Goal: Task Accomplishment & Management: Complete application form

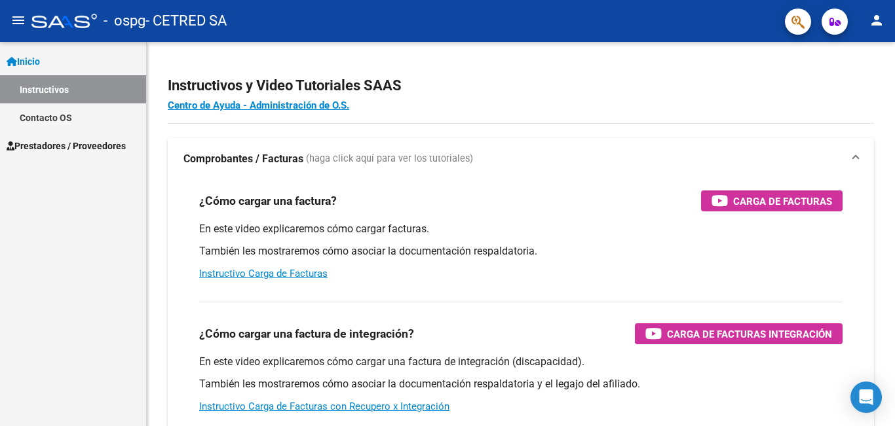
click at [882, 20] on mat-icon "person" at bounding box center [876, 20] width 16 height 16
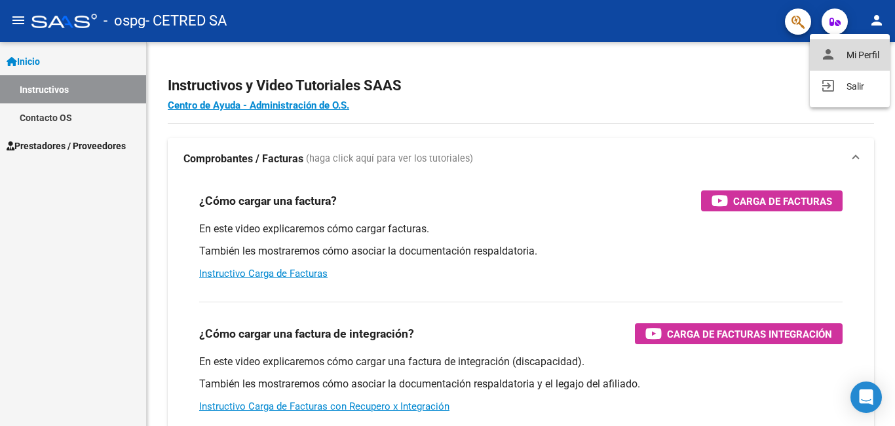
click at [847, 57] on button "person Mi Perfil" at bounding box center [849, 54] width 80 height 31
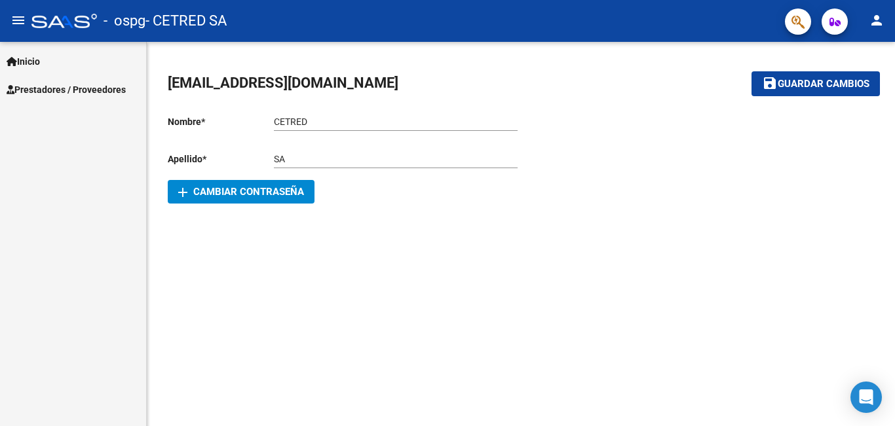
click at [36, 63] on span "Inicio" at bounding box center [23, 61] width 33 height 14
click at [74, 90] on span "Prestadores / Proveedores" at bounding box center [66, 90] width 119 height 14
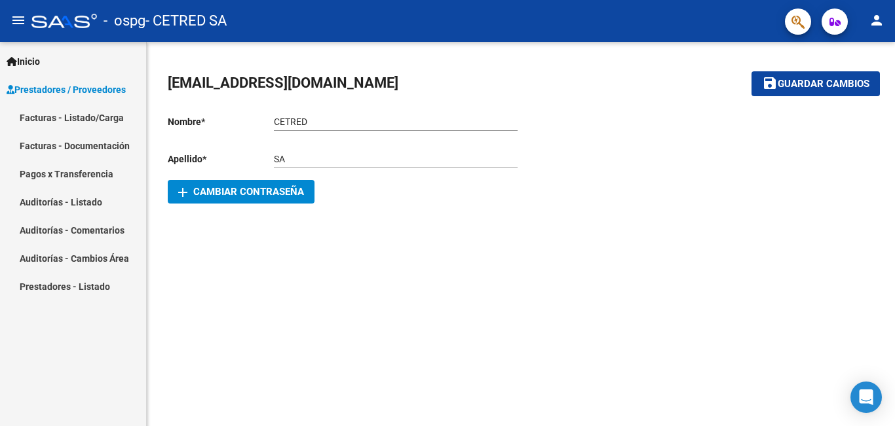
click at [95, 109] on link "Facturas - Listado/Carga" at bounding box center [73, 117] width 146 height 28
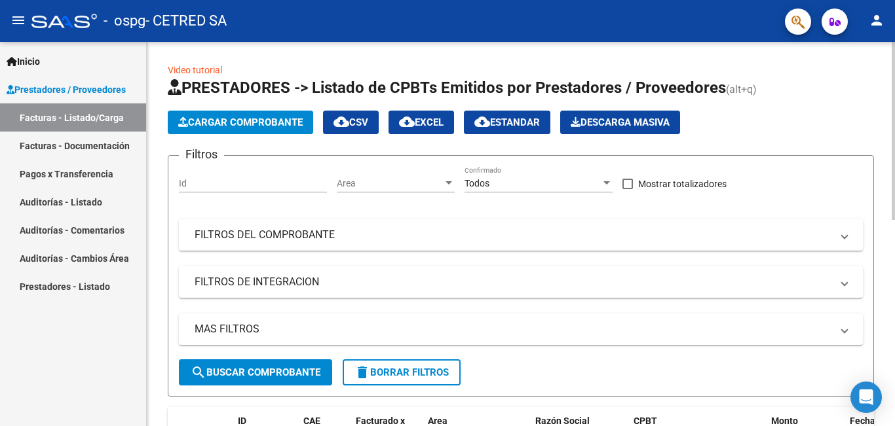
click at [267, 128] on span "Cargar Comprobante" at bounding box center [240, 123] width 124 height 12
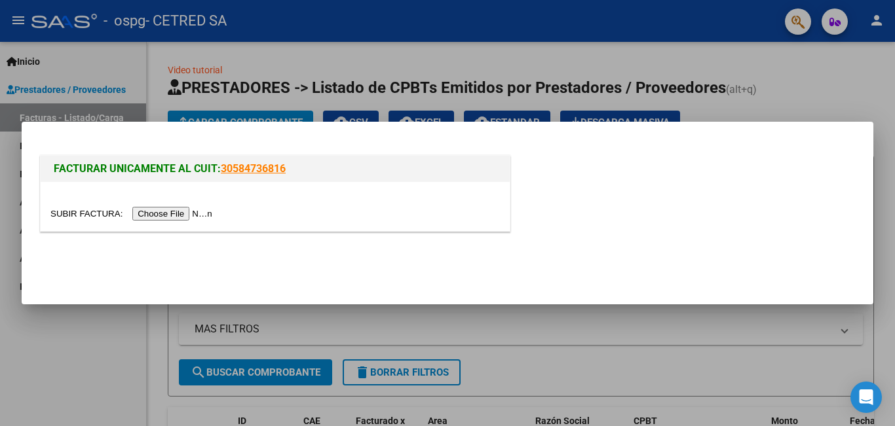
click at [155, 217] on input "file" at bounding box center [133, 214] width 166 height 14
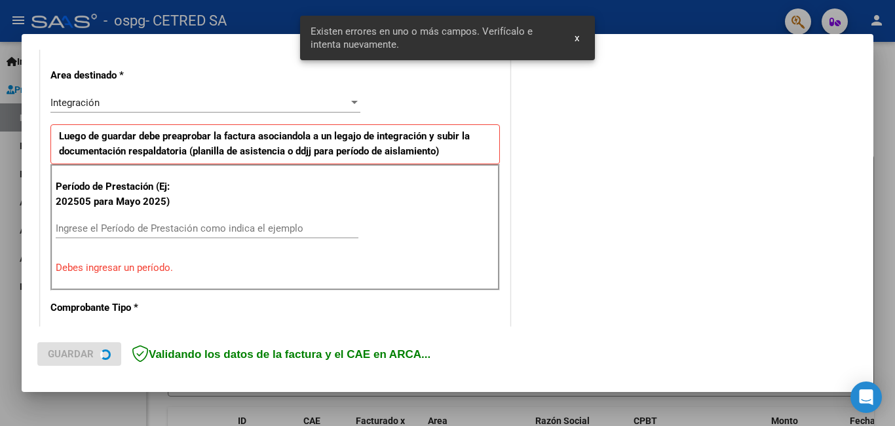
scroll to position [293, 0]
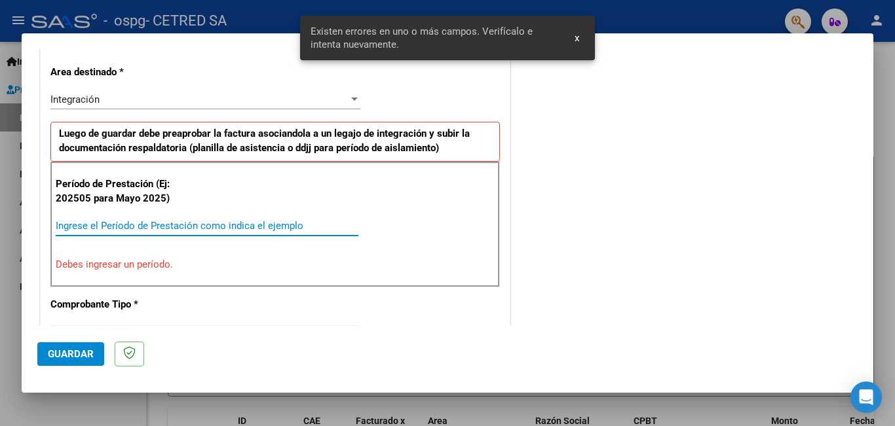
click at [204, 223] on input "Ingrese el Período de Prestación como indica el ejemplo" at bounding box center [207, 226] width 303 height 12
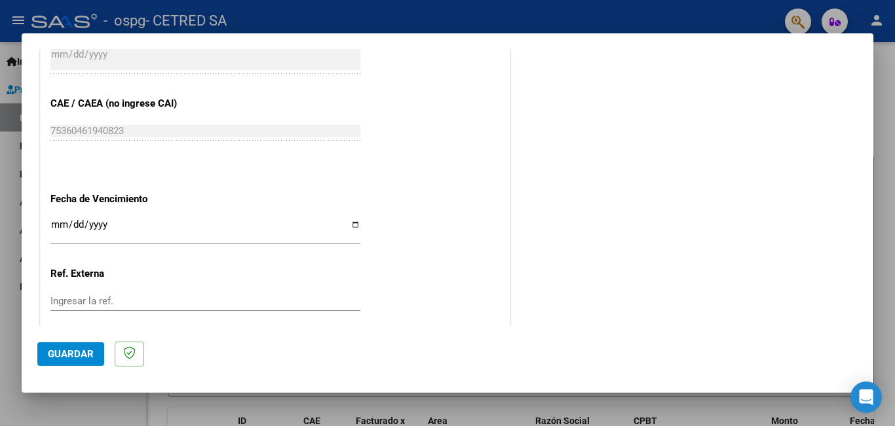
scroll to position [817, 0]
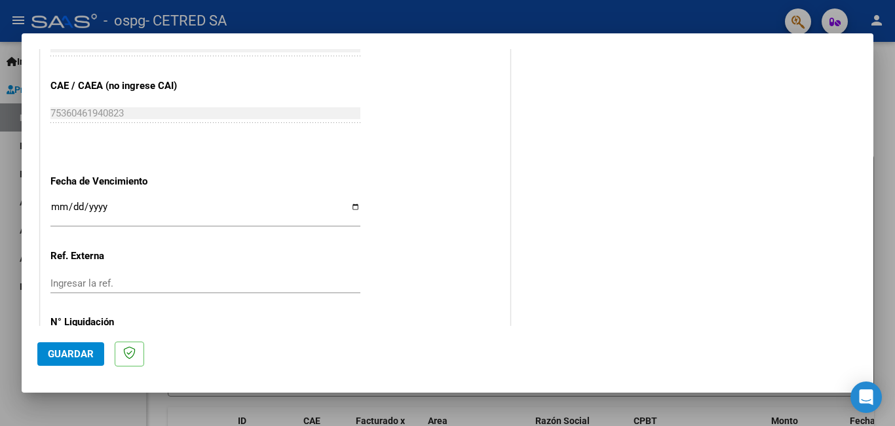
type input "202508"
click at [58, 354] on span "Guardar" at bounding box center [71, 354] width 46 height 12
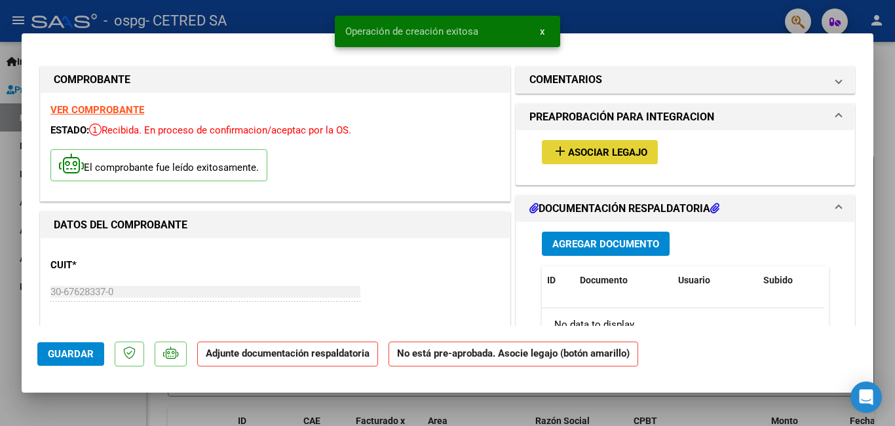
click at [591, 156] on span "Asociar Legajo" at bounding box center [607, 153] width 79 height 12
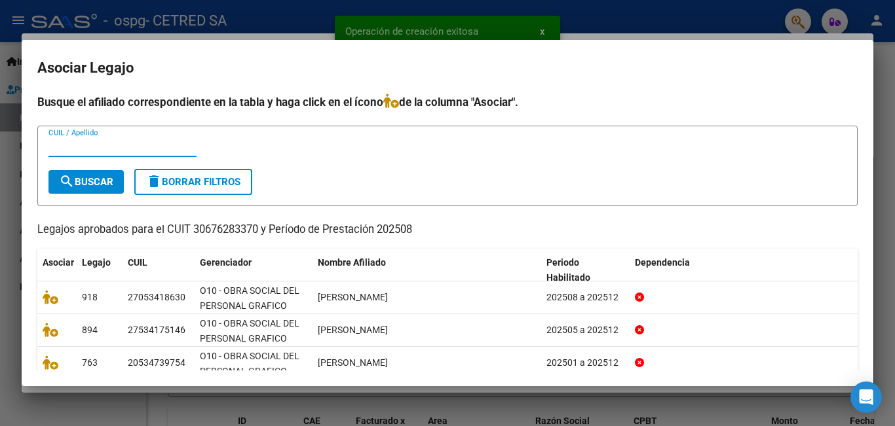
scroll to position [122, 0]
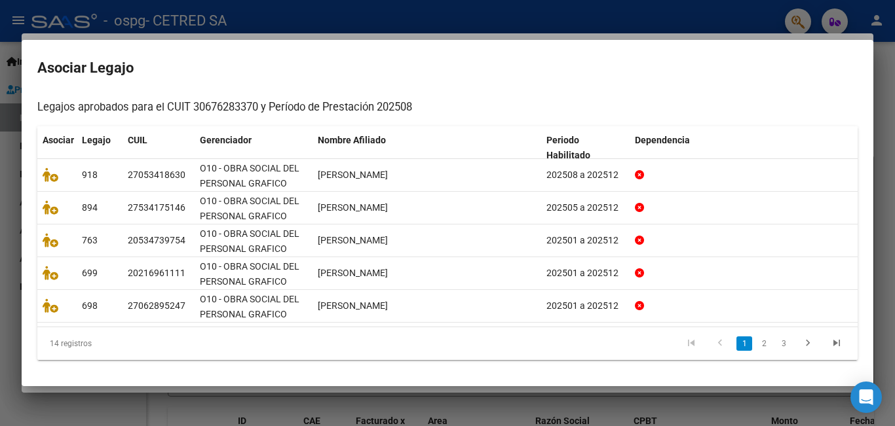
click at [763, 344] on li "2" at bounding box center [764, 344] width 20 height 22
click at [756, 344] on link "2" at bounding box center [764, 344] width 16 height 14
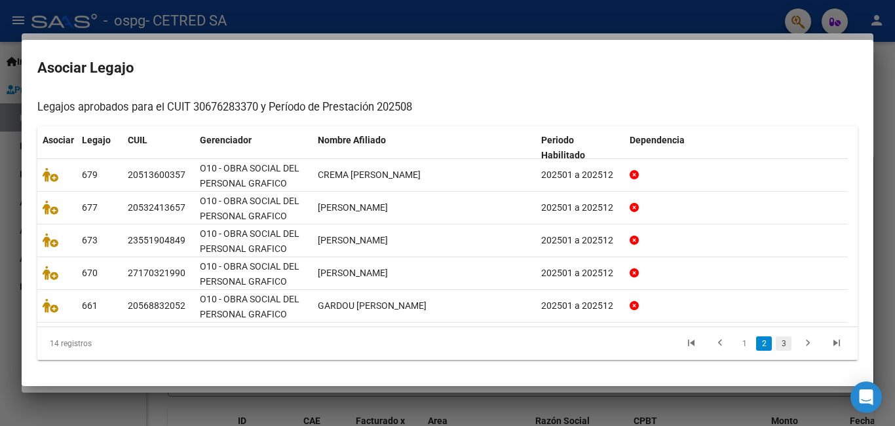
click at [775, 343] on link "3" at bounding box center [783, 344] width 16 height 14
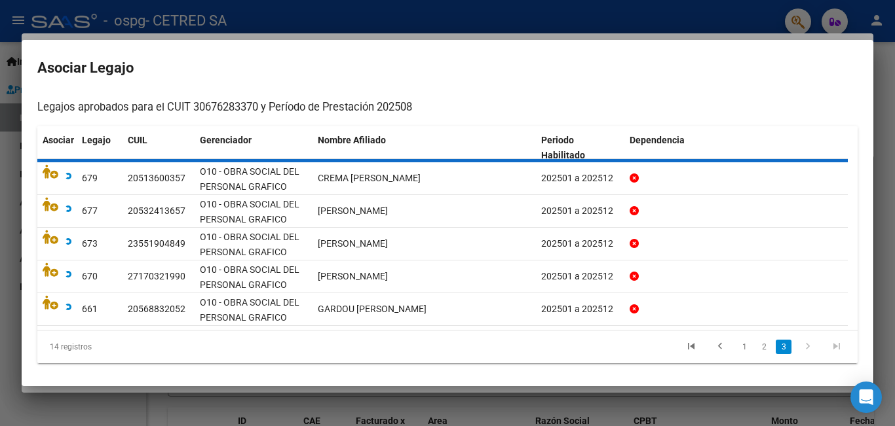
scroll to position [90, 0]
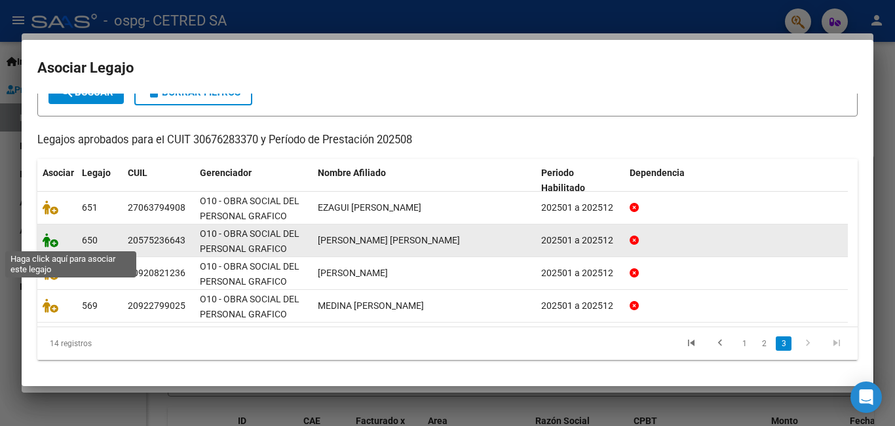
click at [54, 241] on icon at bounding box center [51, 240] width 16 height 14
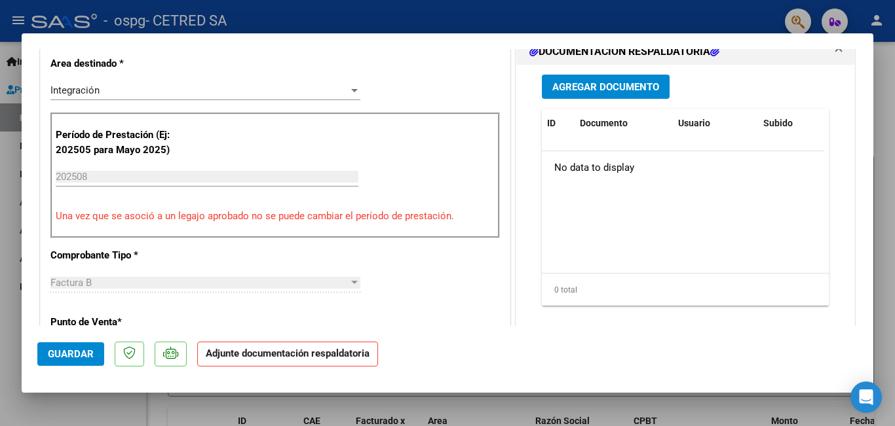
scroll to position [327, 0]
click at [628, 92] on span "Agregar Documento" at bounding box center [605, 87] width 107 height 12
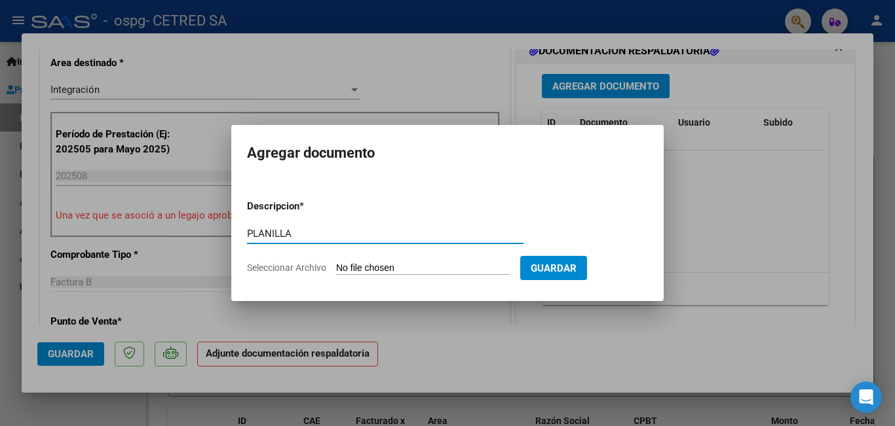
type input "PLANILLA"
type input "C:\fakepath\[PERSON_NAME].pdf"
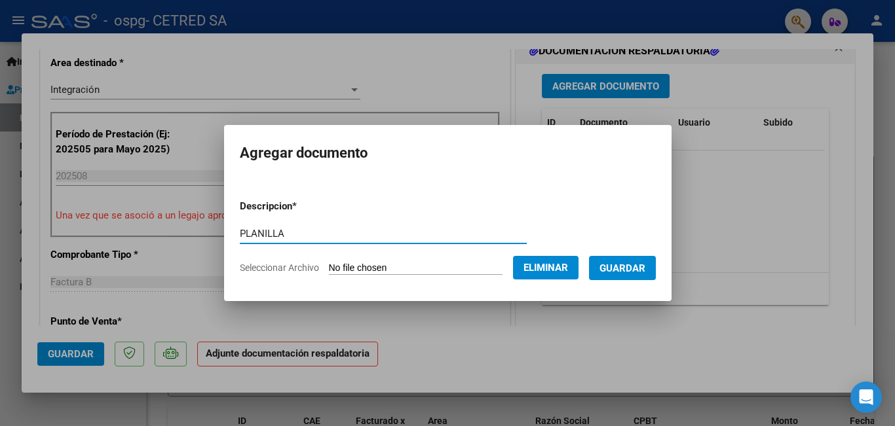
click at [631, 269] on span "Guardar" at bounding box center [622, 269] width 46 height 12
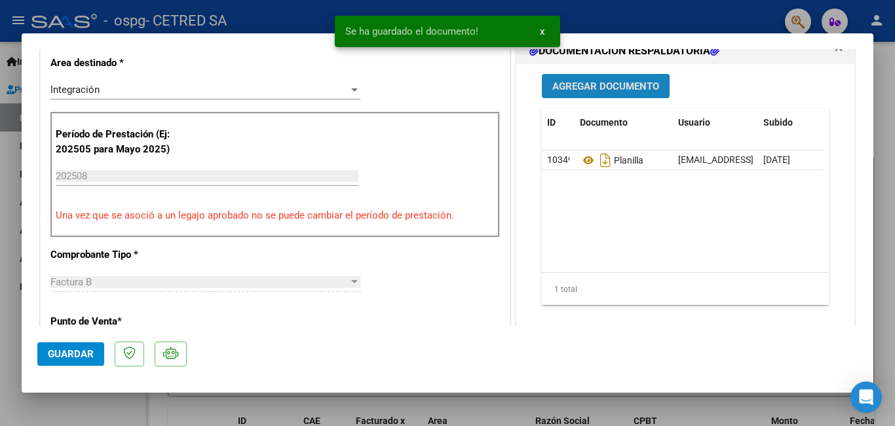
click at [562, 92] on span "Agregar Documento" at bounding box center [605, 87] width 107 height 12
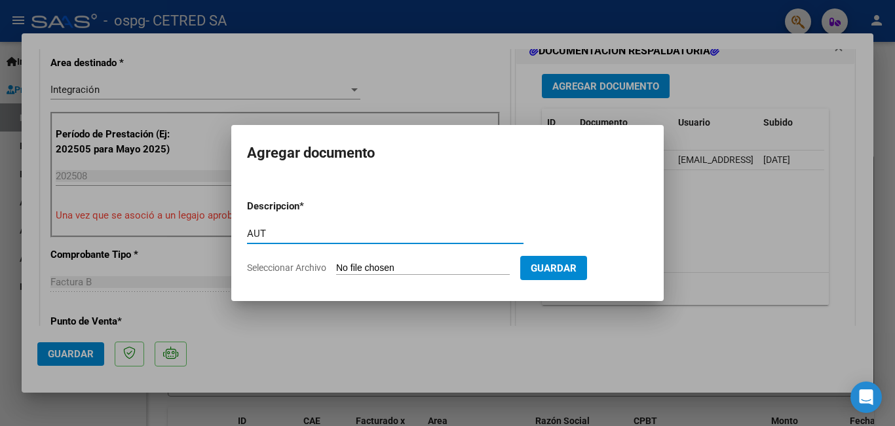
type input "AUT"
type input "C:\fakepath\[PERSON_NAME] AUT 2025.doc"
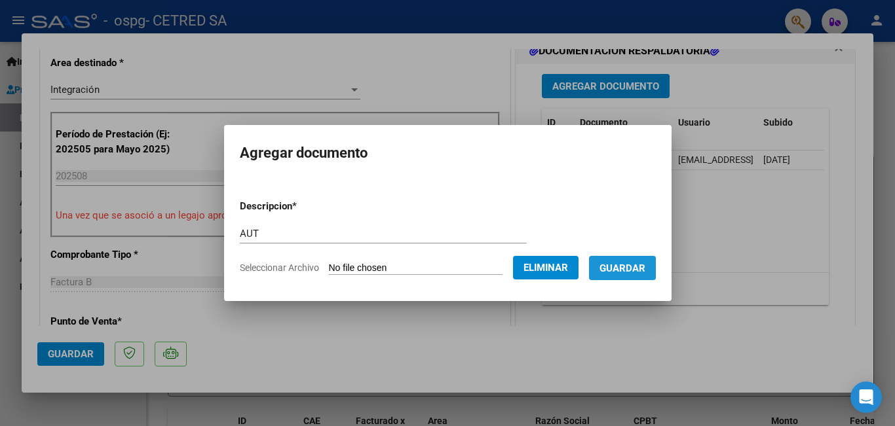
click at [636, 267] on span "Guardar" at bounding box center [622, 269] width 46 height 12
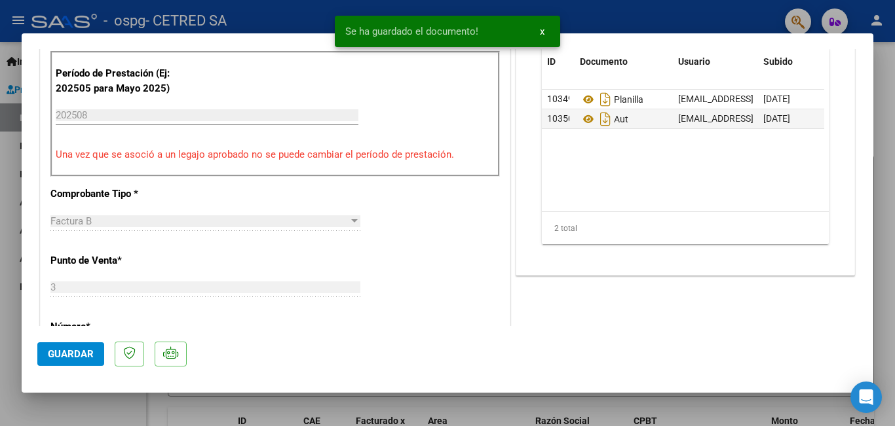
scroll to position [393, 0]
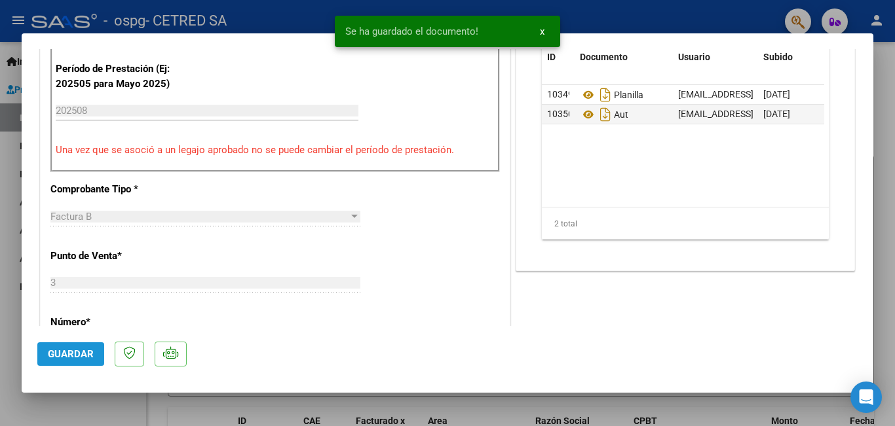
click at [81, 356] on span "Guardar" at bounding box center [71, 354] width 46 height 12
click at [543, 32] on span "x" at bounding box center [542, 32] width 5 height 12
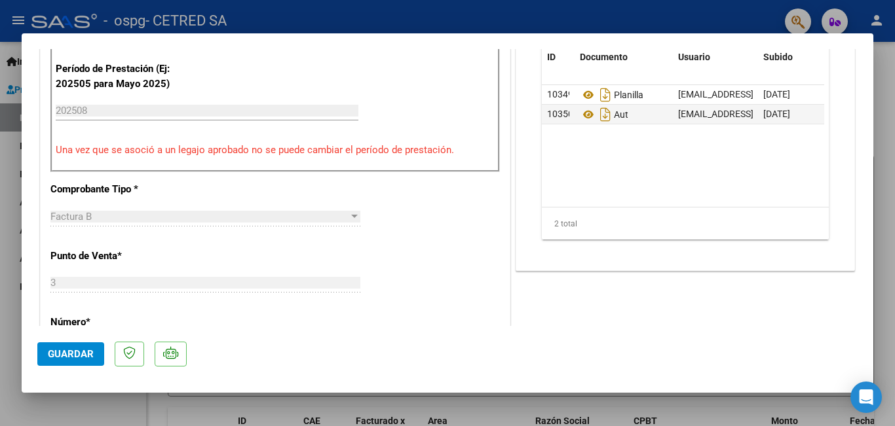
click at [894, 92] on div at bounding box center [447, 213] width 895 height 426
type input "$ 0,00"
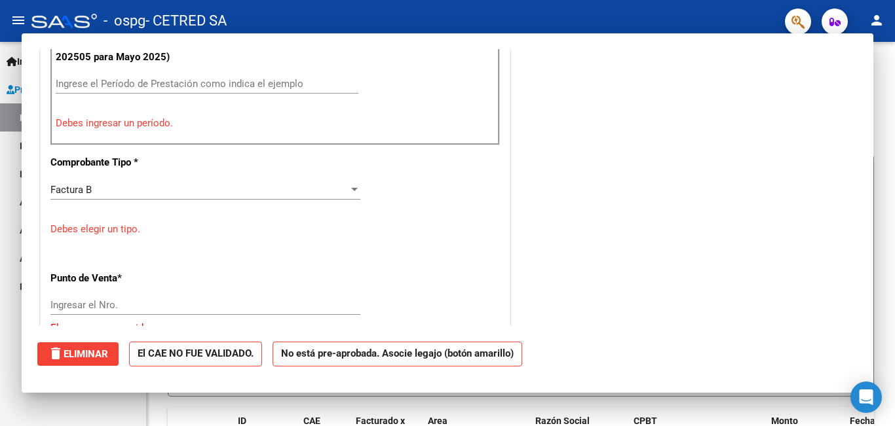
scroll to position [0, 0]
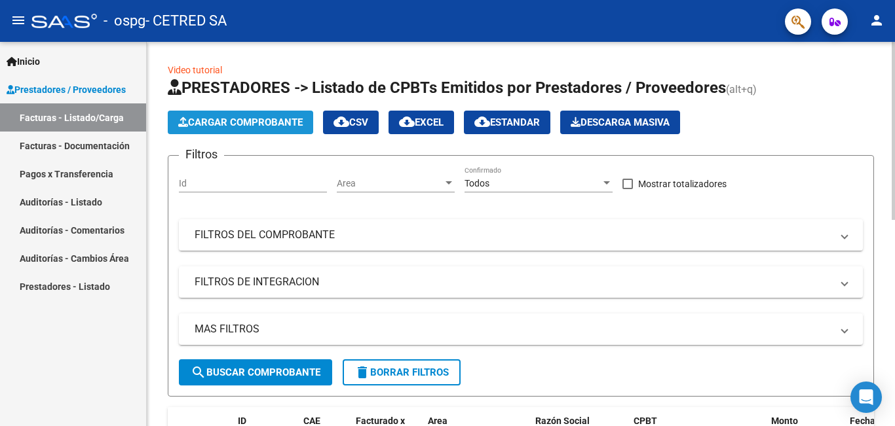
click at [251, 126] on span "Cargar Comprobante" at bounding box center [240, 123] width 124 height 12
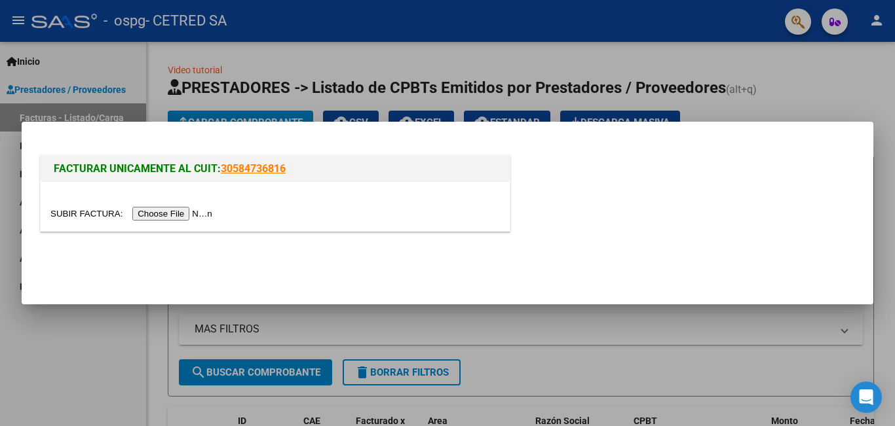
click at [205, 209] on input "file" at bounding box center [133, 214] width 166 height 14
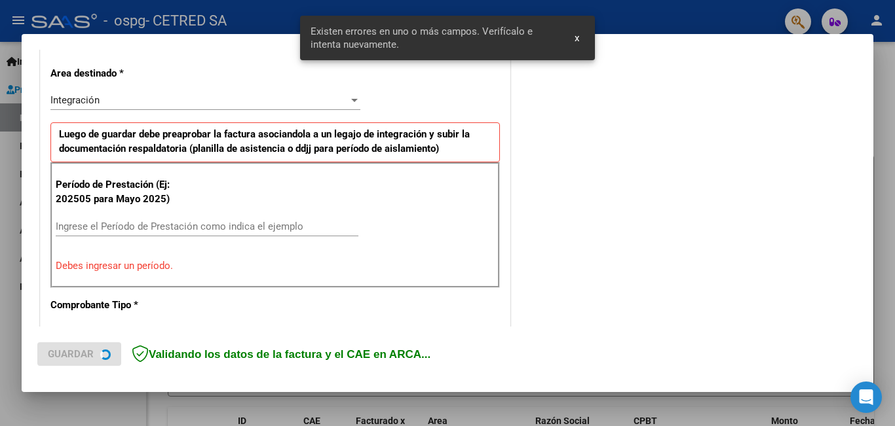
scroll to position [312, 0]
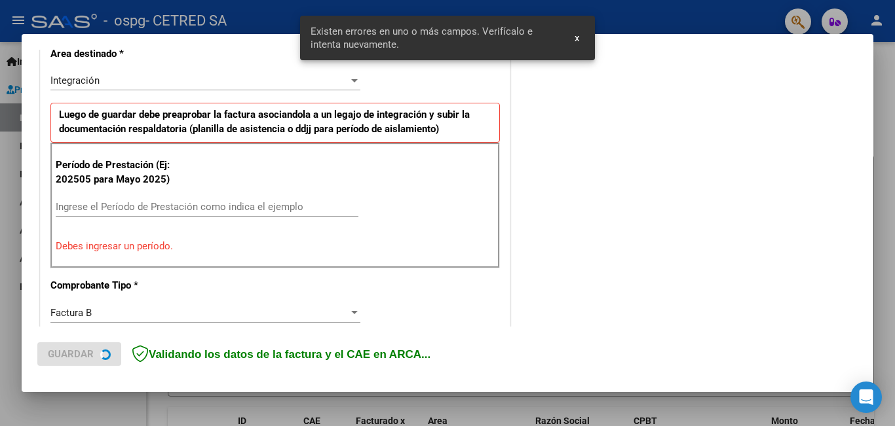
click at [159, 201] on input "Ingrese el Período de Prestación como indica el ejemplo" at bounding box center [207, 207] width 303 height 12
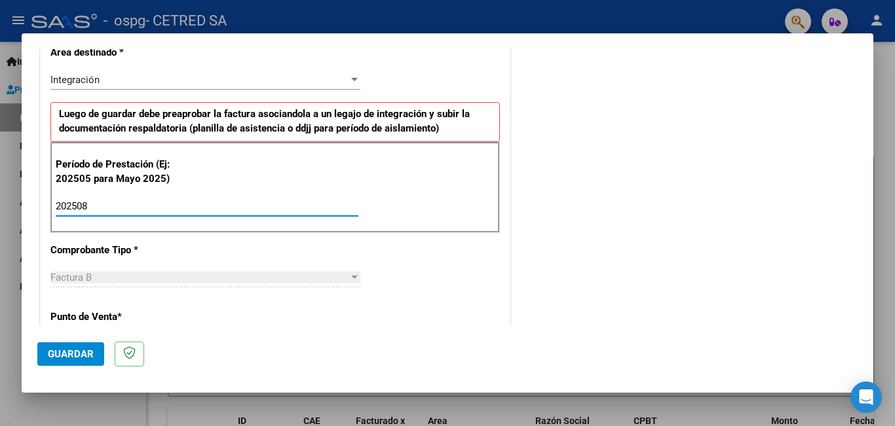
type input "202508"
click at [62, 352] on span "Guardar" at bounding box center [71, 354] width 46 height 12
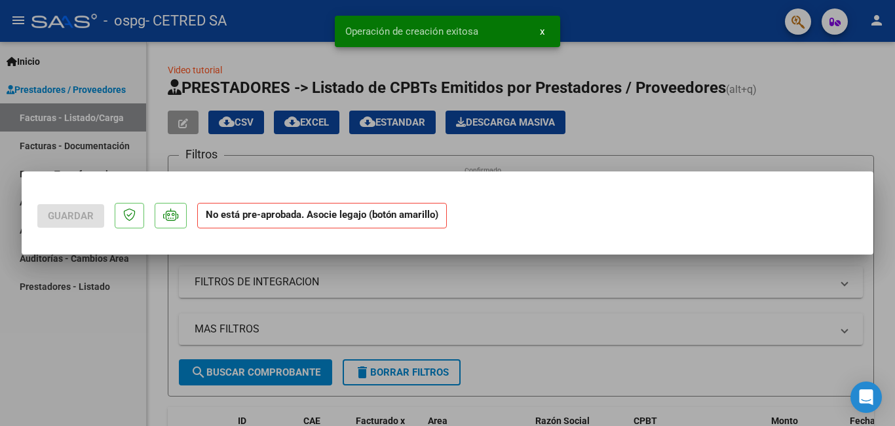
scroll to position [0, 0]
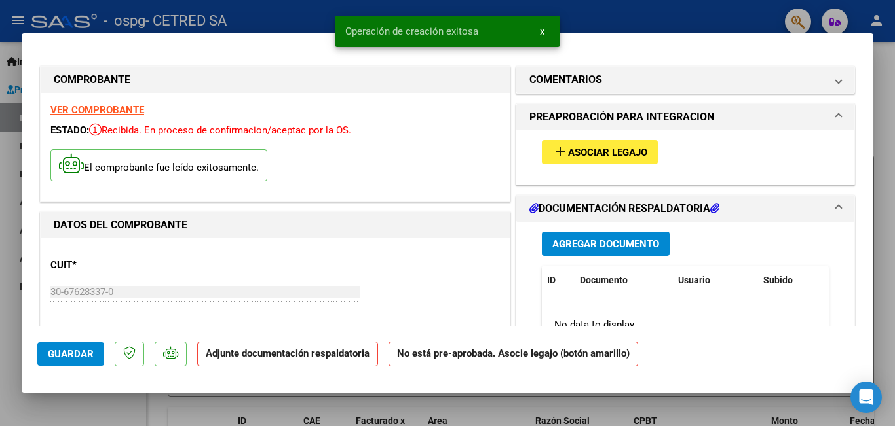
click at [573, 146] on span "add Asociar Legajo" at bounding box center [599, 152] width 95 height 12
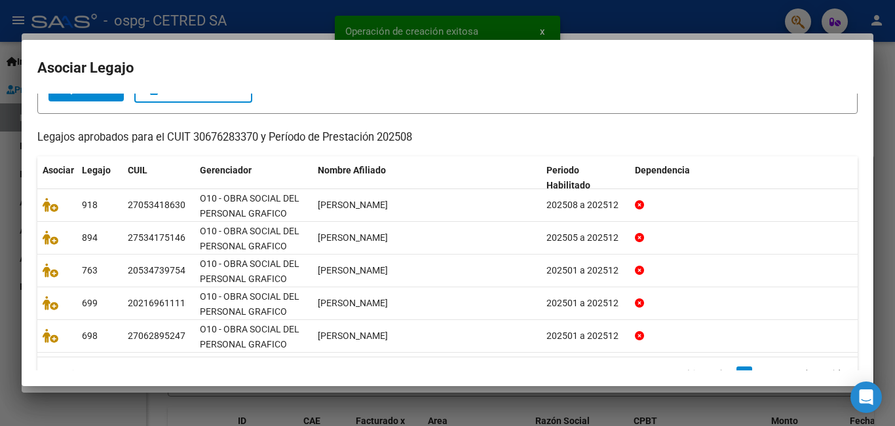
scroll to position [122, 0]
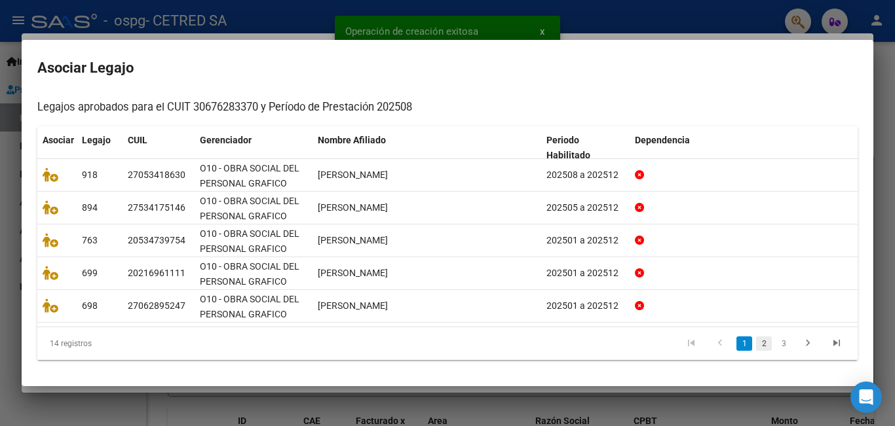
click at [756, 344] on link "2" at bounding box center [764, 344] width 16 height 14
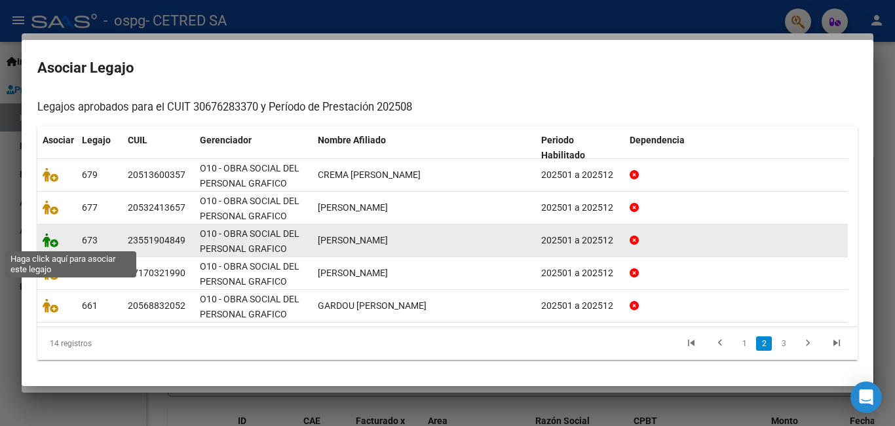
click at [48, 238] on icon at bounding box center [51, 240] width 16 height 14
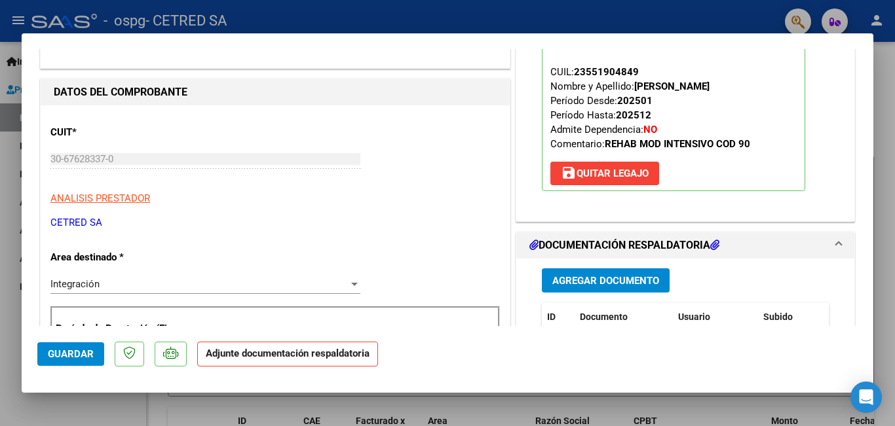
scroll to position [196, 0]
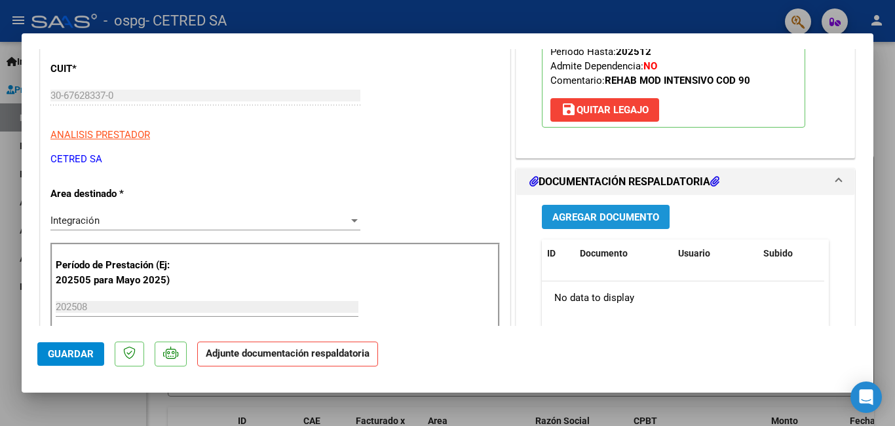
click at [614, 221] on span "Agregar Documento" at bounding box center [605, 218] width 107 height 12
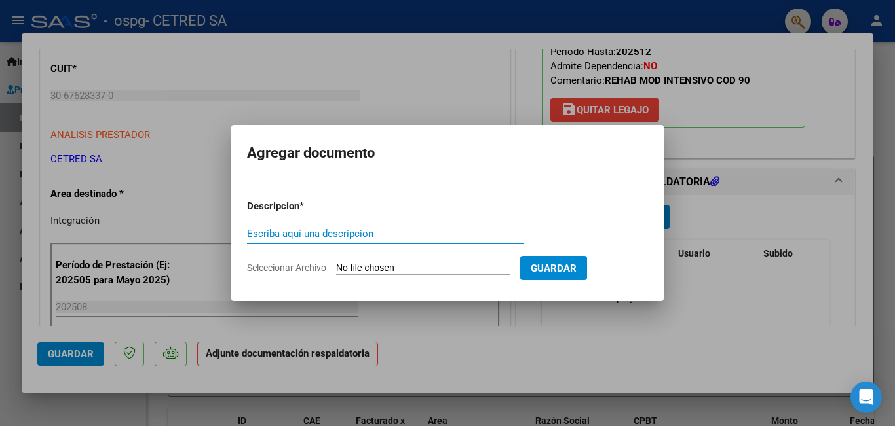
click at [360, 235] on input "Escriba aquí una descripcion" at bounding box center [385, 234] width 276 height 12
type input "AUT"
type input "C:\fakepath\[PERSON_NAME] AUT 2025.odt"
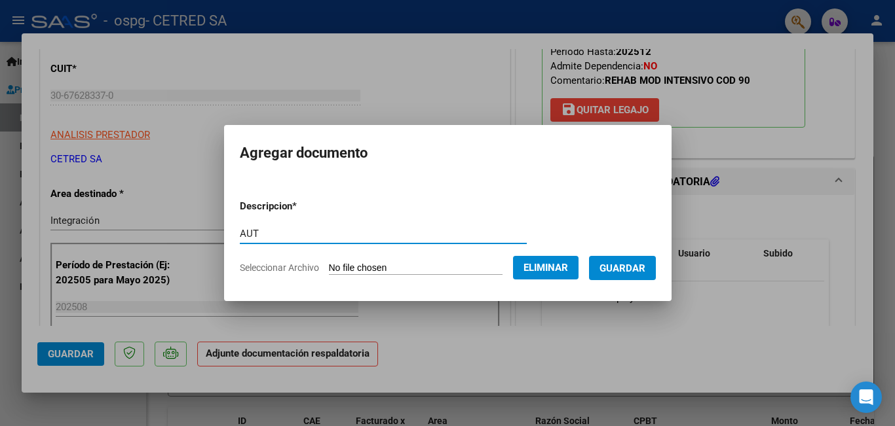
click at [645, 263] on span "Guardar" at bounding box center [622, 269] width 46 height 12
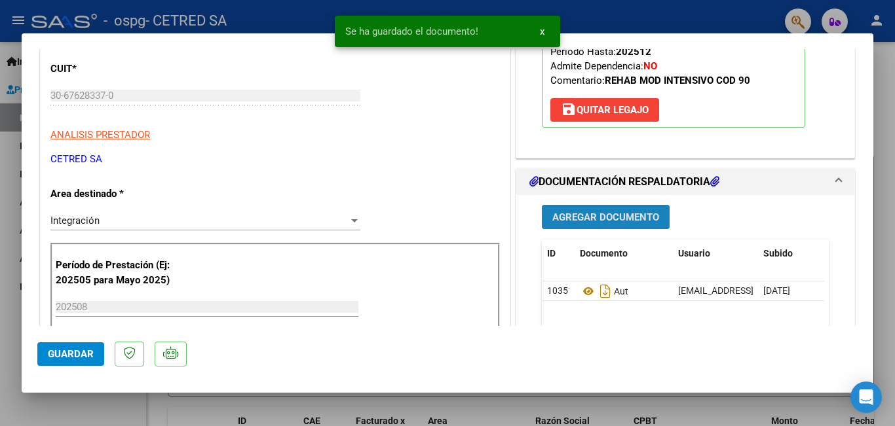
click at [604, 218] on span "Agregar Documento" at bounding box center [605, 218] width 107 height 12
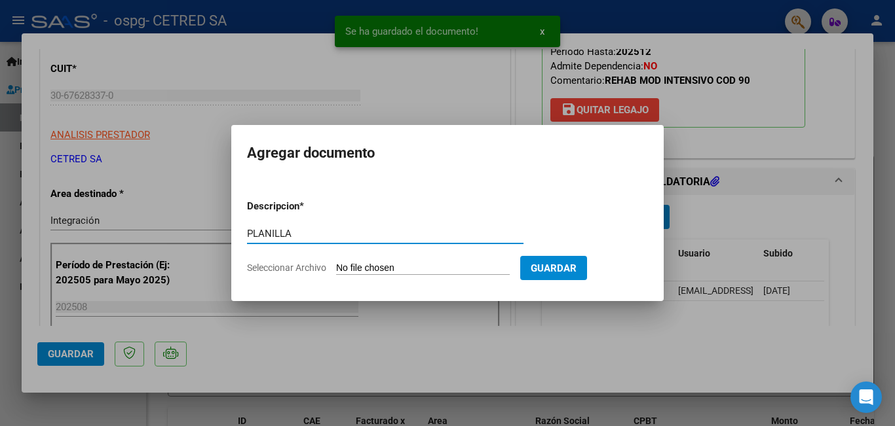
type input "PLANILLA"
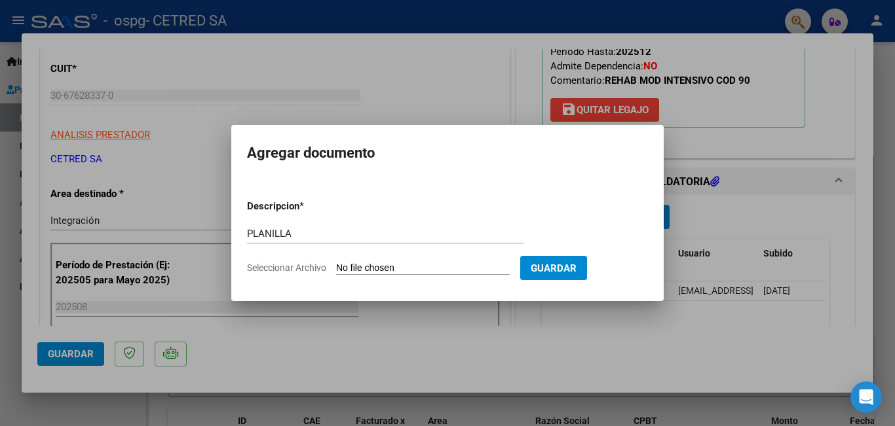
type input "C:\fakepath\[PERSON_NAME].pdf"
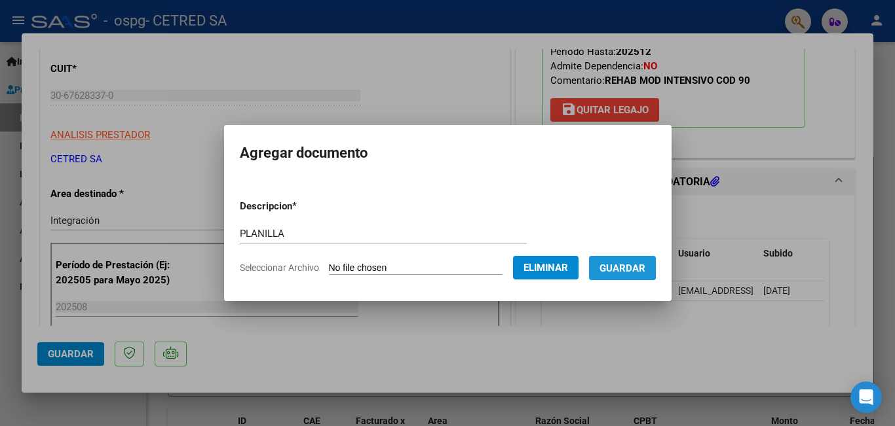
click at [620, 265] on span "Guardar" at bounding box center [622, 269] width 46 height 12
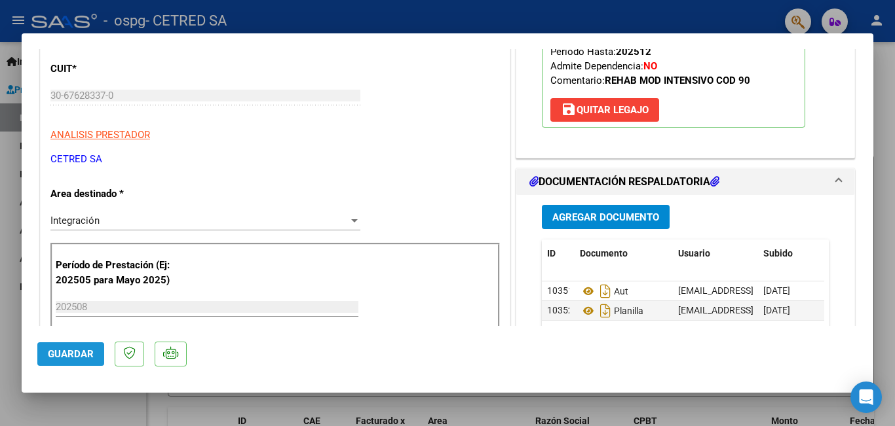
click at [88, 354] on span "Guardar" at bounding box center [71, 354] width 46 height 12
click at [541, 33] on mat-dialog-container "COMPROBANTE VER COMPROBANTE ESTADO: Recibida. En proceso de confirmacion/acepta…" at bounding box center [447, 213] width 851 height 360
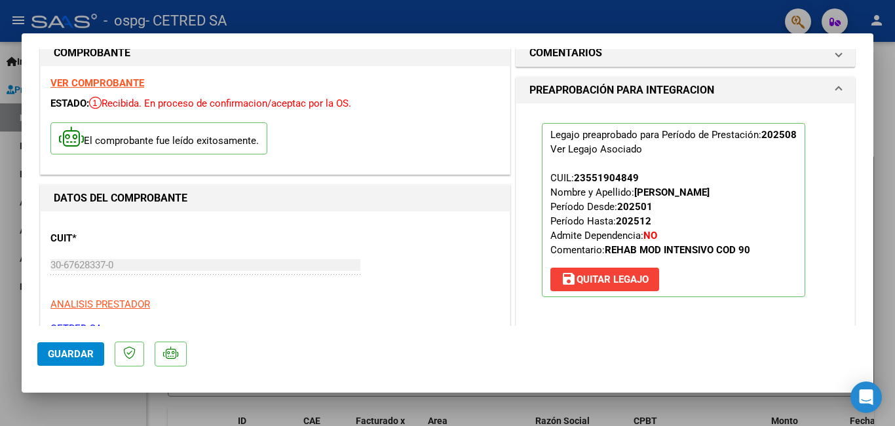
scroll to position [0, 0]
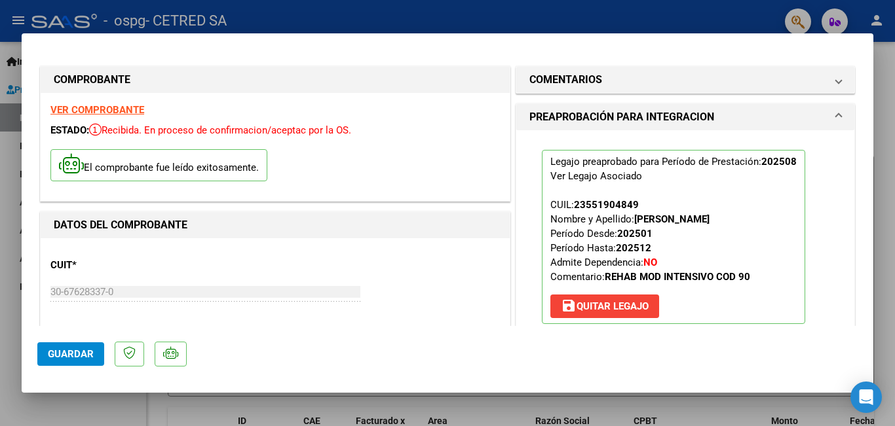
click at [717, 25] on div at bounding box center [447, 213] width 895 height 426
type input "$ 0,00"
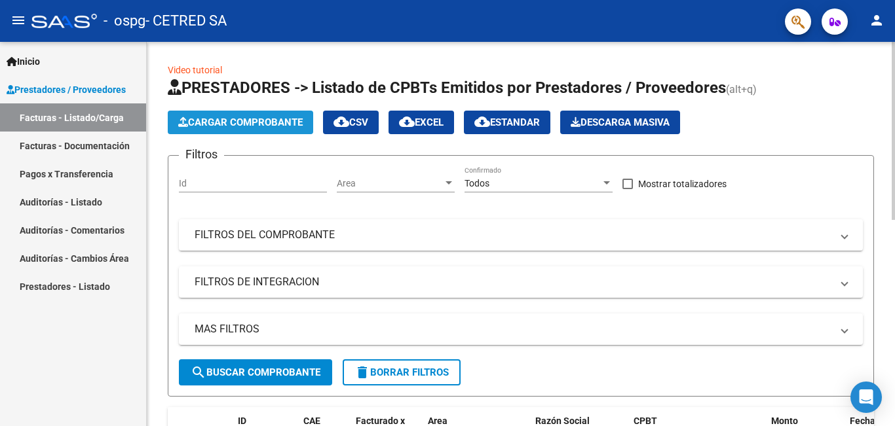
click at [254, 119] on span "Cargar Comprobante" at bounding box center [240, 123] width 124 height 12
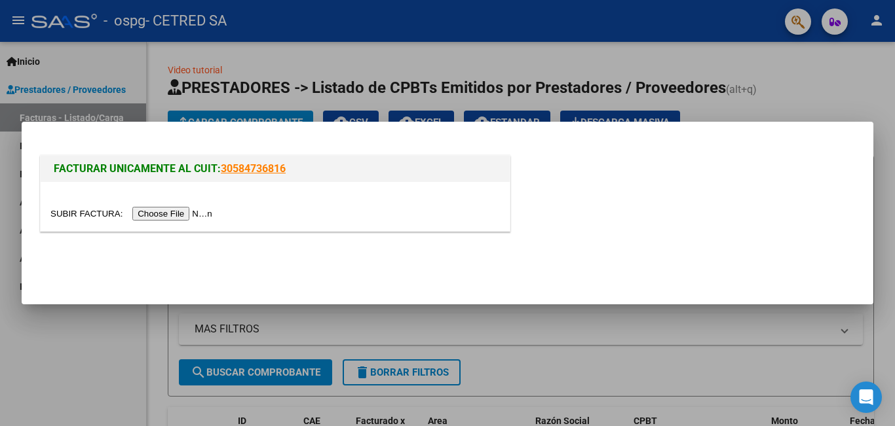
click at [188, 213] on input "file" at bounding box center [133, 214] width 166 height 14
click at [202, 212] on input "file" at bounding box center [133, 214] width 166 height 14
click at [160, 214] on input "file" at bounding box center [133, 214] width 166 height 14
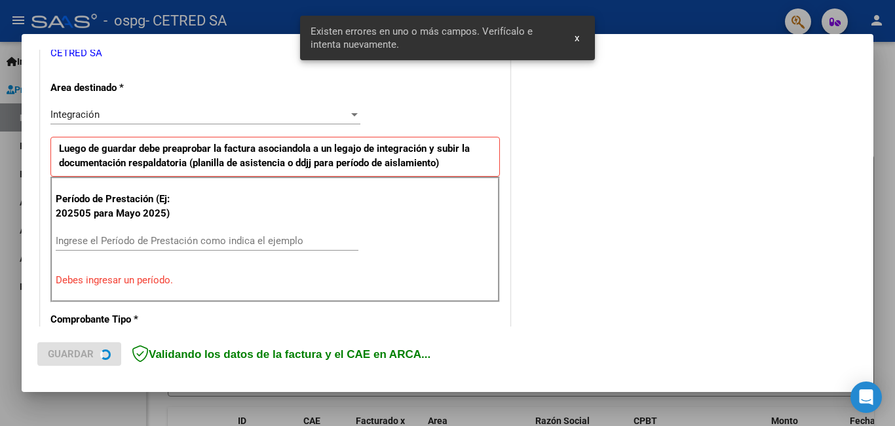
scroll to position [293, 0]
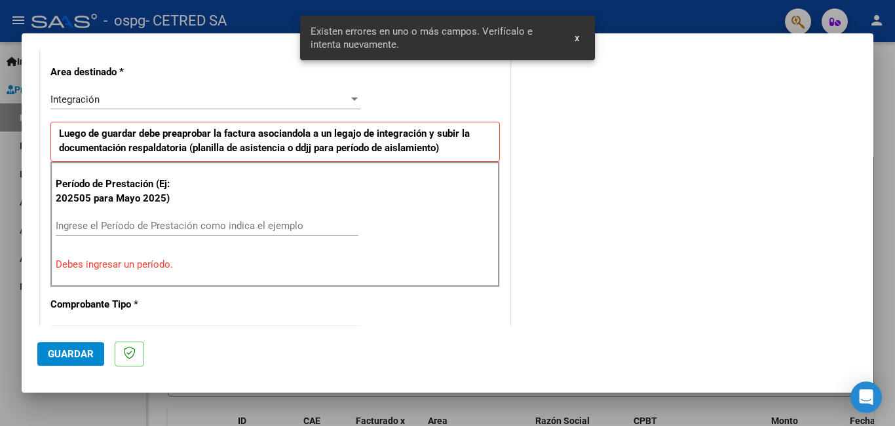
click at [128, 229] on input "Ingrese el Período de Prestación como indica el ejemplo" at bounding box center [207, 226] width 303 height 12
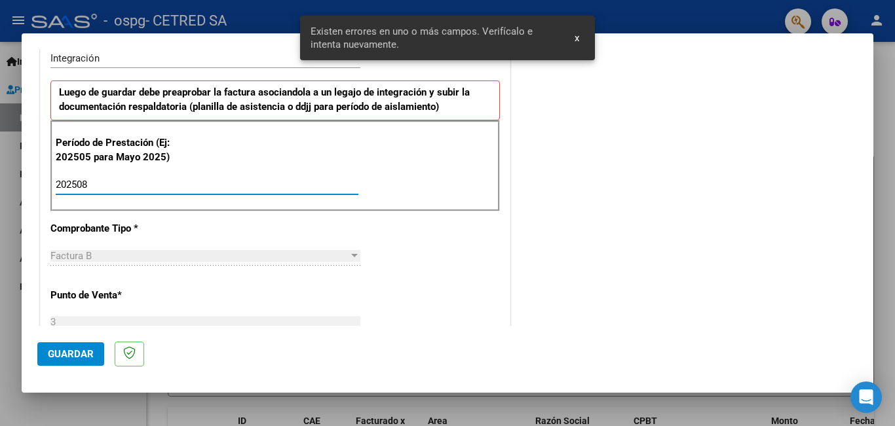
scroll to position [424, 0]
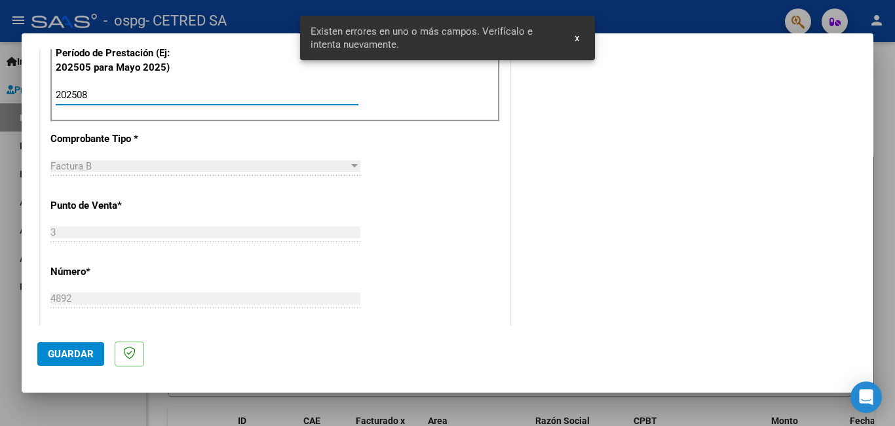
type input "202508"
click at [98, 352] on button "Guardar" at bounding box center [70, 355] width 67 height 24
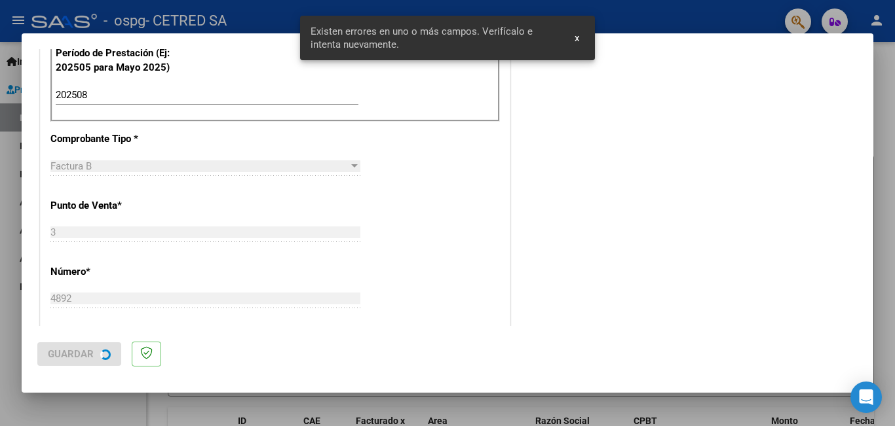
scroll to position [0, 0]
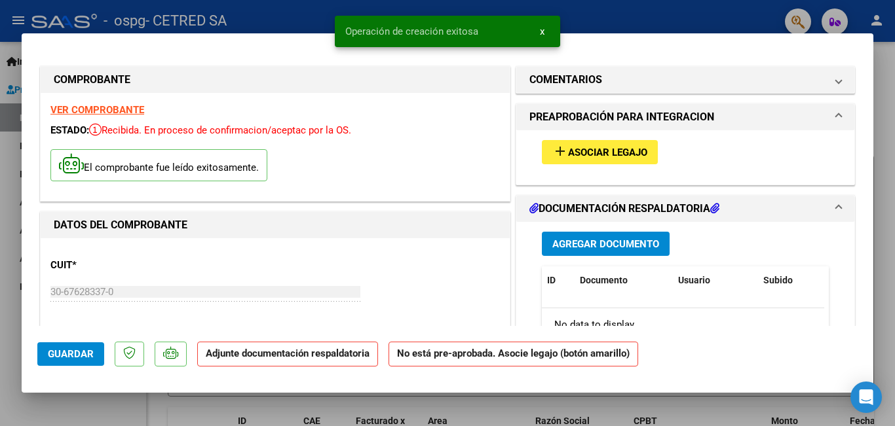
click at [554, 148] on mat-icon "add" at bounding box center [560, 151] width 16 height 16
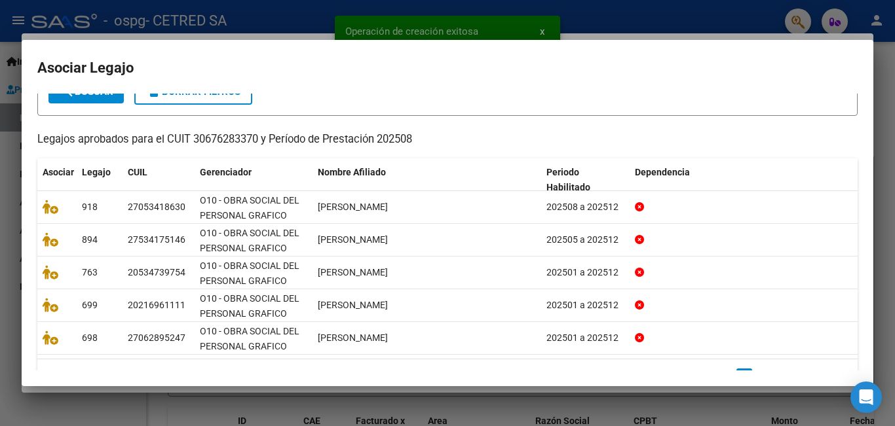
scroll to position [122, 0]
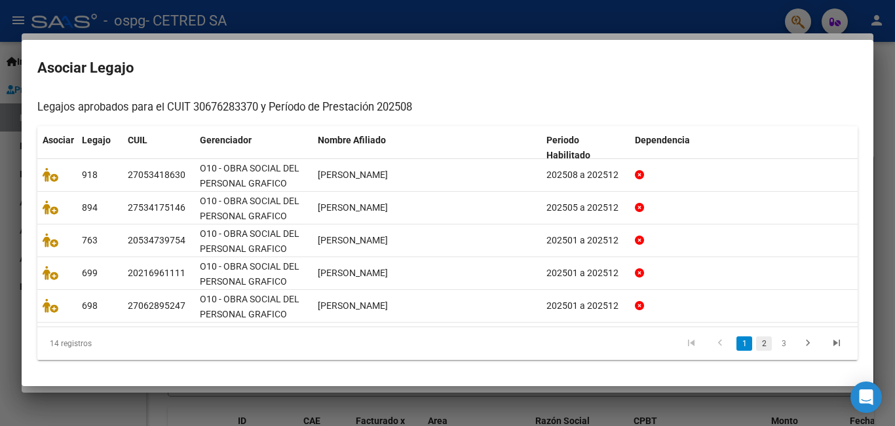
click at [756, 341] on link "2" at bounding box center [764, 344] width 16 height 14
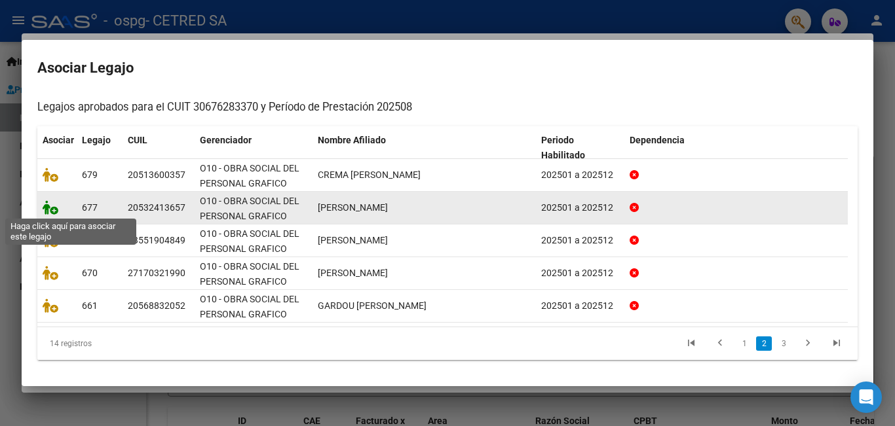
click at [51, 214] on icon at bounding box center [51, 207] width 16 height 14
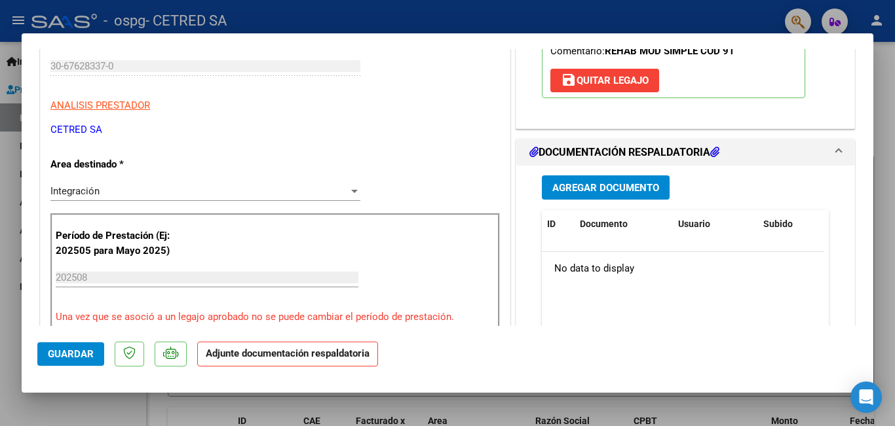
scroll to position [262, 0]
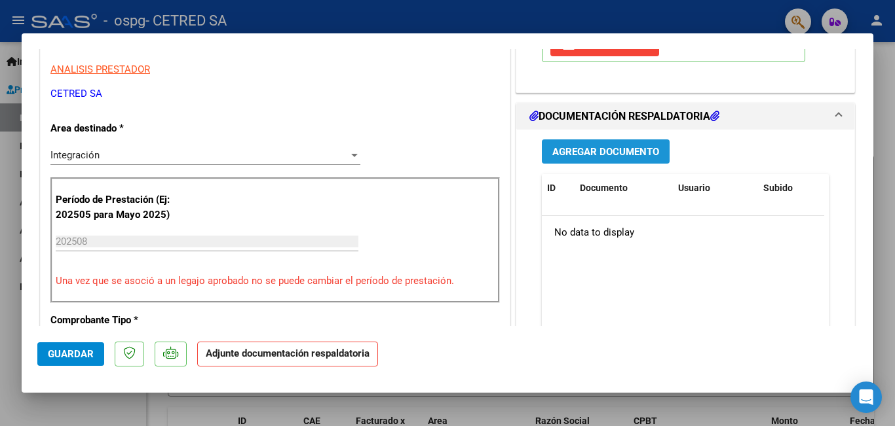
click at [615, 142] on button "Agregar Documento" at bounding box center [606, 151] width 128 height 24
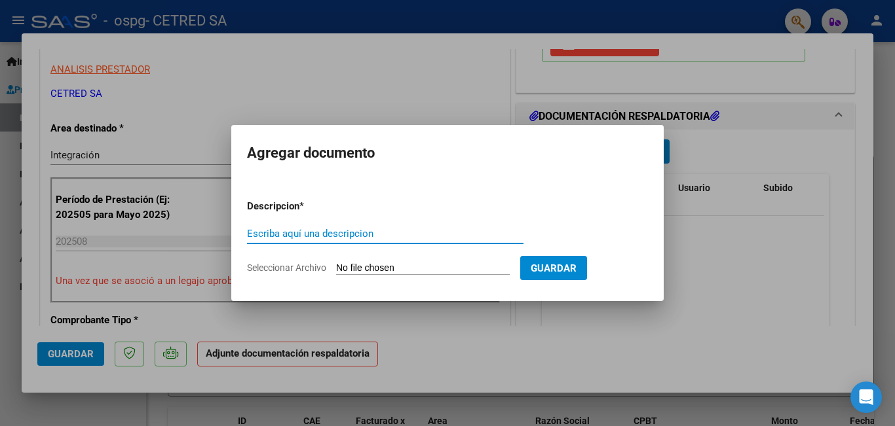
click at [375, 234] on input "Escriba aquí una descripcion" at bounding box center [385, 234] width 276 height 12
type input "PLANILLA"
type input "C:\fakepath\[PERSON_NAME].pdf"
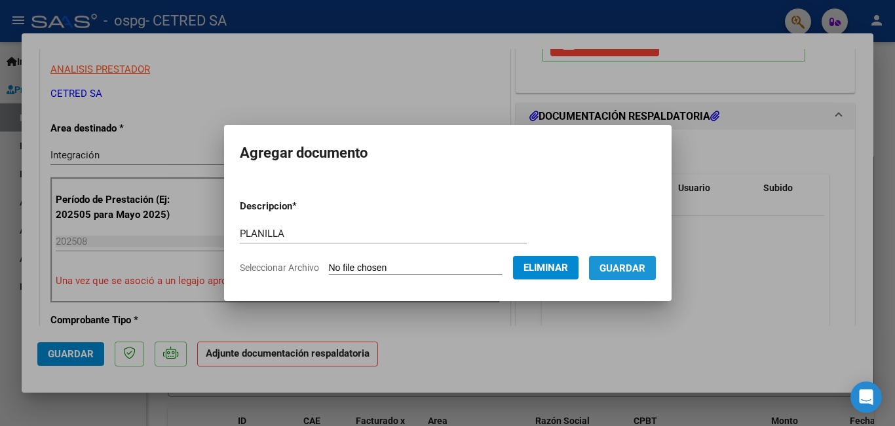
click at [633, 271] on span "Guardar" at bounding box center [622, 269] width 46 height 12
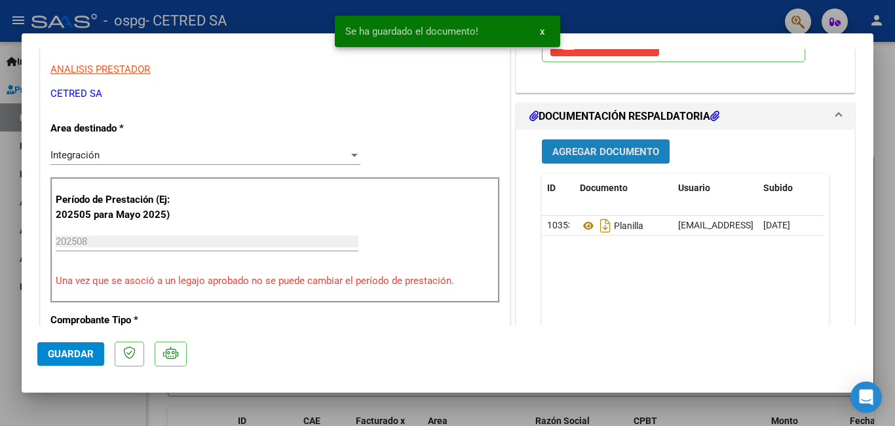
click at [607, 156] on span "Agregar Documento" at bounding box center [605, 152] width 107 height 12
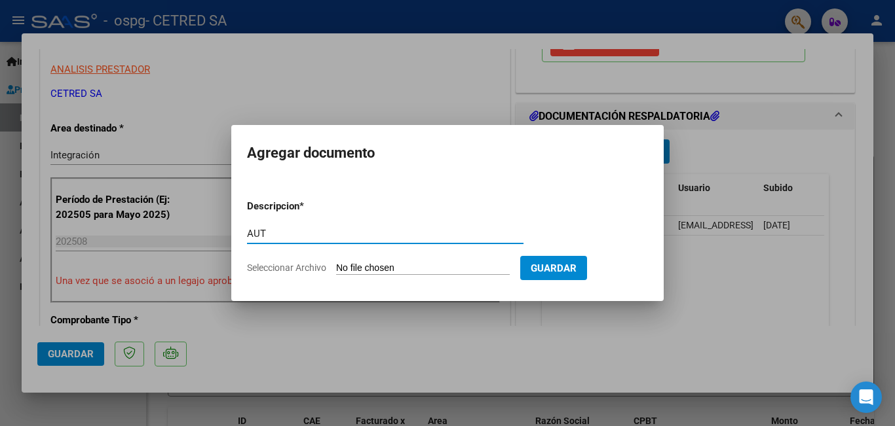
type input "AUT"
click at [430, 62] on div at bounding box center [447, 213] width 895 height 426
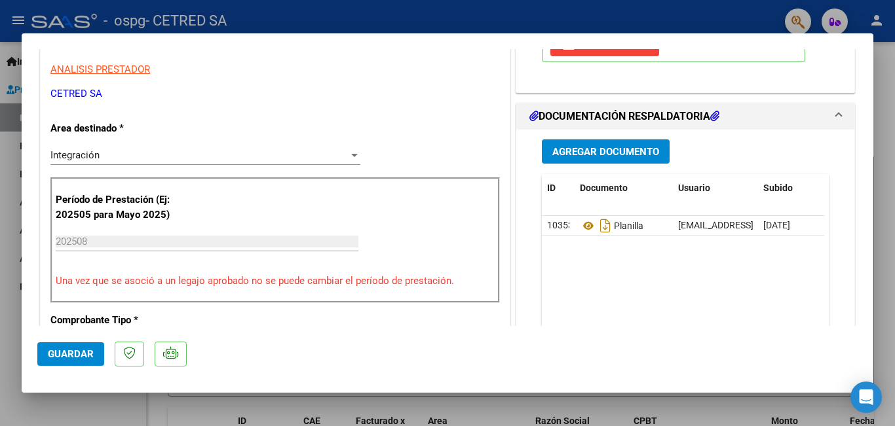
click at [596, 157] on span "Agregar Documento" at bounding box center [605, 152] width 107 height 12
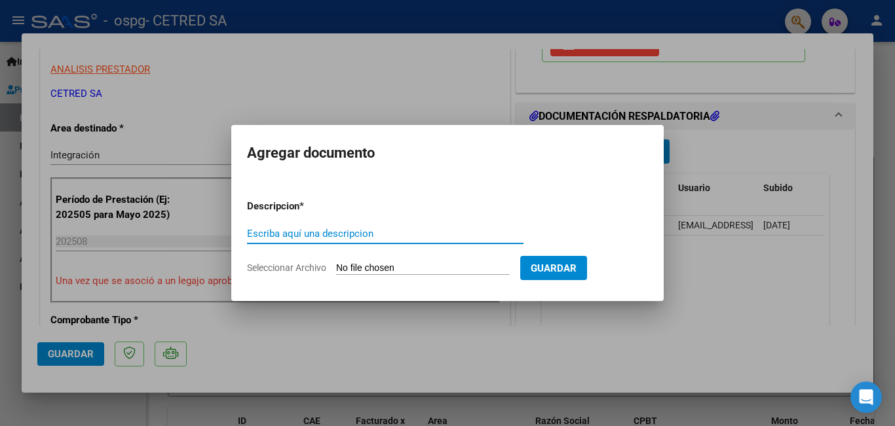
click at [305, 230] on input "Escriba aquí una descripcion" at bounding box center [385, 234] width 276 height 12
type input "p"
type input "PLANILLA"
type input "C:\fakepath\SOSA NEREA.pdf"
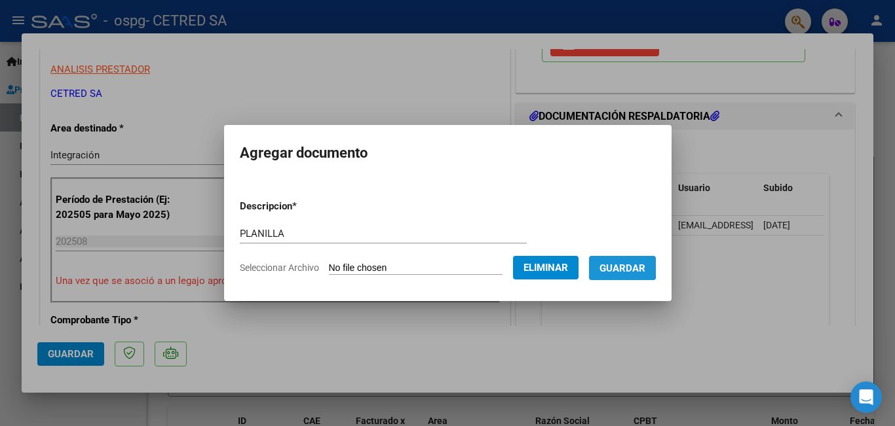
click at [618, 266] on span "Guardar" at bounding box center [622, 269] width 46 height 12
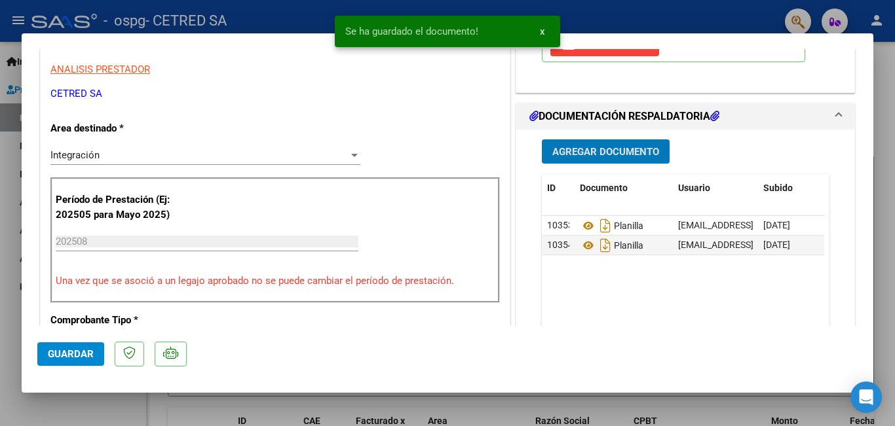
click at [593, 149] on span "Agregar Documento" at bounding box center [605, 152] width 107 height 12
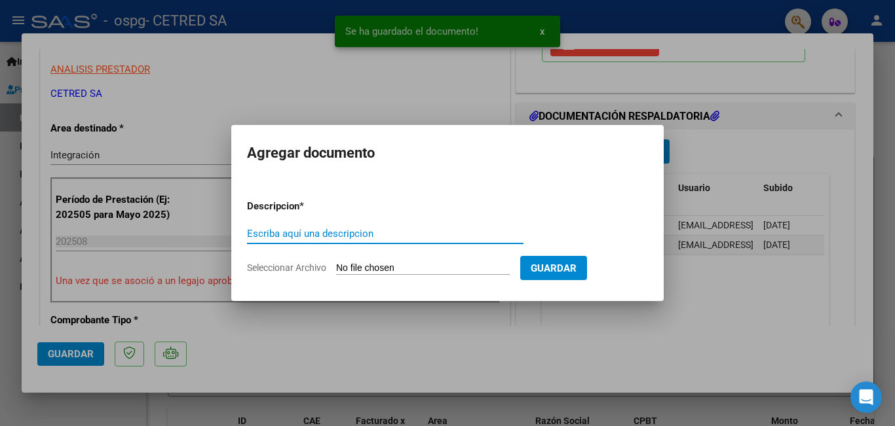
click at [303, 89] on div at bounding box center [447, 213] width 895 height 426
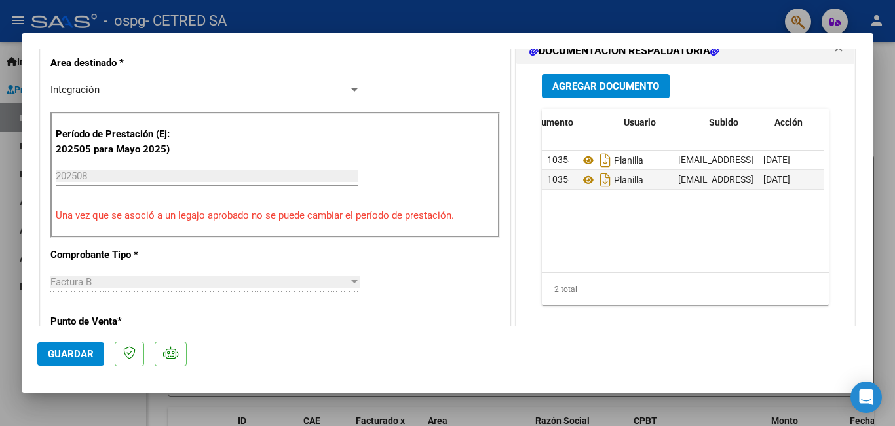
scroll to position [0, 65]
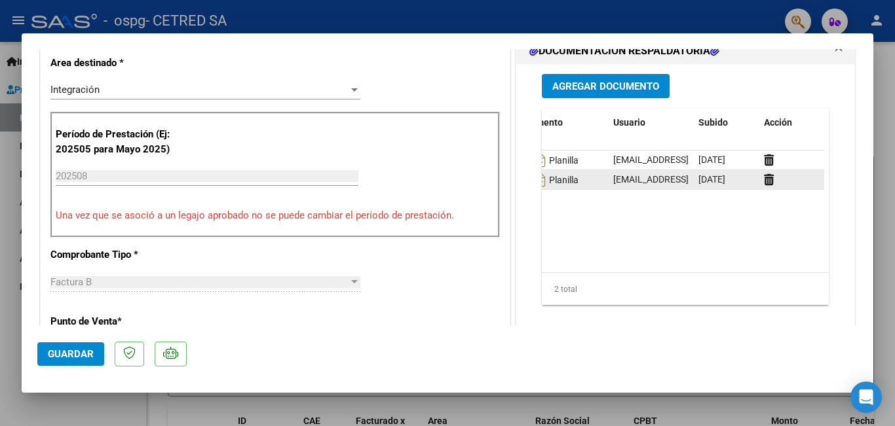
click at [758, 174] on datatable-body-cell at bounding box center [790, 179] width 65 height 19
click at [764, 180] on icon at bounding box center [769, 180] width 10 height 12
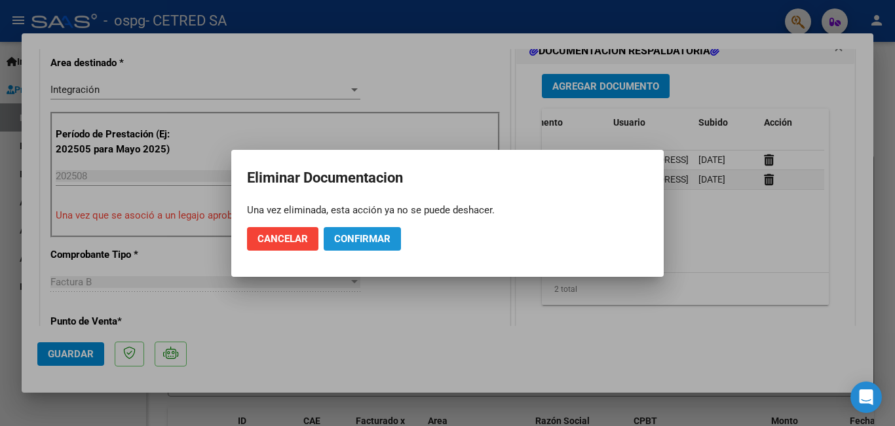
click at [346, 234] on span "Confirmar" at bounding box center [362, 239] width 56 height 12
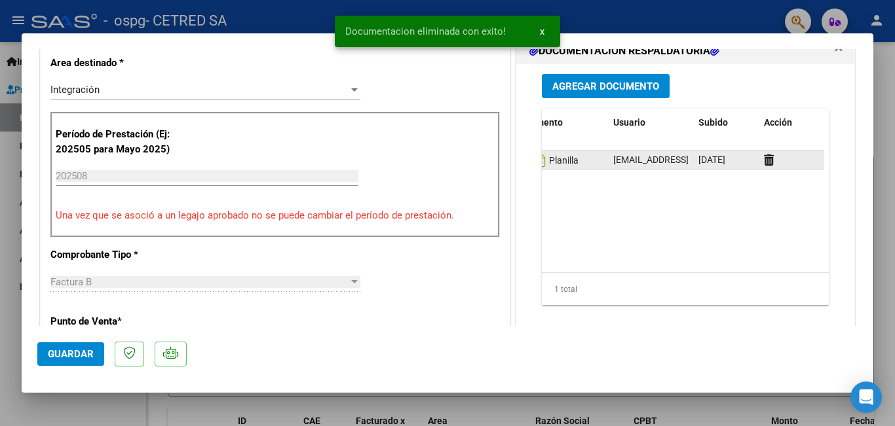
click at [758, 160] on datatable-body-cell at bounding box center [790, 160] width 65 height 19
click at [764, 160] on icon at bounding box center [769, 160] width 10 height 12
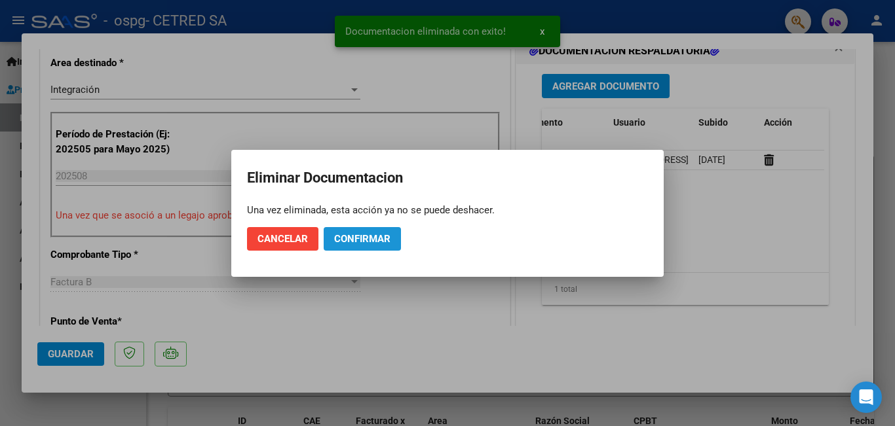
click at [375, 249] on button "Confirmar" at bounding box center [362, 239] width 77 height 24
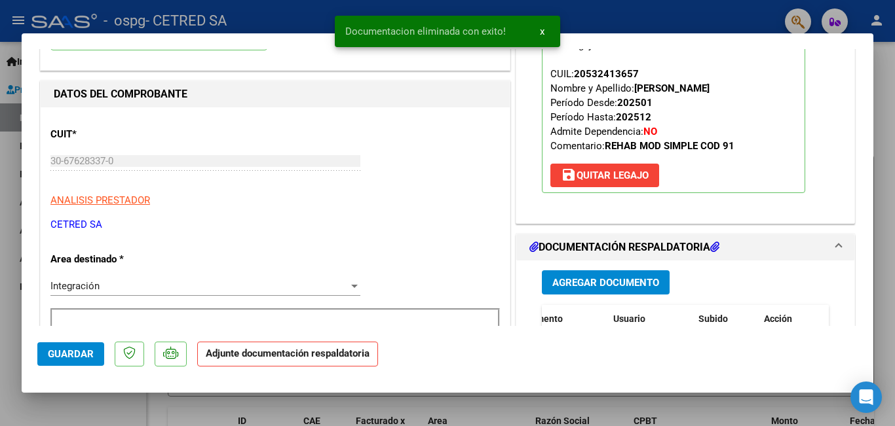
scroll to position [196, 0]
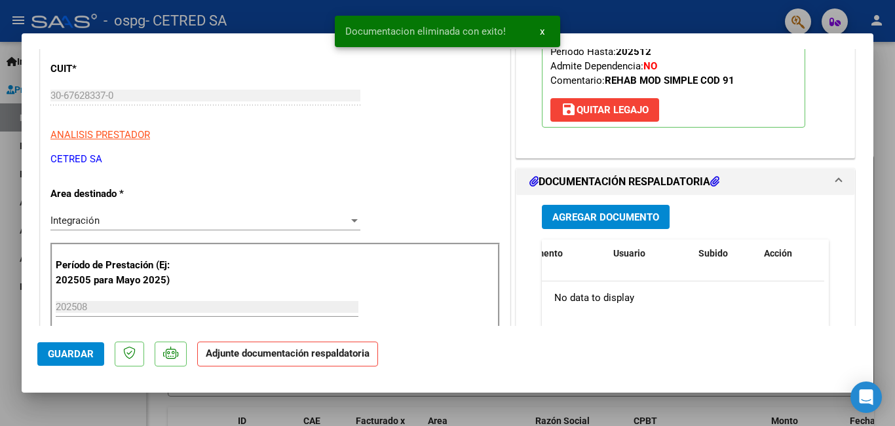
click at [605, 222] on span "Agregar Documento" at bounding box center [605, 218] width 107 height 12
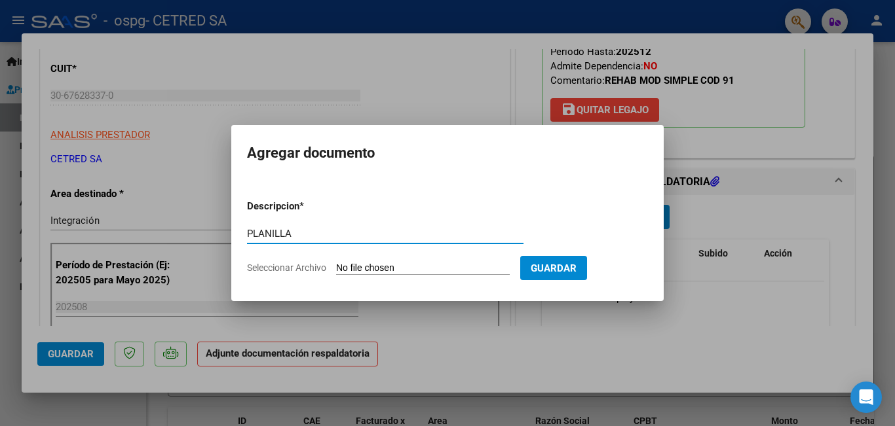
type input "PLANILLA"
type input "C:\fakepath\[PERSON_NAME].pdf"
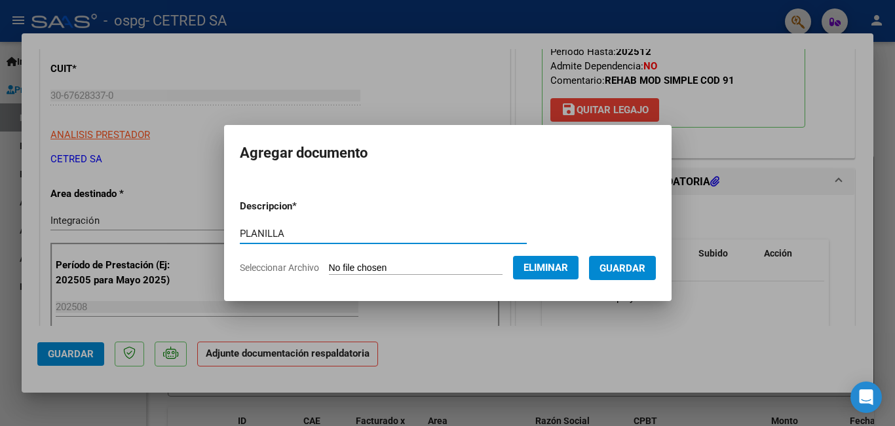
click at [635, 263] on span "Guardar" at bounding box center [622, 269] width 46 height 12
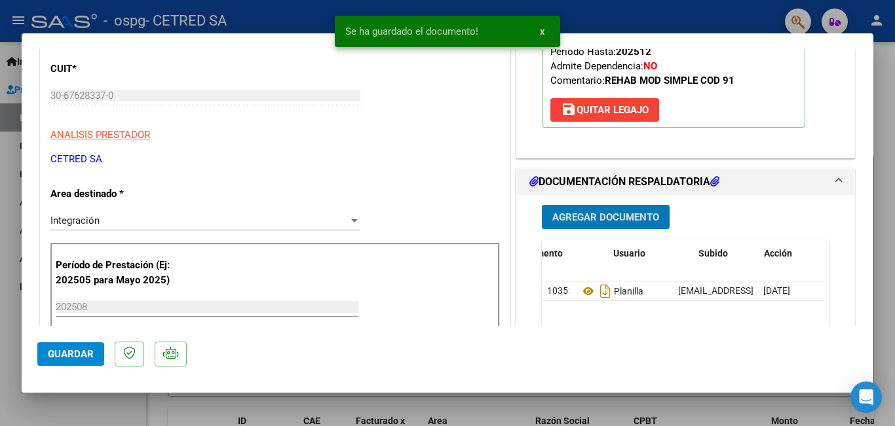
click at [591, 219] on span "Agregar Documento" at bounding box center [605, 218] width 107 height 12
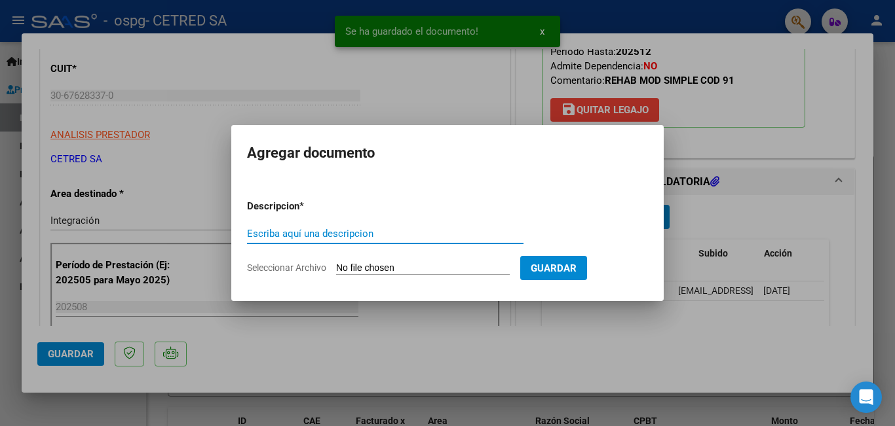
click at [327, 229] on input "Escriba aquí una descripcion" at bounding box center [385, 234] width 276 height 12
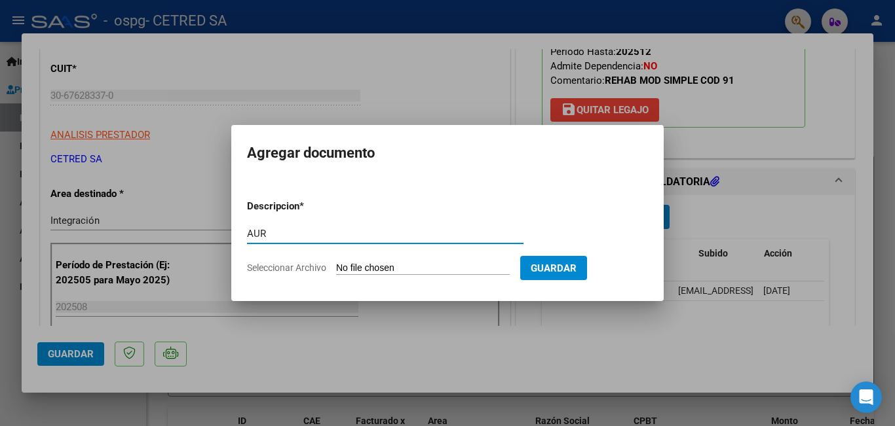
type input "AUR"
type input "C:\fakepath\SOSA MIGUEL AUT 2025.odt"
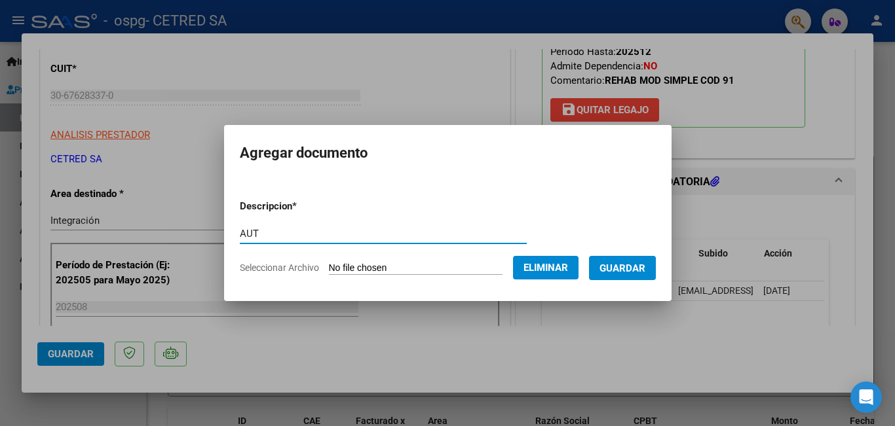
type input "AUT"
click at [641, 266] on span "Guardar" at bounding box center [622, 269] width 46 height 12
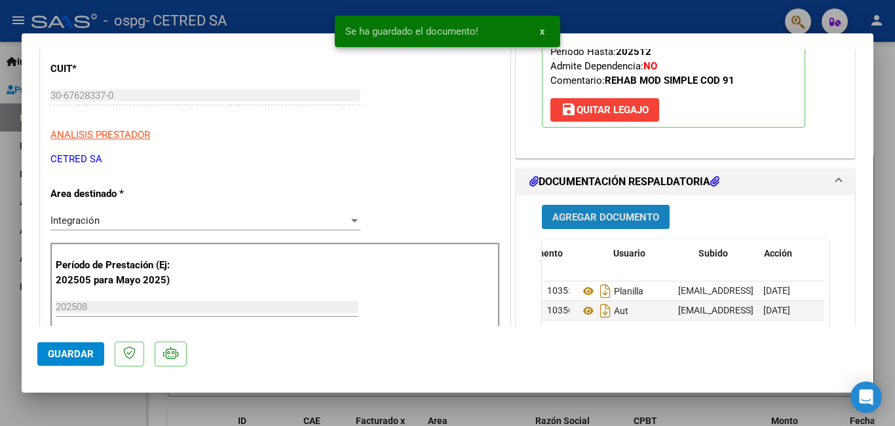
click at [584, 220] on span "Agregar Documento" at bounding box center [605, 218] width 107 height 12
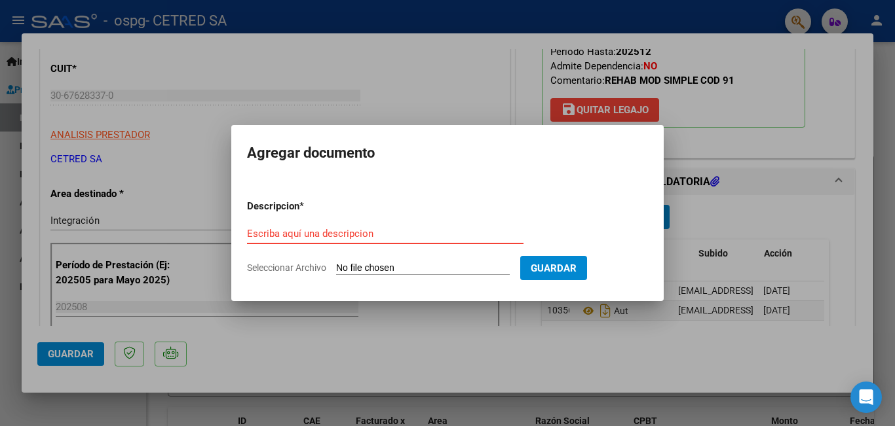
click at [474, 90] on div at bounding box center [447, 213] width 895 height 426
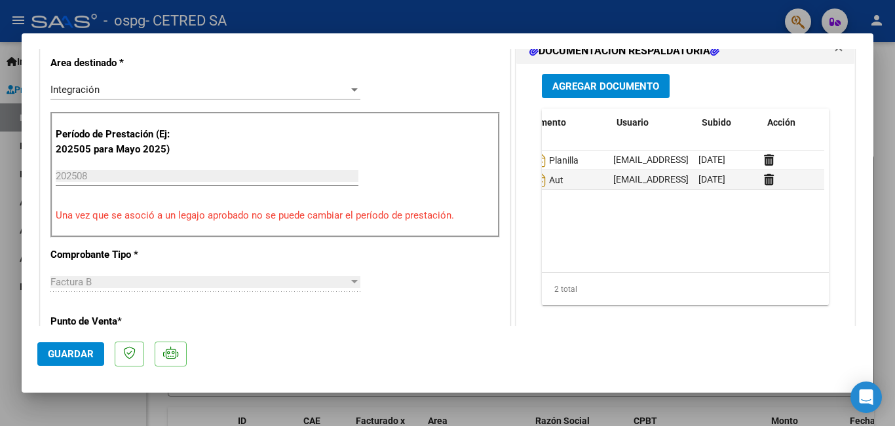
scroll to position [0, 0]
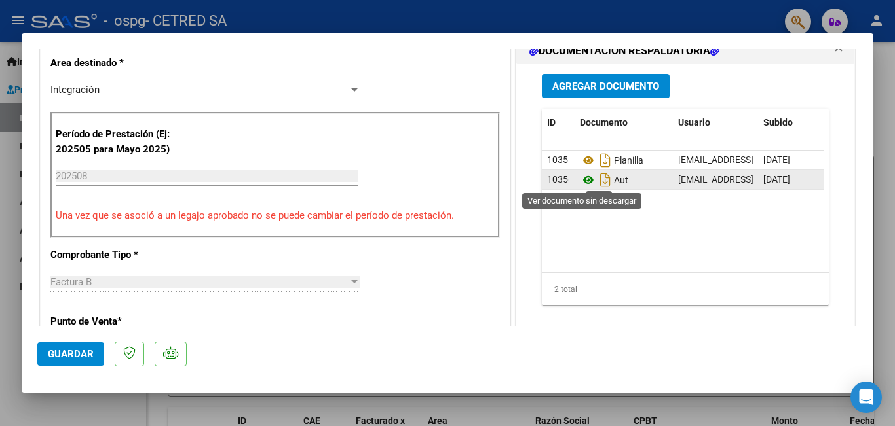
click at [582, 179] on icon at bounding box center [588, 180] width 17 height 16
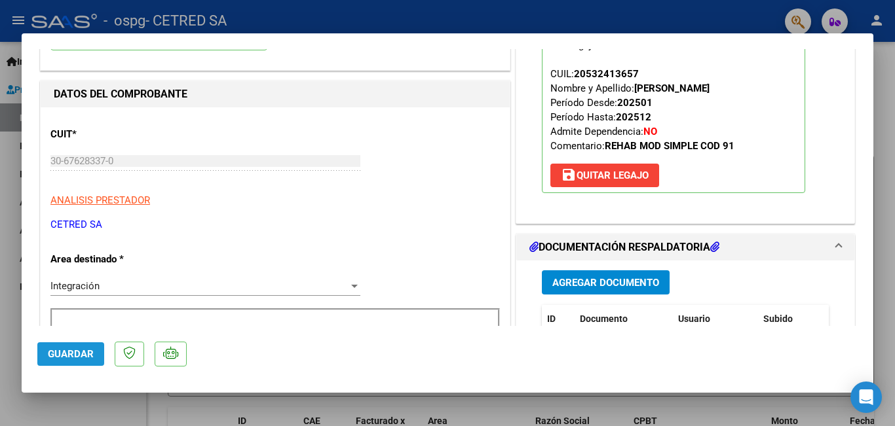
click at [70, 356] on span "Guardar" at bounding box center [71, 354] width 46 height 12
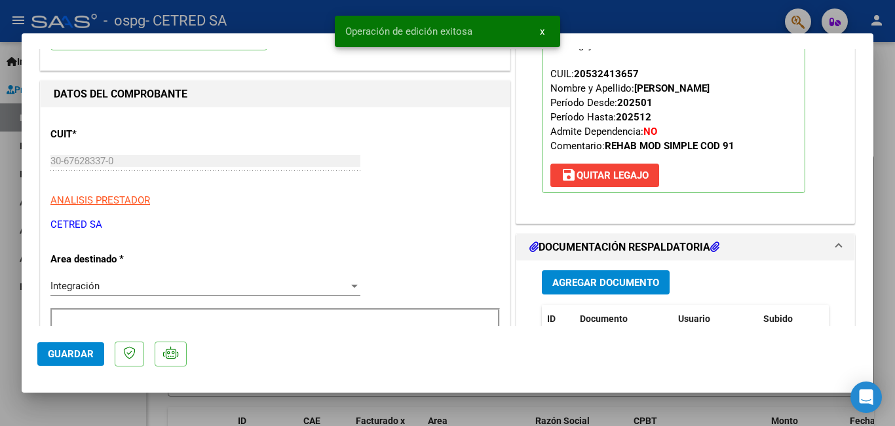
click at [887, 84] on div at bounding box center [447, 213] width 895 height 426
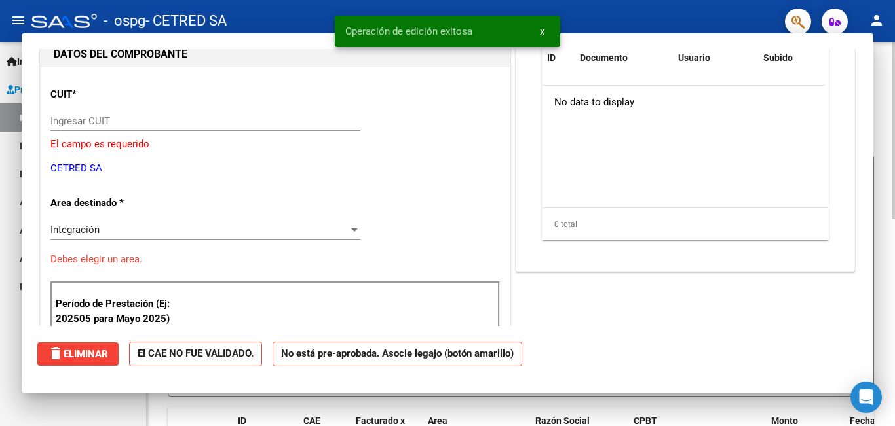
scroll to position [0, 0]
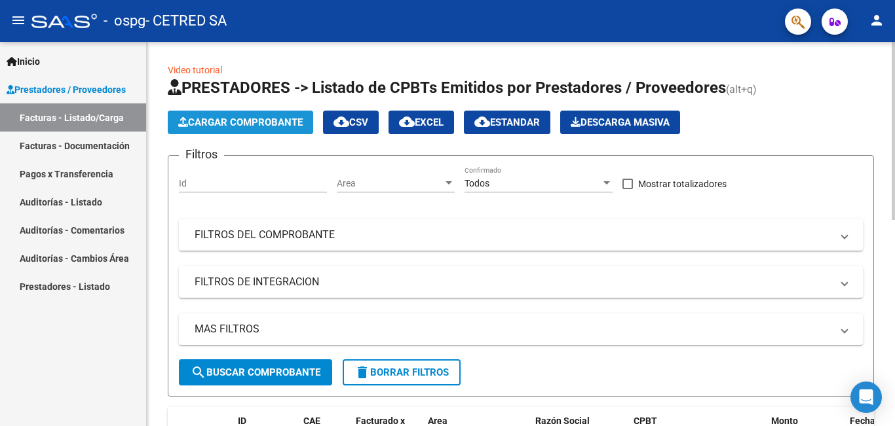
click at [225, 112] on button "Cargar Comprobante" at bounding box center [240, 123] width 145 height 24
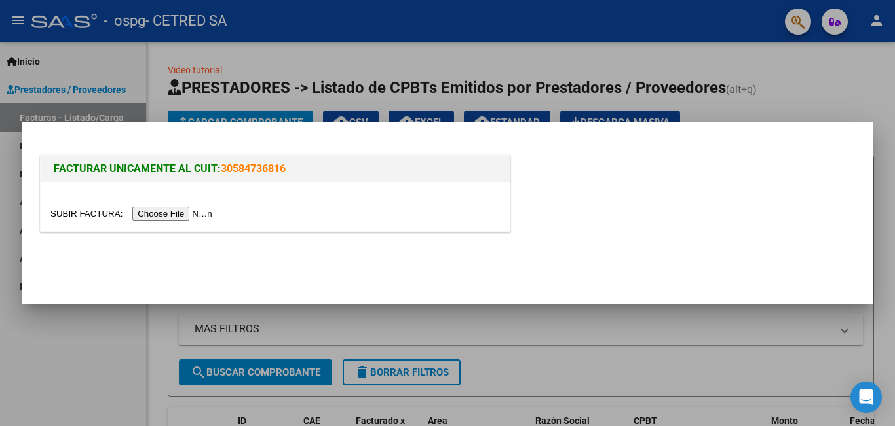
click at [195, 212] on input "file" at bounding box center [133, 214] width 166 height 14
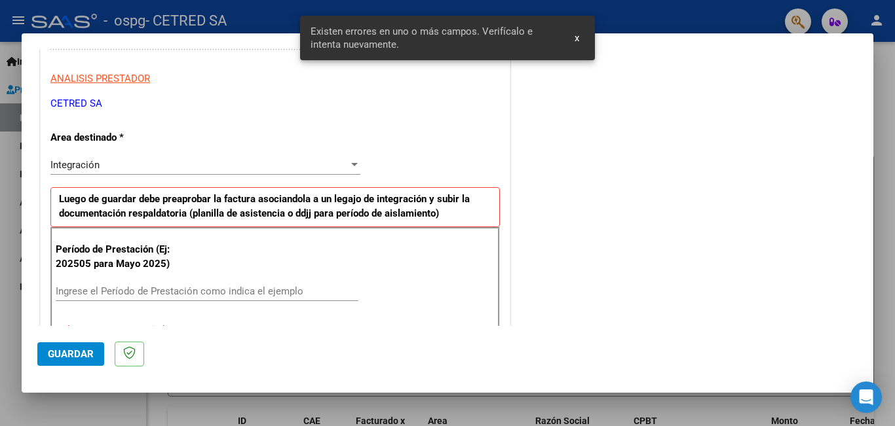
scroll to position [293, 0]
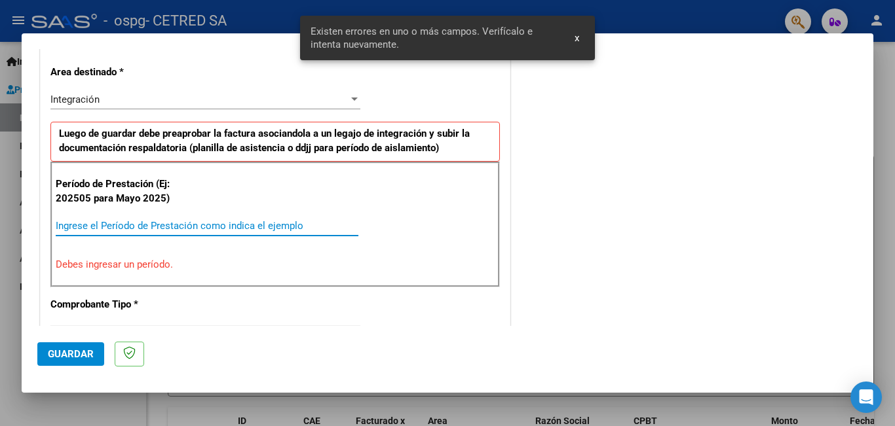
click at [138, 223] on input "Ingrese el Período de Prestación como indica el ejemplo" at bounding box center [207, 226] width 303 height 12
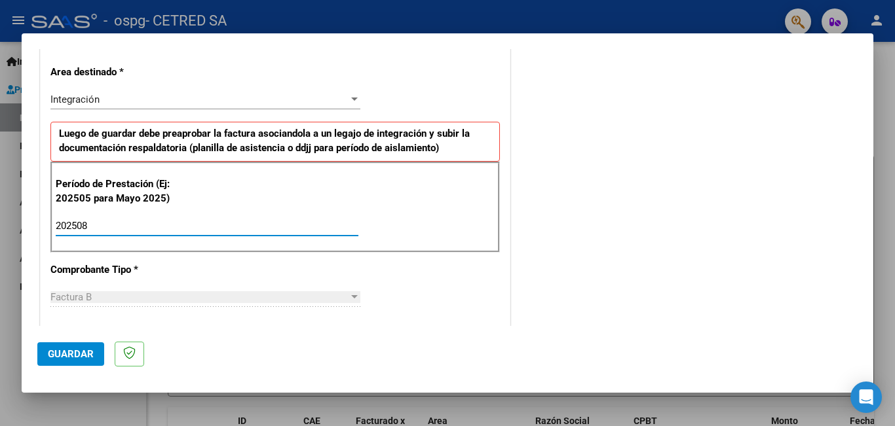
type input "202508"
click at [54, 352] on span "Guardar" at bounding box center [71, 354] width 46 height 12
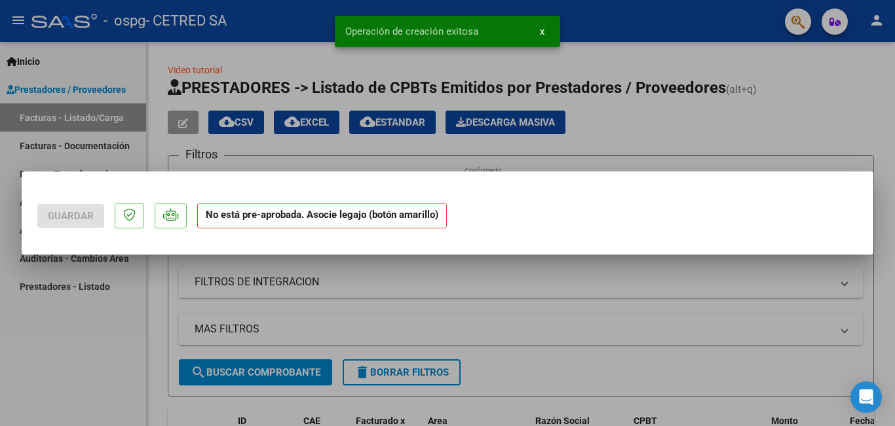
scroll to position [0, 0]
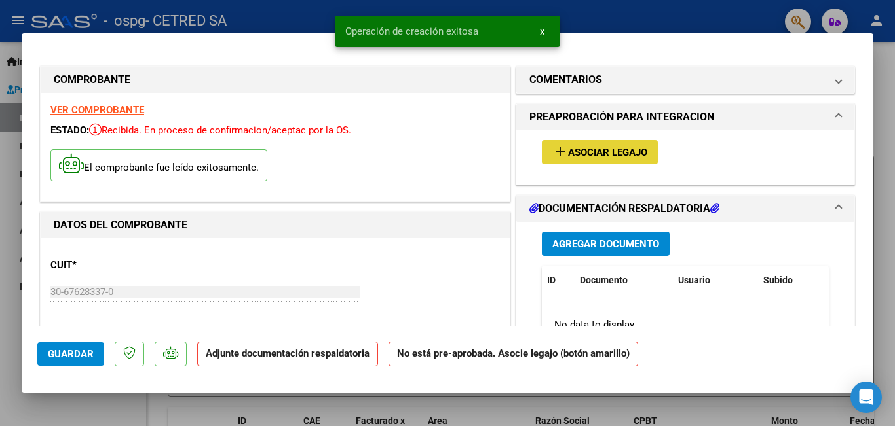
click at [591, 153] on span "Asociar Legajo" at bounding box center [607, 153] width 79 height 12
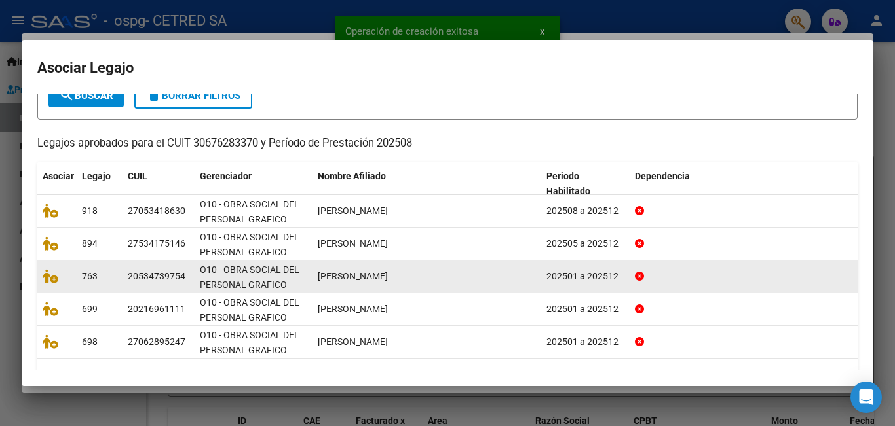
scroll to position [122, 0]
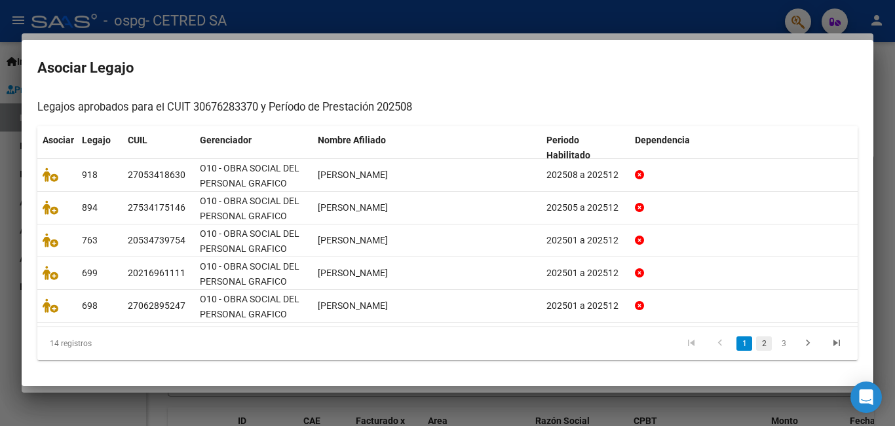
click at [756, 345] on link "2" at bounding box center [764, 344] width 16 height 14
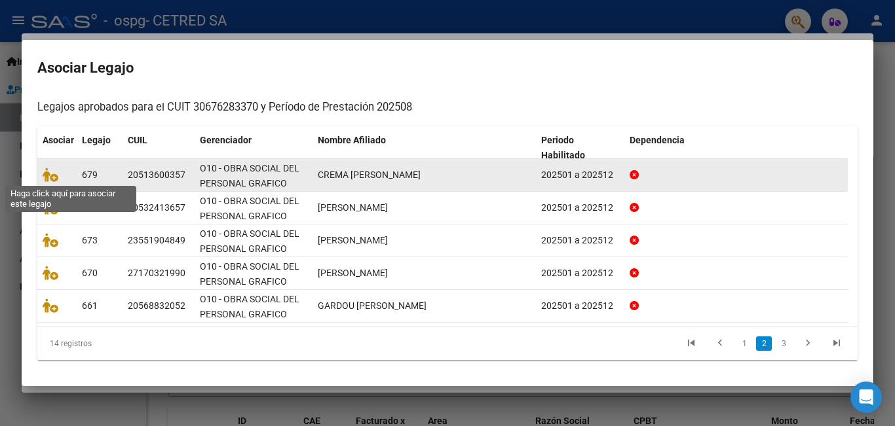
click at [58, 176] on span at bounding box center [53, 175] width 20 height 10
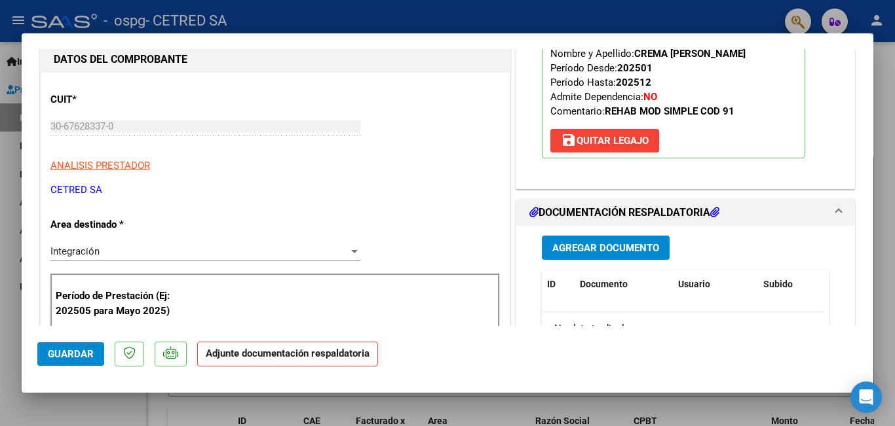
scroll to position [262, 0]
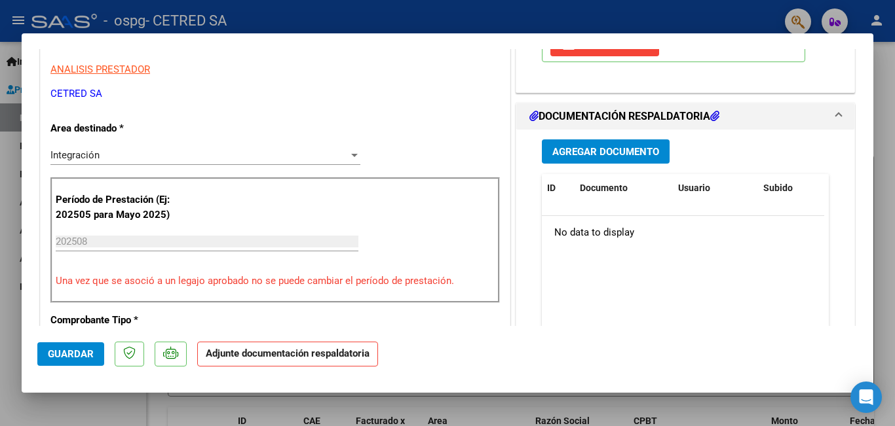
click at [600, 156] on span "Agregar Documento" at bounding box center [605, 152] width 107 height 12
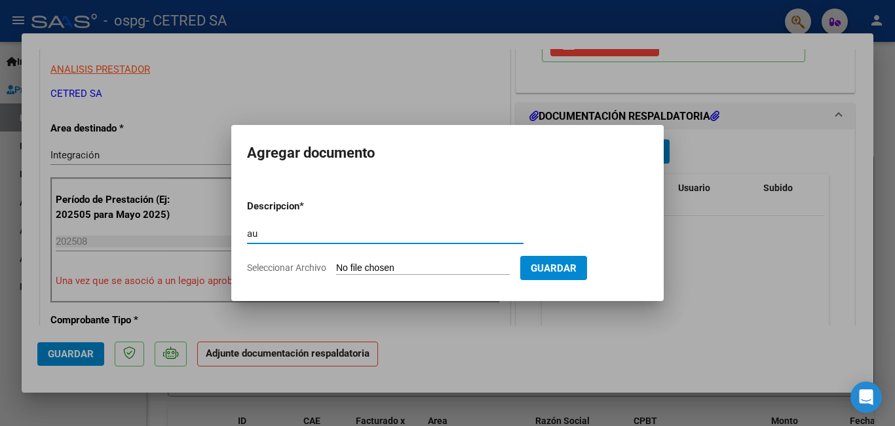
type input "a"
type input "AUT"
type input "C:\fakepath\CREMA SANTOINO AUT 2025.odt"
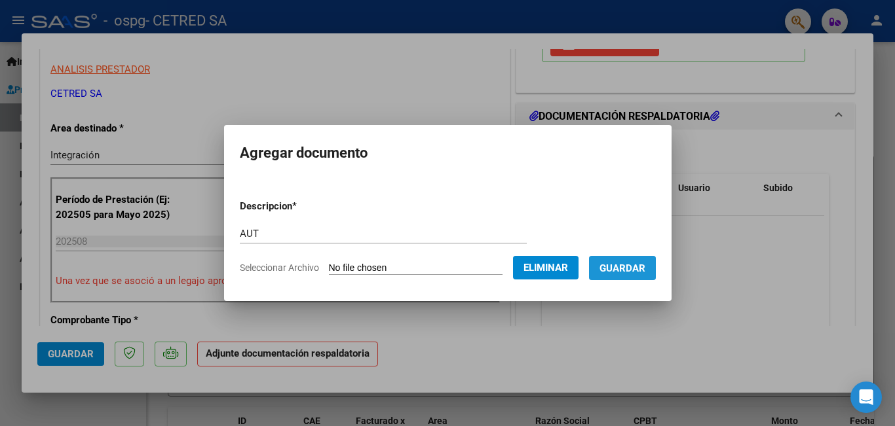
click at [626, 259] on button "Guardar" at bounding box center [622, 268] width 67 height 24
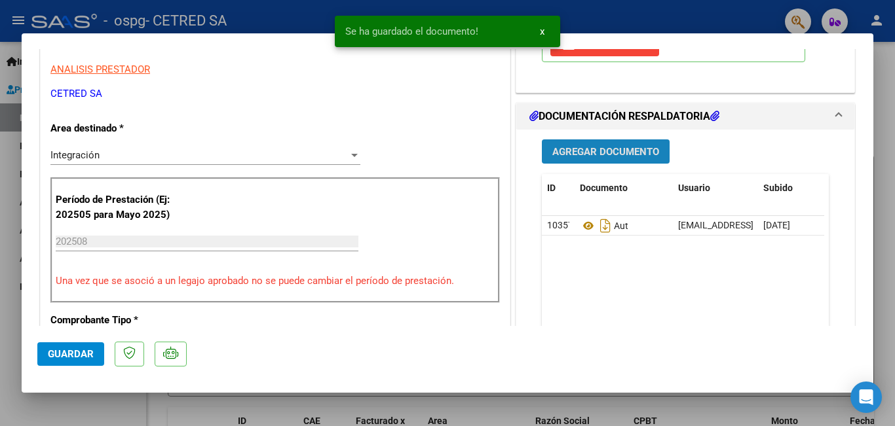
click at [591, 153] on span "Agregar Documento" at bounding box center [605, 152] width 107 height 12
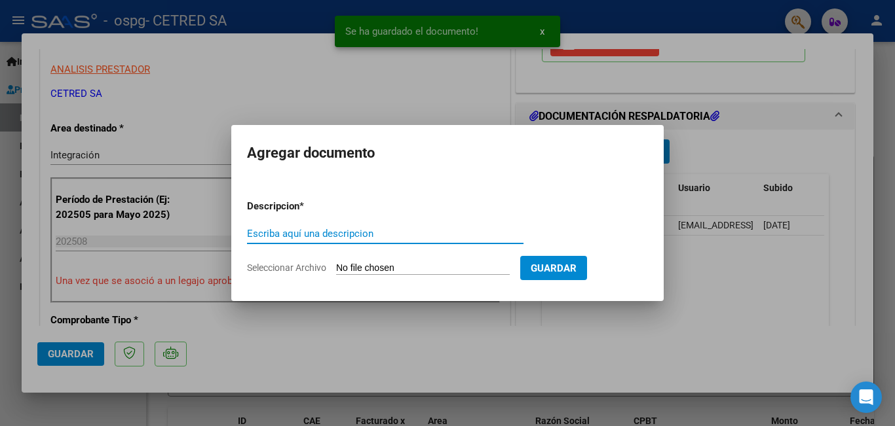
click at [430, 236] on input "Escriba aquí una descripcion" at bounding box center [385, 234] width 276 height 12
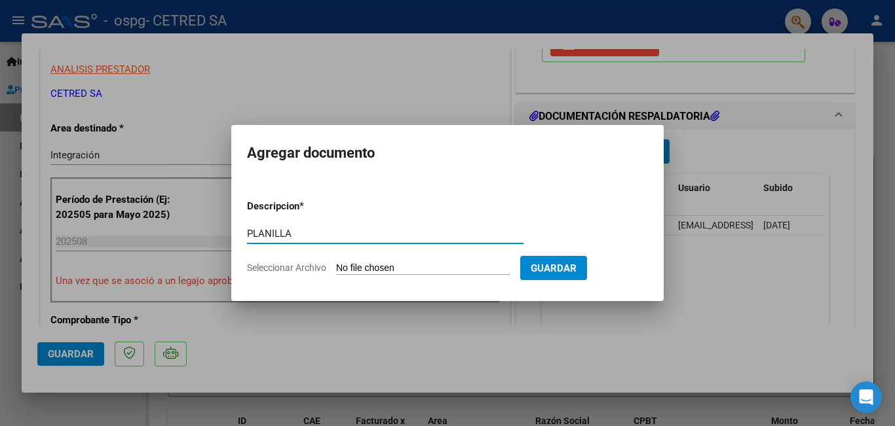
type input "PLANILLA"
type input "C:\fakepath\CREMA SANTINO.pdf"
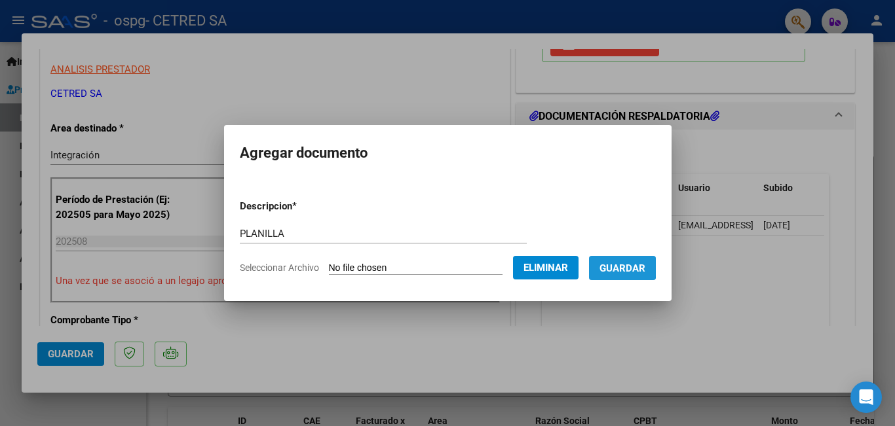
click at [627, 263] on span "Guardar" at bounding box center [622, 269] width 46 height 12
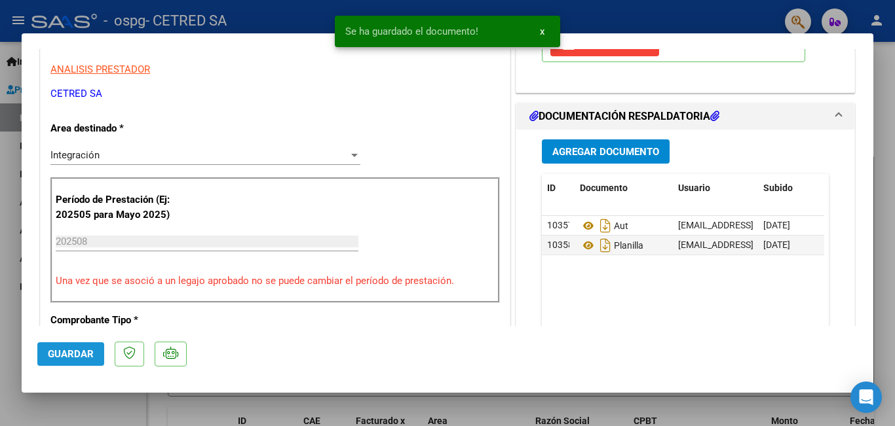
click at [65, 355] on span "Guardar" at bounding box center [71, 354] width 46 height 12
click at [876, 73] on div at bounding box center [447, 213] width 895 height 426
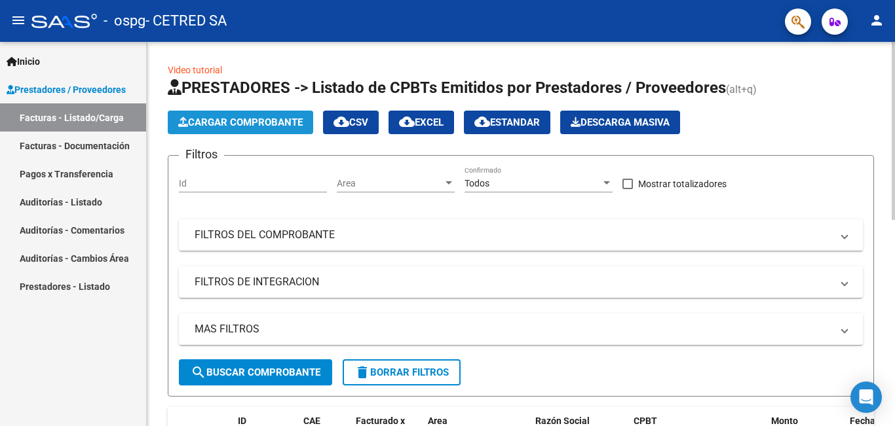
click at [198, 126] on span "Cargar Comprobante" at bounding box center [240, 123] width 124 height 12
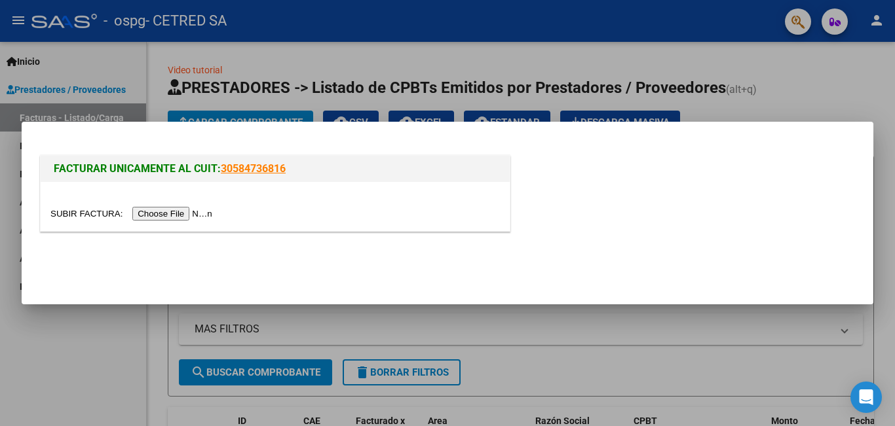
click at [200, 209] on input "file" at bounding box center [133, 214] width 166 height 14
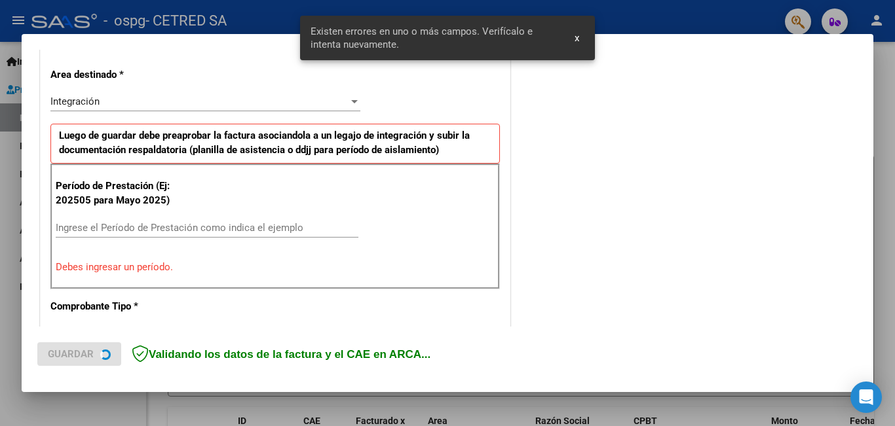
scroll to position [386, 0]
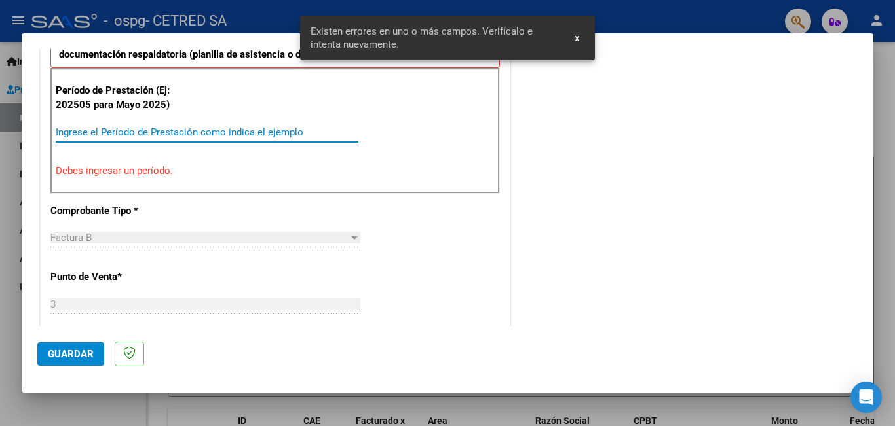
click at [196, 134] on input "Ingrese el Período de Prestación como indica el ejemplo" at bounding box center [207, 132] width 303 height 12
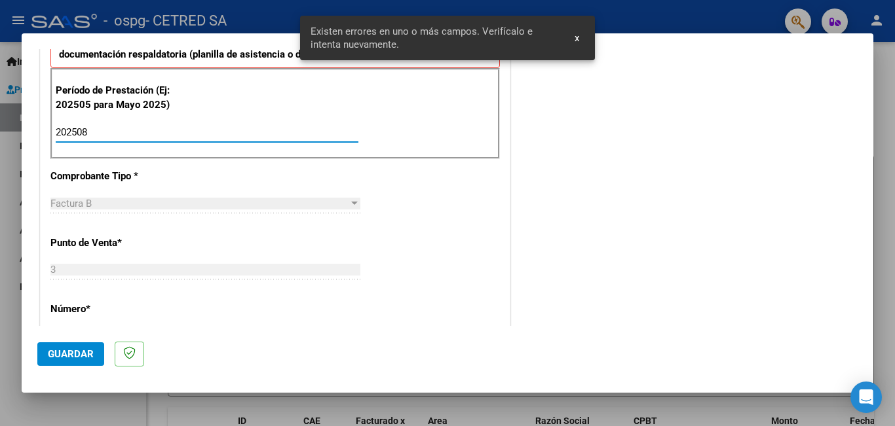
type input "202508"
click at [64, 360] on span "Guardar" at bounding box center [71, 354] width 46 height 12
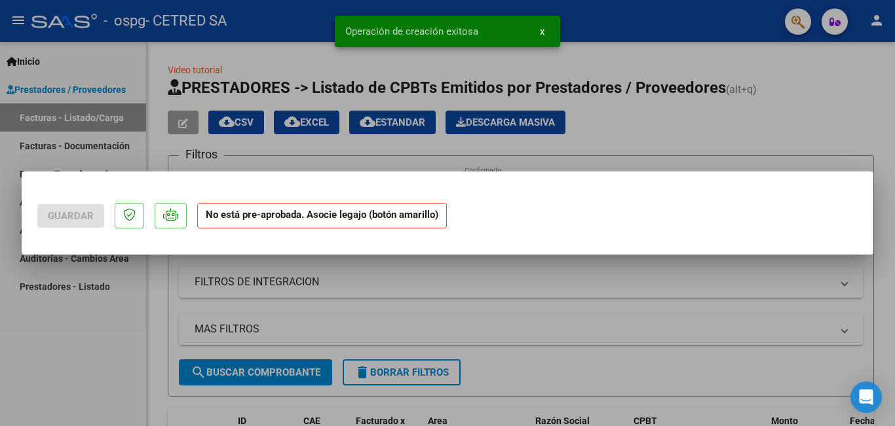
scroll to position [0, 0]
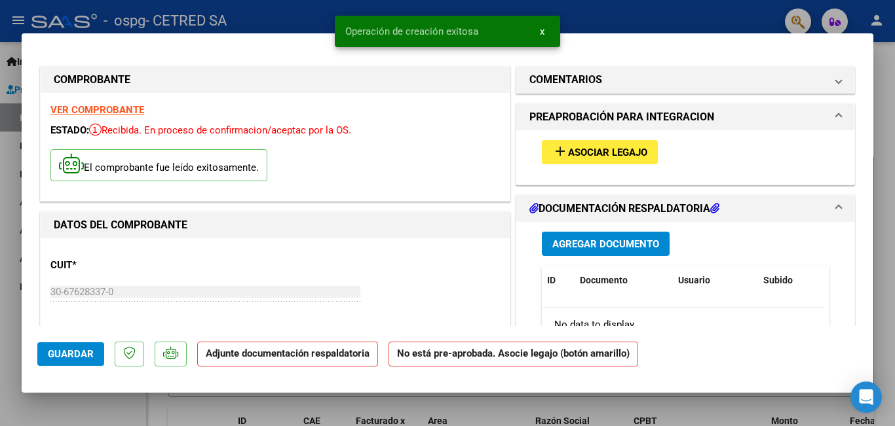
click at [561, 146] on mat-icon "add" at bounding box center [560, 151] width 16 height 16
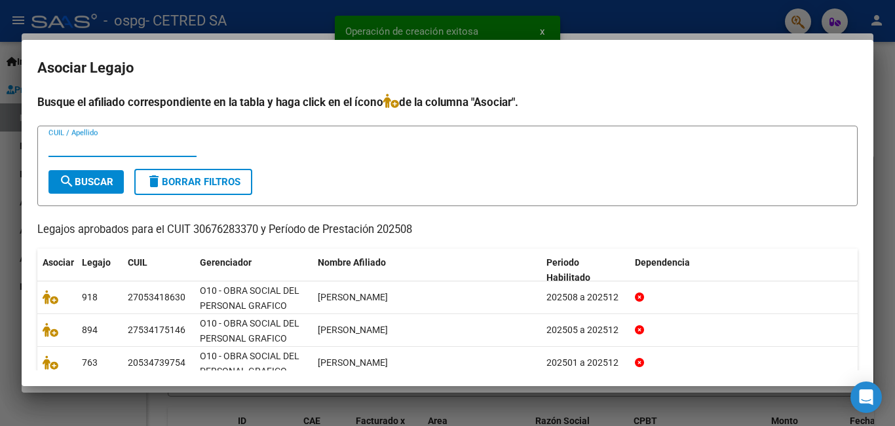
scroll to position [65, 0]
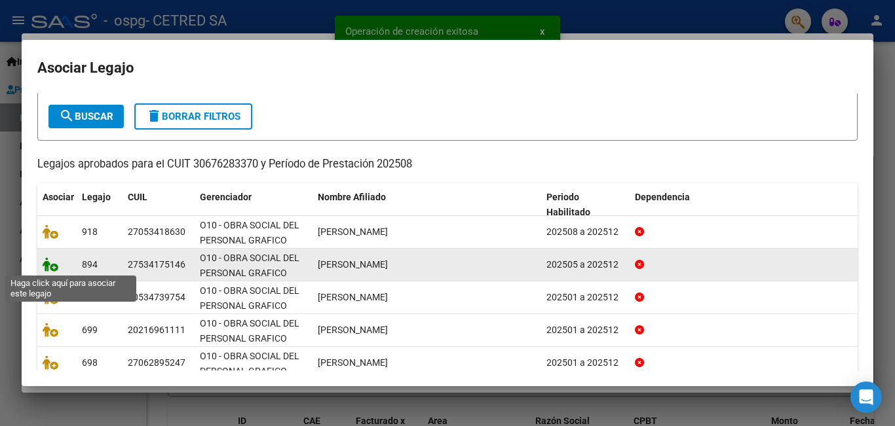
click at [46, 261] on icon at bounding box center [51, 264] width 16 height 14
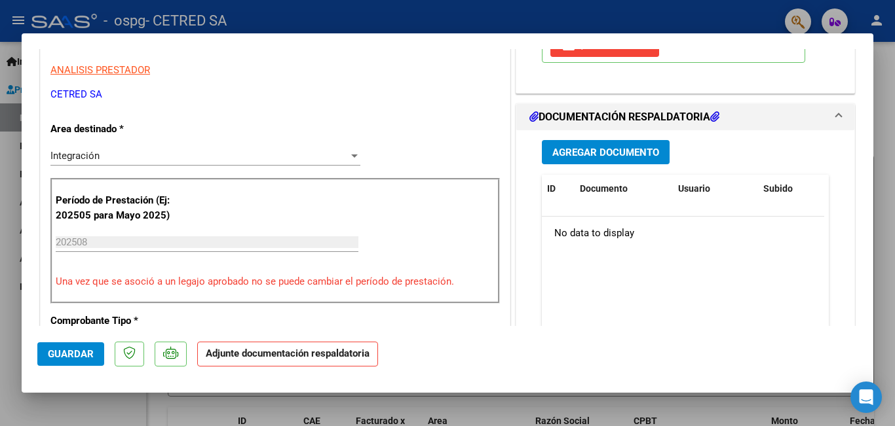
scroll to position [262, 0]
click at [602, 145] on span "Agregar Documento" at bounding box center [605, 151] width 107 height 12
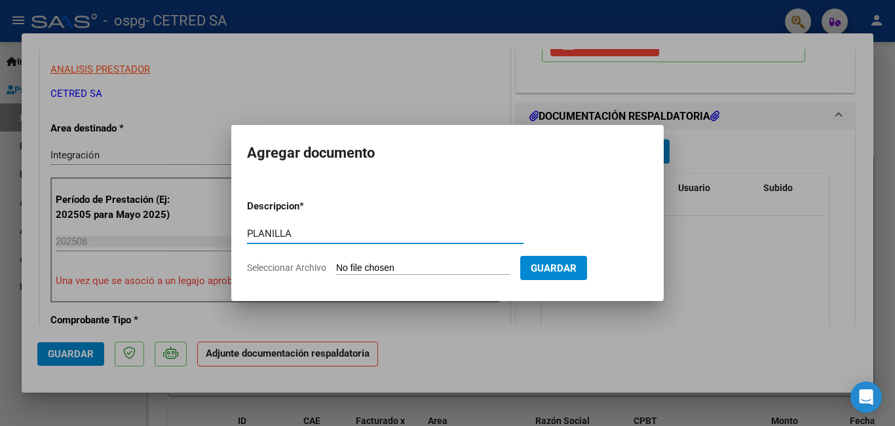
type input "PLANILLA"
type input "C:\fakepath\SOSA NEREA.pdf"
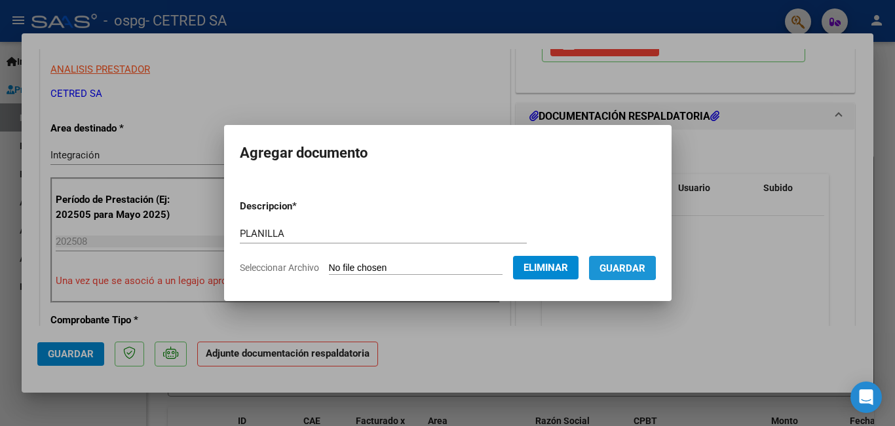
click at [629, 267] on span "Guardar" at bounding box center [622, 269] width 46 height 12
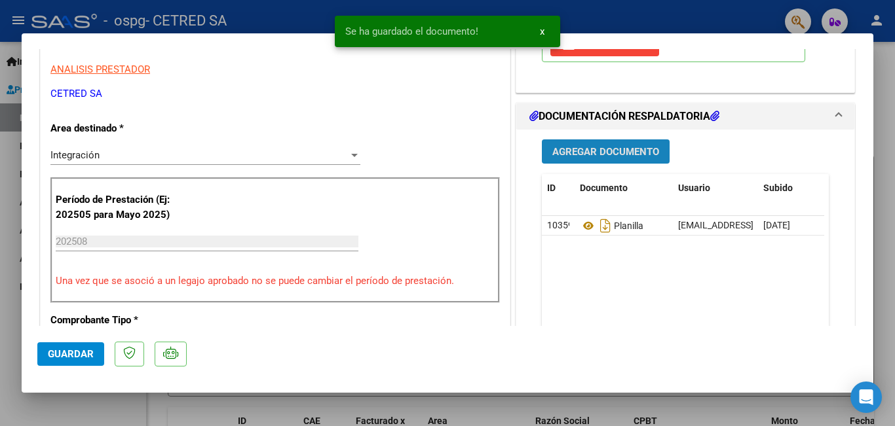
click at [611, 147] on span "Agregar Documento" at bounding box center [605, 152] width 107 height 12
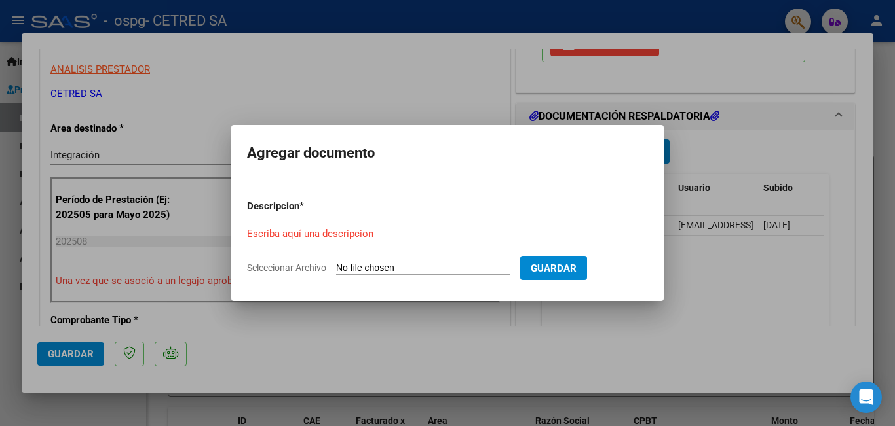
click at [379, 241] on div "Escriba aquí una descripcion" at bounding box center [385, 234] width 276 height 20
click at [388, 233] on input "Escriba aquí una descripcion" at bounding box center [385, 234] width 276 height 12
type input "AUT"
type input "C:\fakepath\SOSA NEREA AUT 2025.odt"
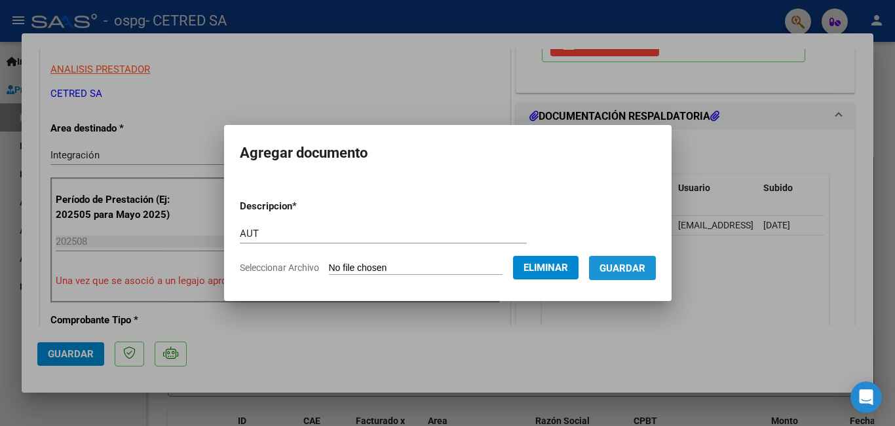
click at [627, 274] on button "Guardar" at bounding box center [622, 268] width 67 height 24
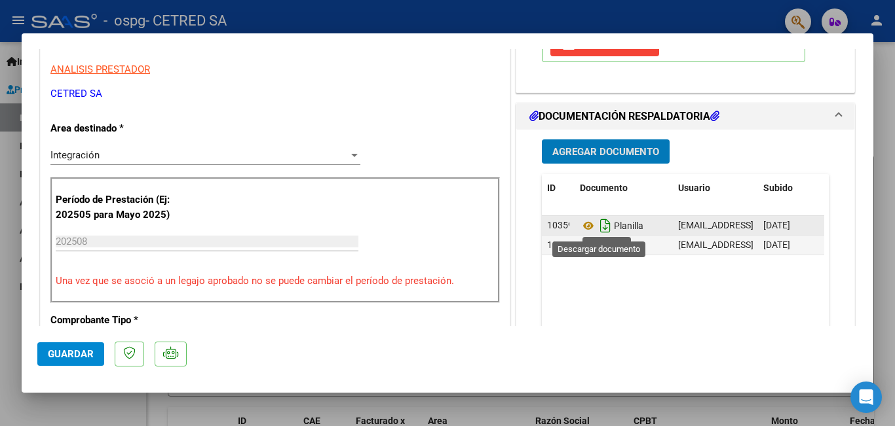
click at [602, 227] on icon "Descargar documento" at bounding box center [605, 225] width 17 height 21
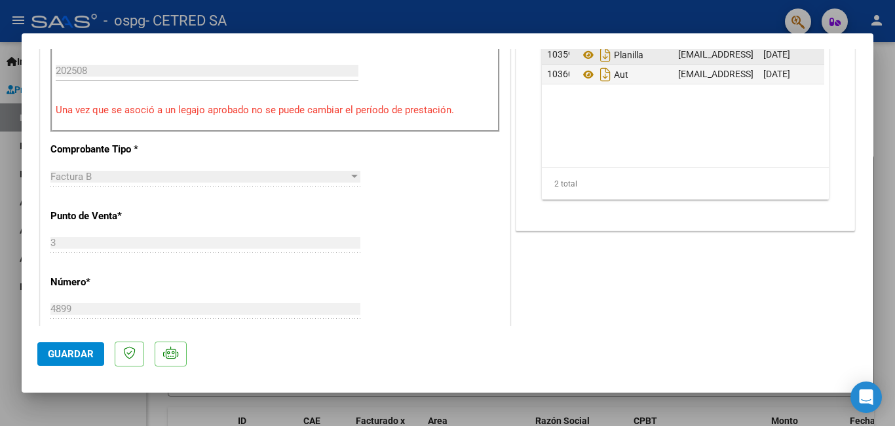
scroll to position [458, 0]
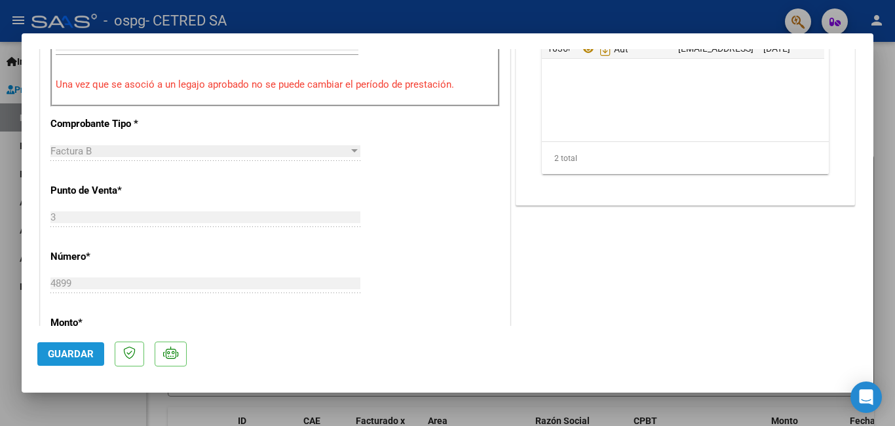
drag, startPoint x: 91, startPoint y: 348, endPoint x: 109, endPoint y: 334, distance: 23.3
click at [90, 347] on button "Guardar" at bounding box center [70, 355] width 67 height 24
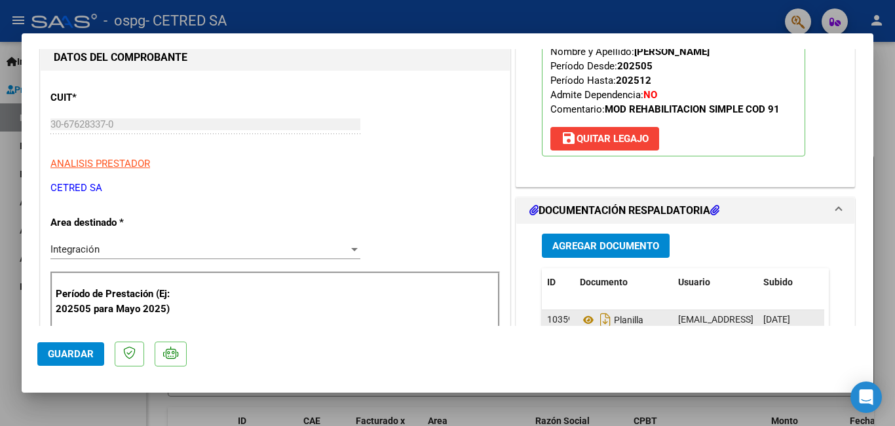
scroll to position [65, 0]
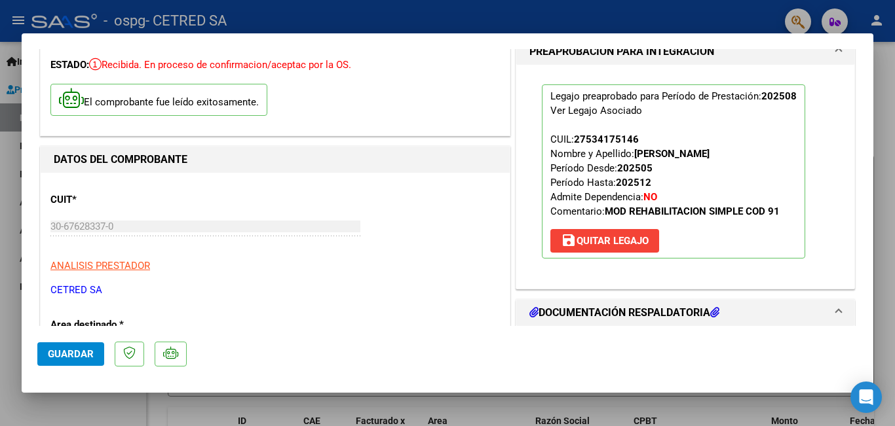
click at [0, 255] on div at bounding box center [447, 213] width 895 height 426
type input "$ 0,00"
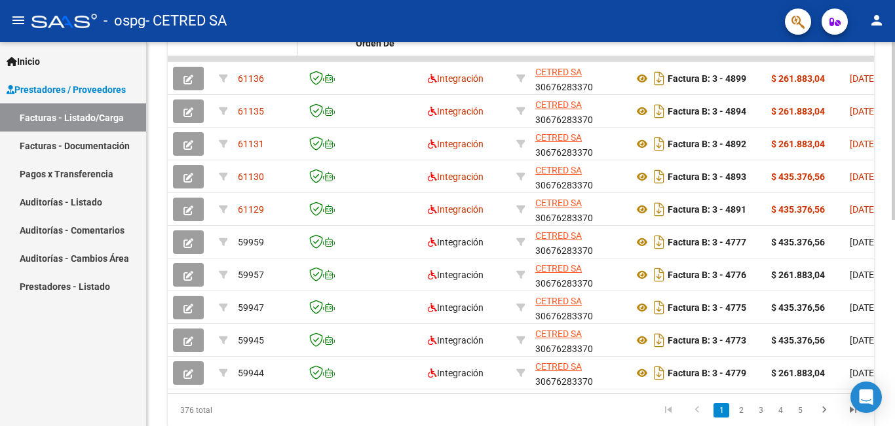
scroll to position [262, 0]
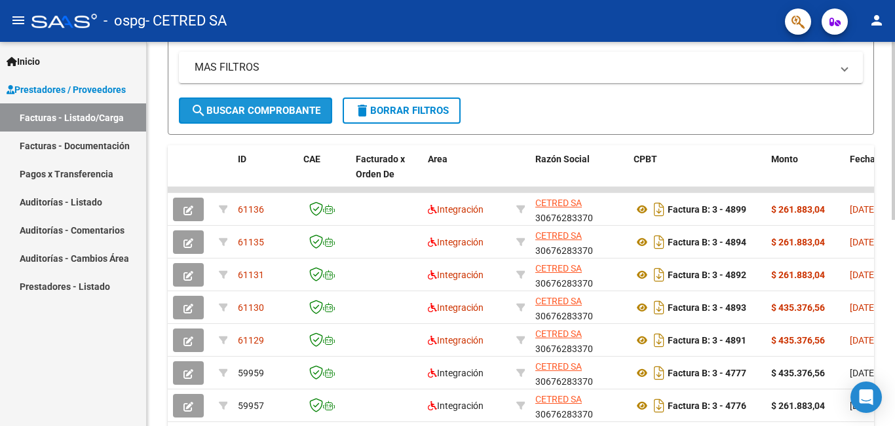
click at [232, 110] on span "search Buscar Comprobante" at bounding box center [256, 111] width 130 height 12
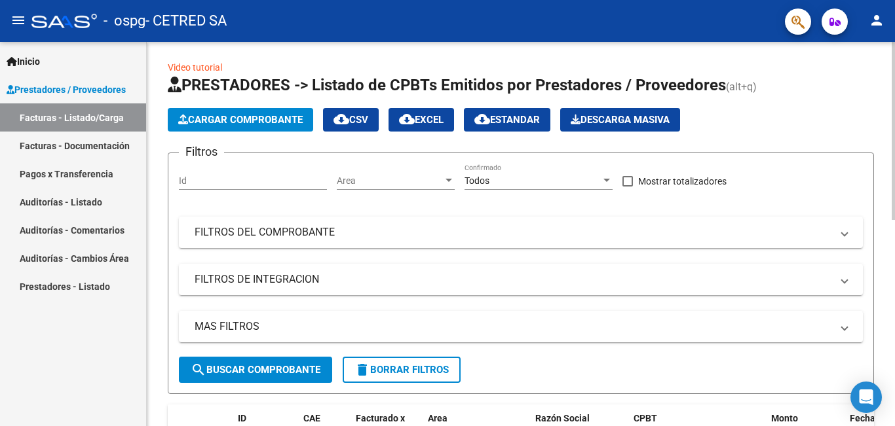
scroll to position [0, 0]
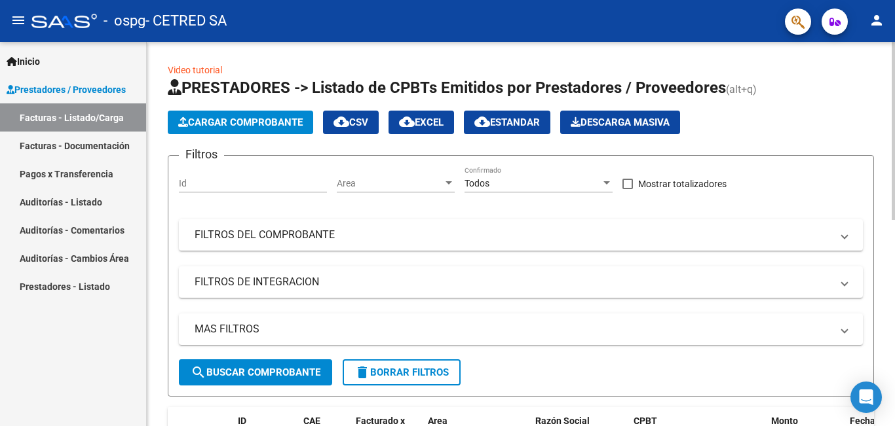
click at [211, 126] on span "Cargar Comprobante" at bounding box center [240, 123] width 124 height 12
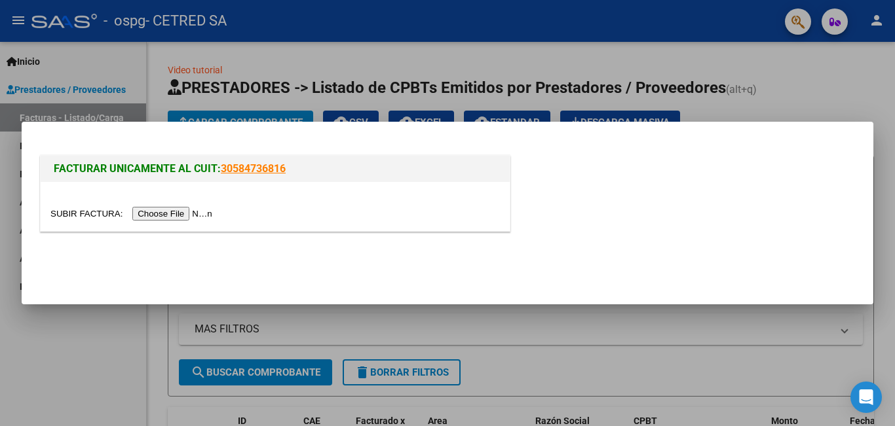
click at [192, 210] on input "file" at bounding box center [133, 214] width 166 height 14
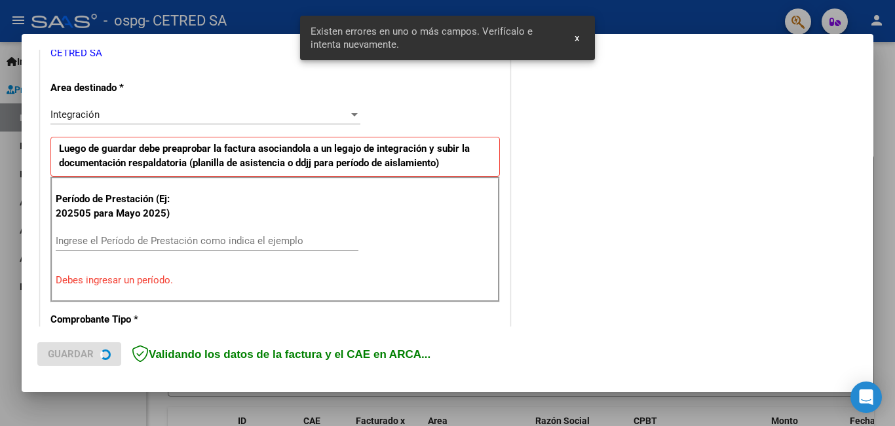
scroll to position [293, 0]
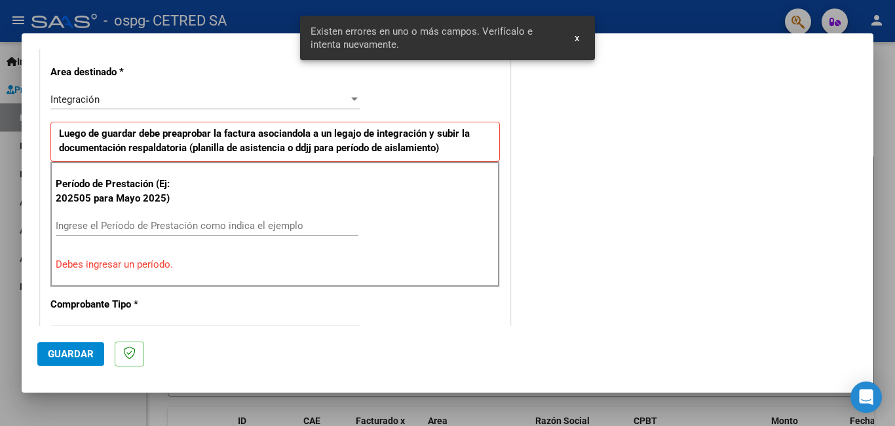
click at [186, 227] on input "Ingrese el Período de Prestación como indica el ejemplo" at bounding box center [207, 226] width 303 height 12
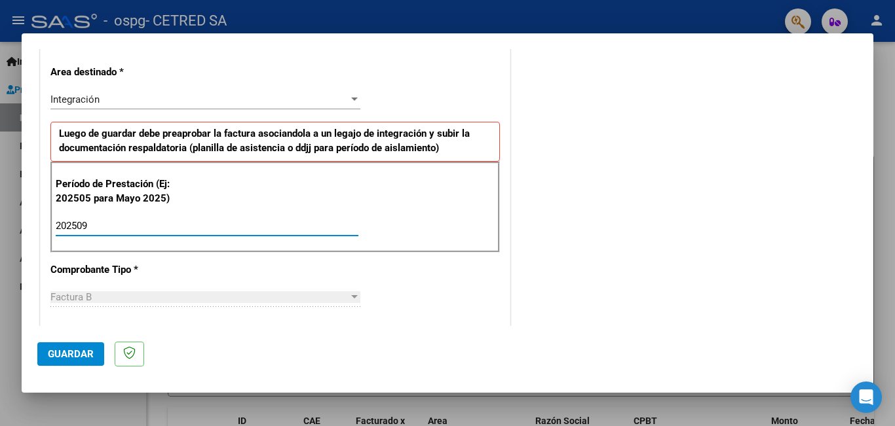
type input "202509"
click at [81, 343] on button "Guardar" at bounding box center [70, 355] width 67 height 24
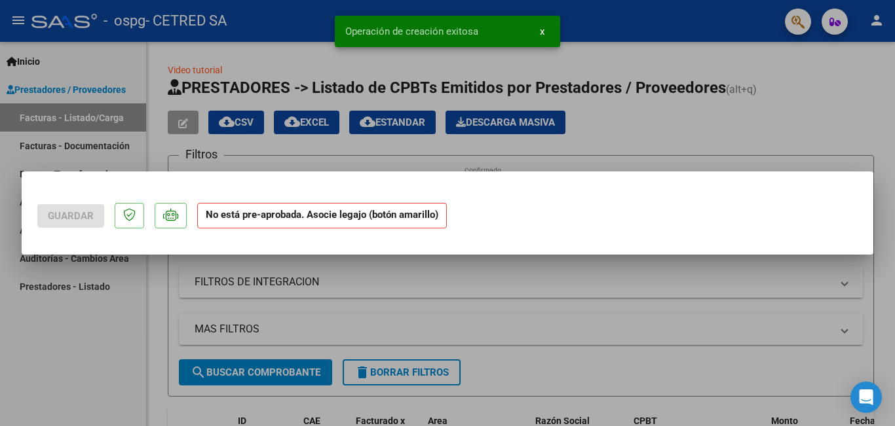
scroll to position [0, 0]
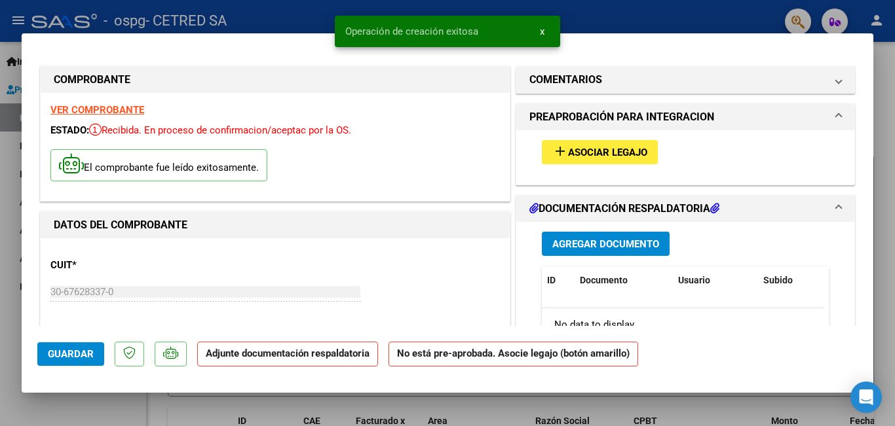
click at [590, 144] on button "add Asociar Legajo" at bounding box center [600, 152] width 116 height 24
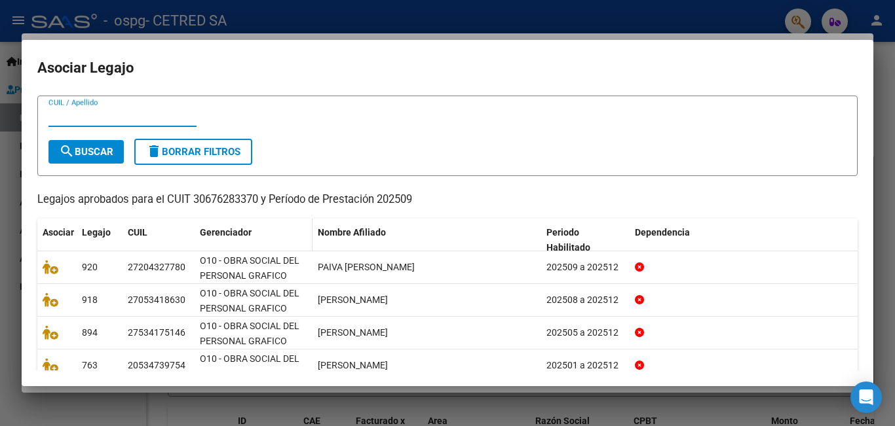
scroll to position [122, 0]
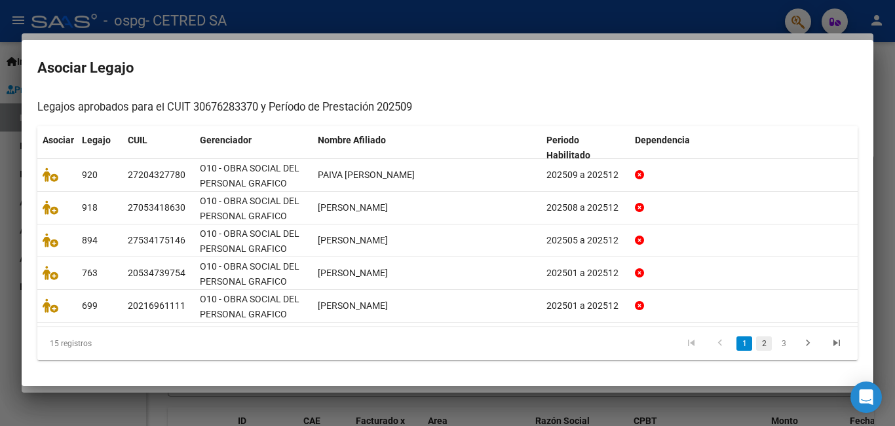
click at [760, 343] on link "2" at bounding box center [764, 344] width 16 height 14
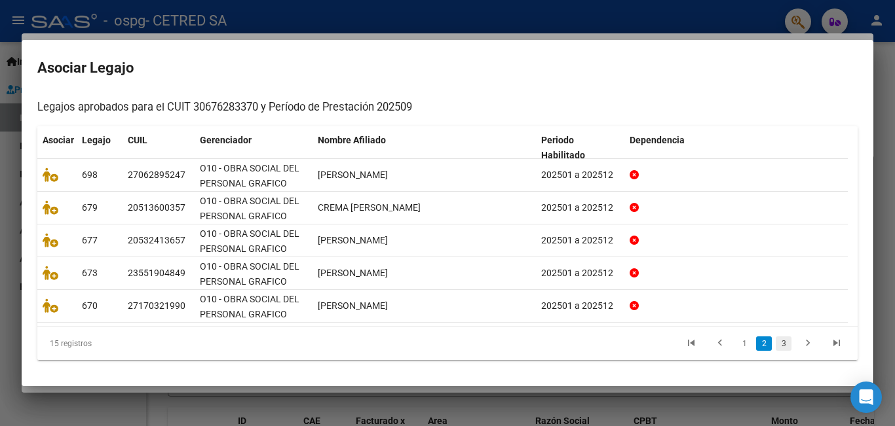
click at [775, 344] on link "3" at bounding box center [783, 344] width 16 height 14
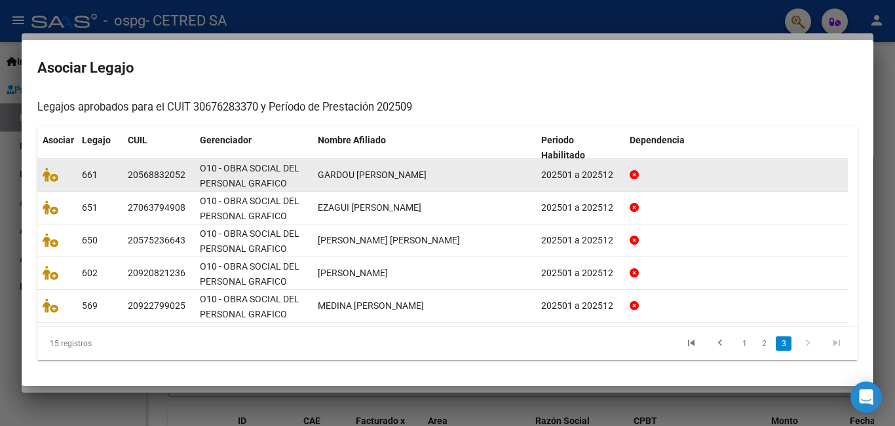
click at [349, 178] on span "GARDOU [PERSON_NAME]" at bounding box center [372, 175] width 109 height 10
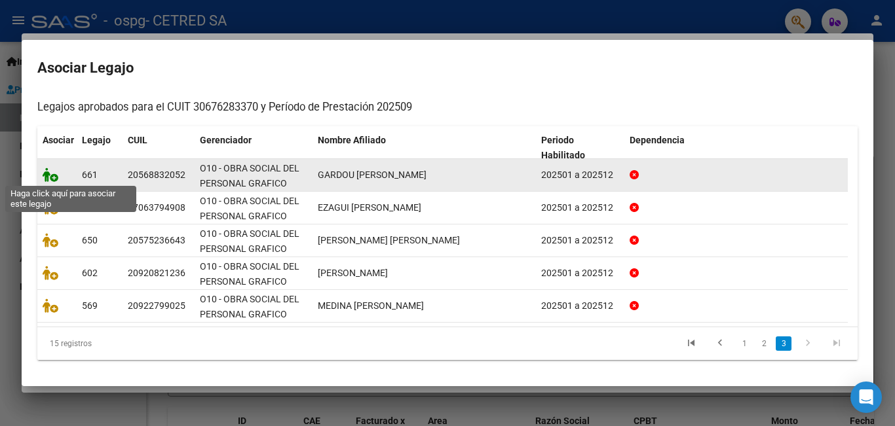
click at [48, 177] on icon at bounding box center [51, 175] width 16 height 14
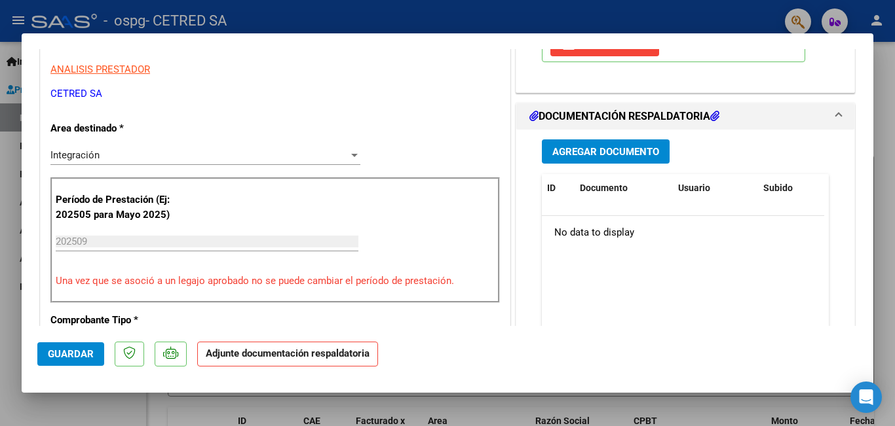
scroll to position [131, 0]
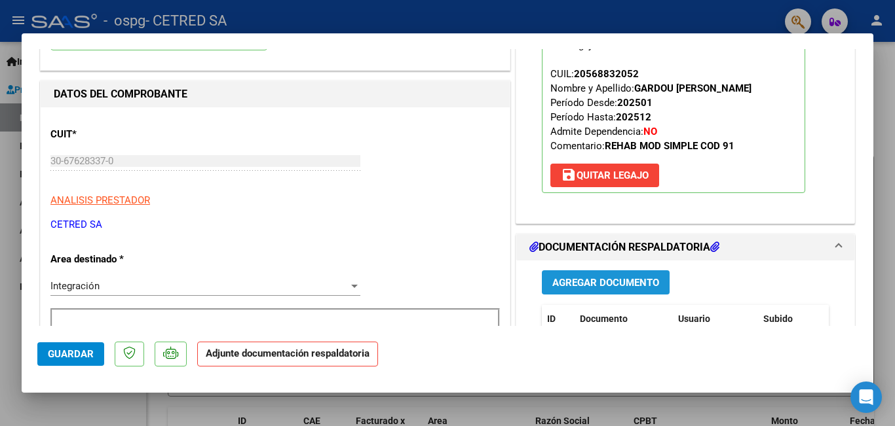
click at [633, 276] on span "Agregar Documento" at bounding box center [605, 282] width 107 height 12
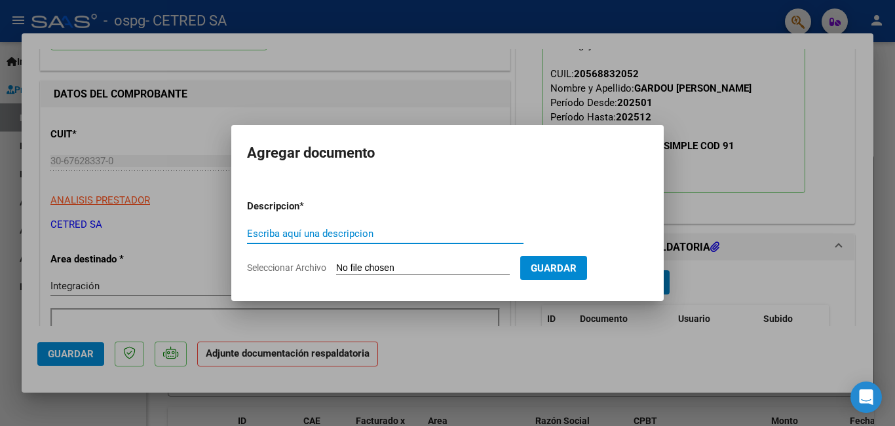
click at [452, 270] on input "Seleccionar Archivo" at bounding box center [423, 269] width 174 height 12
click at [314, 234] on input "Escriba aquí una descripcion" at bounding box center [385, 234] width 276 height 12
type input "AUT"
type input "C:\fakepath\GARDOU BENICIO AUT 2025.odt"
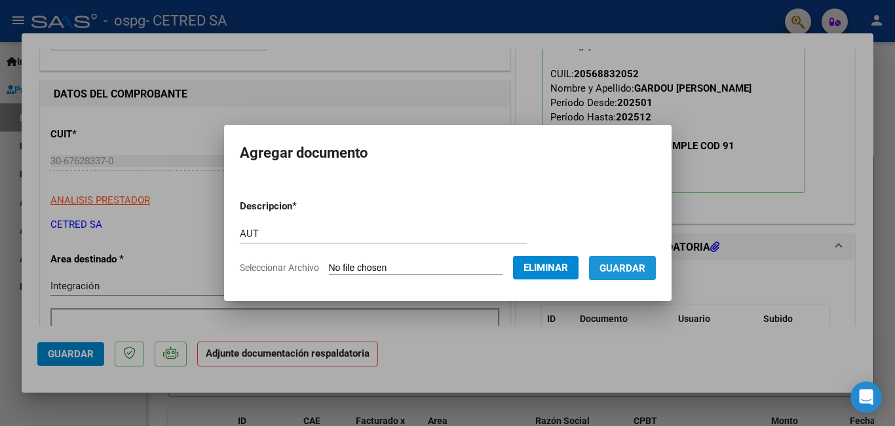
click at [628, 264] on span "Guardar" at bounding box center [622, 269] width 46 height 12
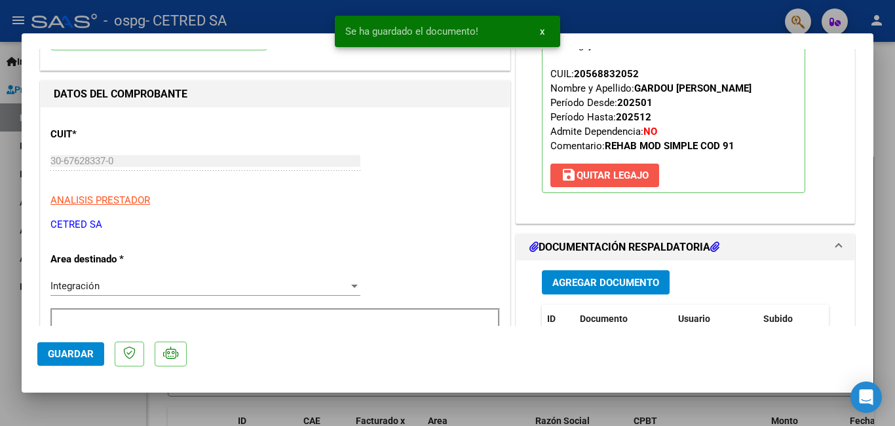
click at [585, 183] on button "save [PERSON_NAME]" at bounding box center [604, 176] width 109 height 24
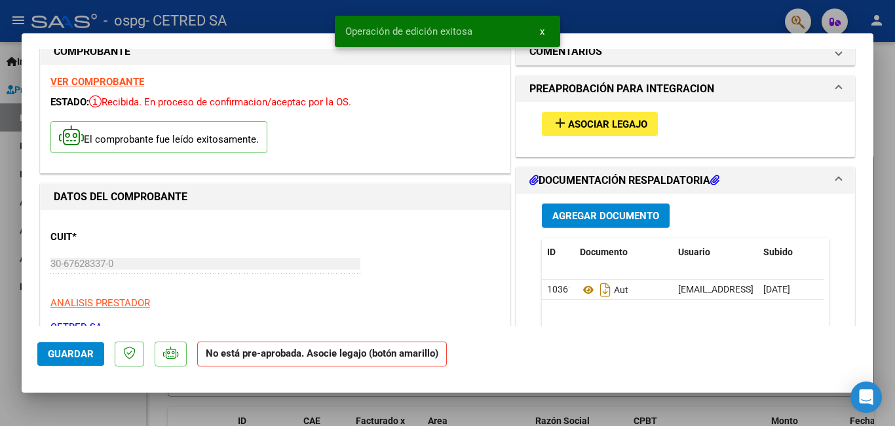
scroll to position [0, 0]
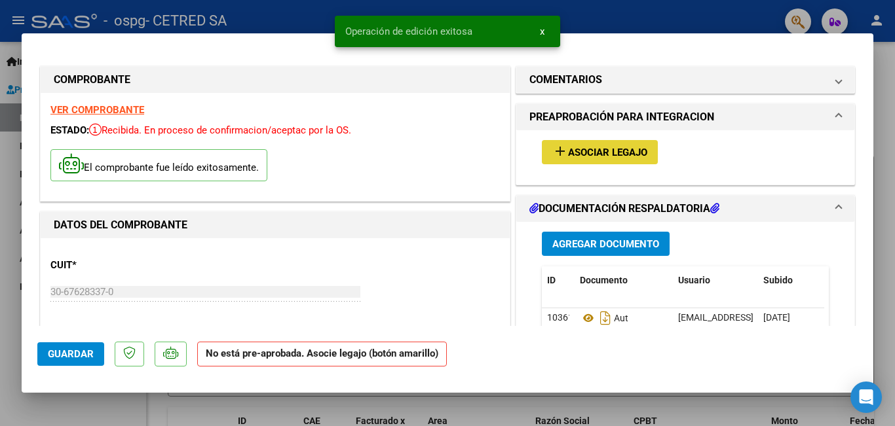
click at [552, 154] on mat-icon "add" at bounding box center [560, 151] width 16 height 16
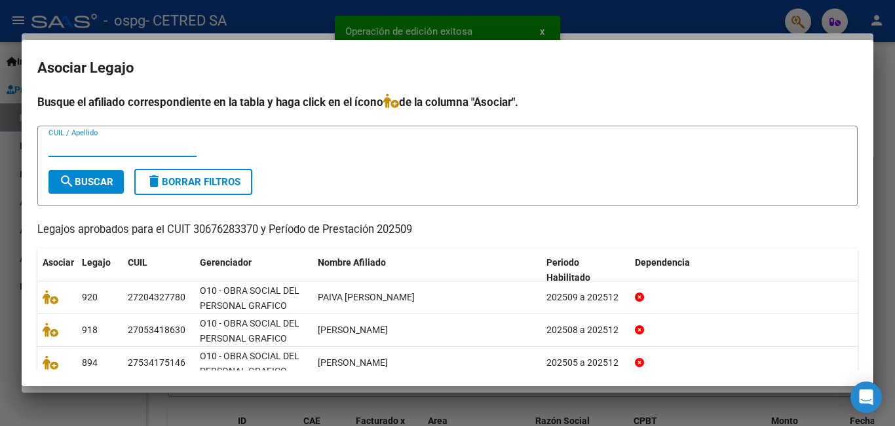
scroll to position [122, 0]
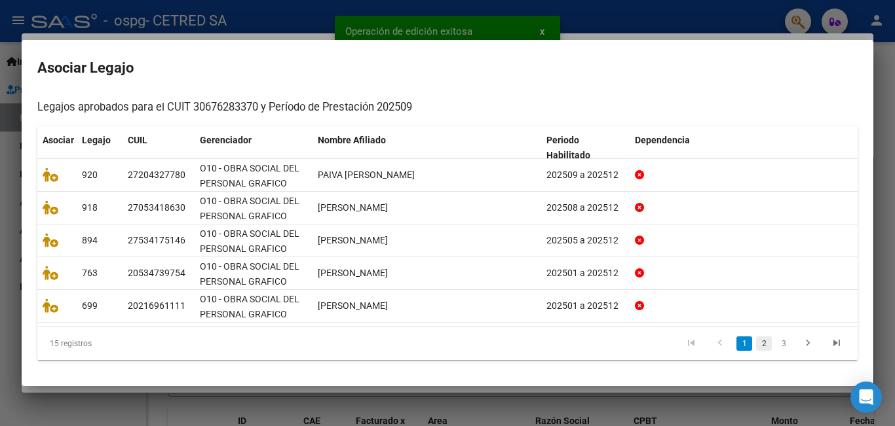
click at [756, 342] on link "2" at bounding box center [764, 344] width 16 height 14
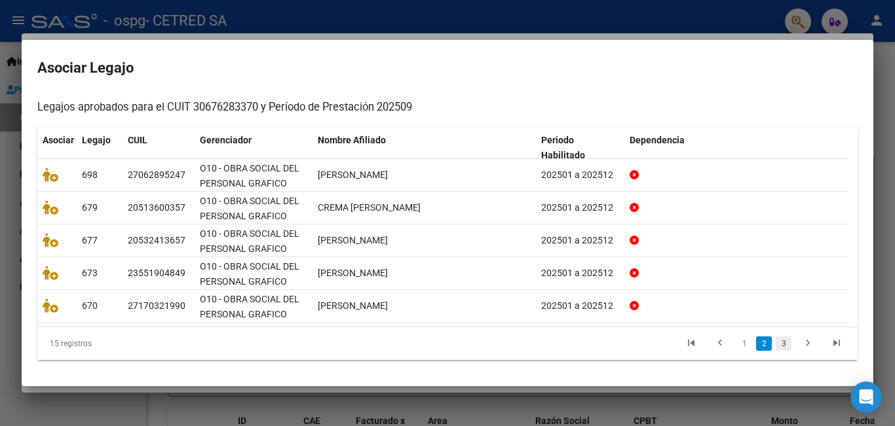
click at [775, 343] on link "3" at bounding box center [783, 344] width 16 height 14
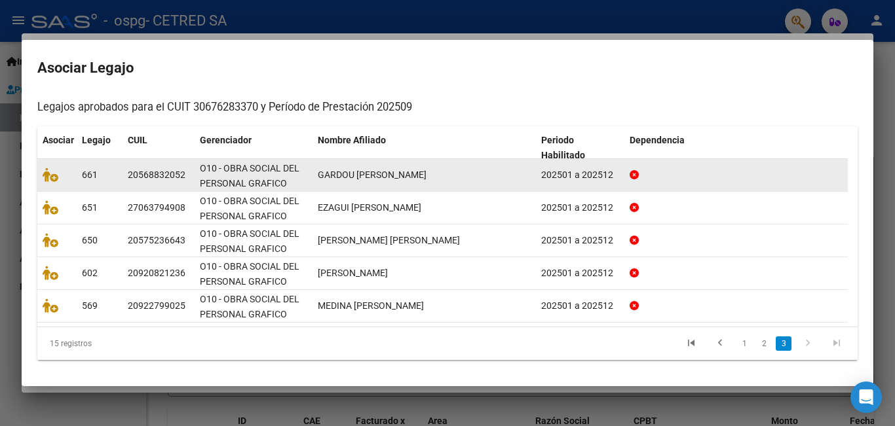
click at [379, 185] on datatable-body-cell "GARDOU [PERSON_NAME]" at bounding box center [423, 175] width 223 height 32
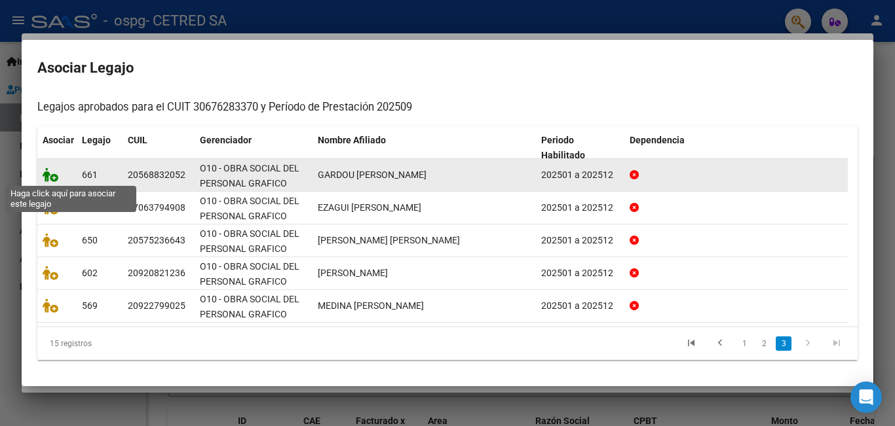
click at [52, 177] on icon at bounding box center [51, 175] width 16 height 14
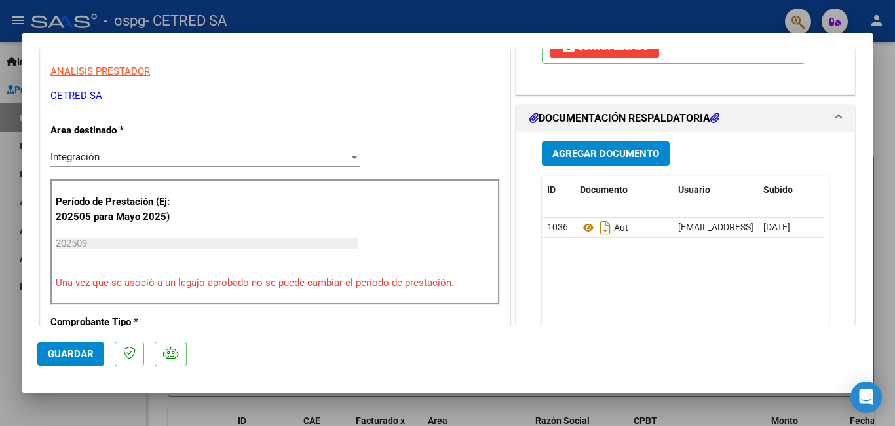
scroll to position [262, 0]
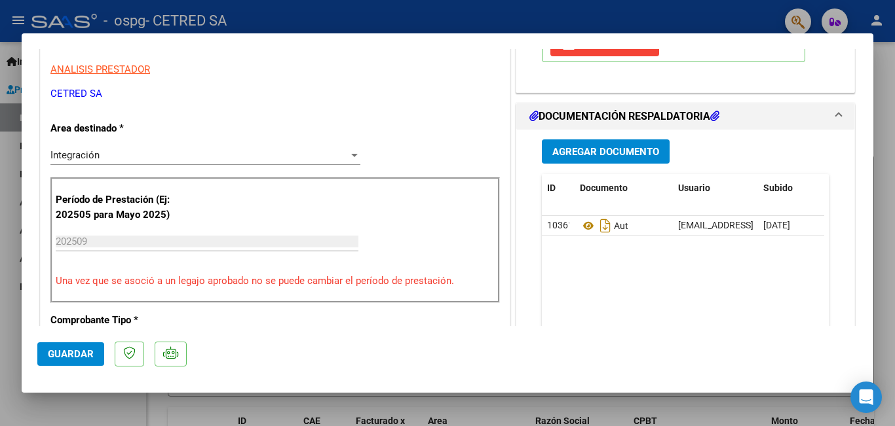
click at [621, 153] on span "Agregar Documento" at bounding box center [605, 152] width 107 height 12
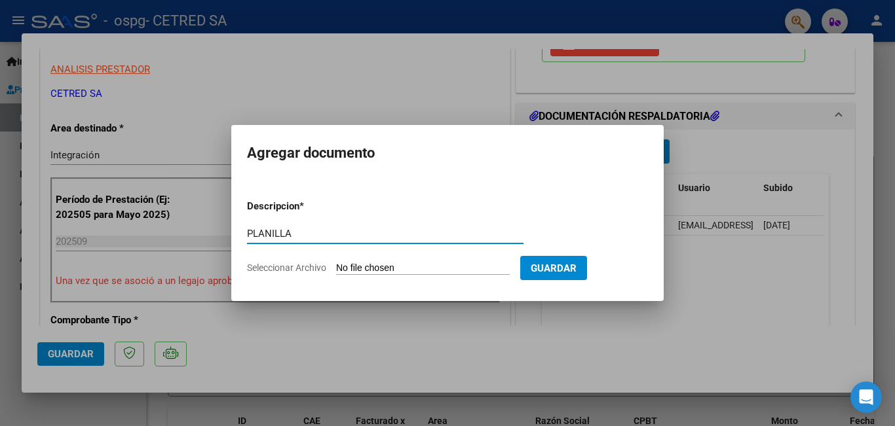
type input "PLANILLA"
type input "C:\fakepath\[PERSON_NAME].pdf"
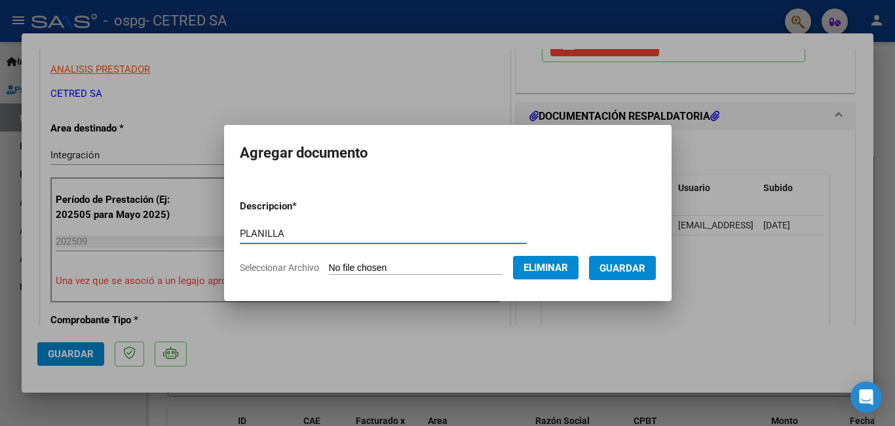
click at [638, 270] on span "Guardar" at bounding box center [622, 269] width 46 height 12
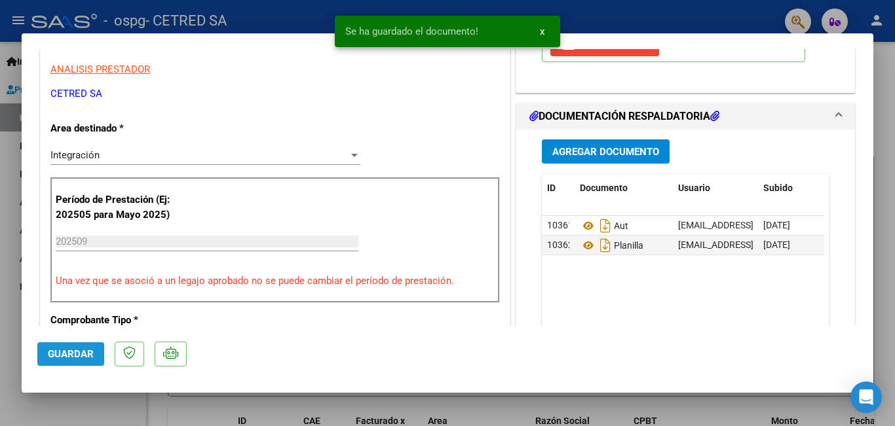
click at [65, 357] on span "Guardar" at bounding box center [71, 354] width 46 height 12
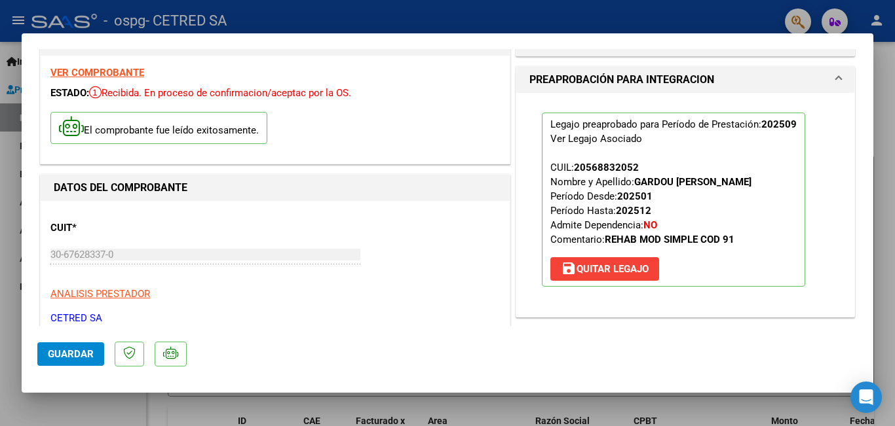
scroll to position [0, 0]
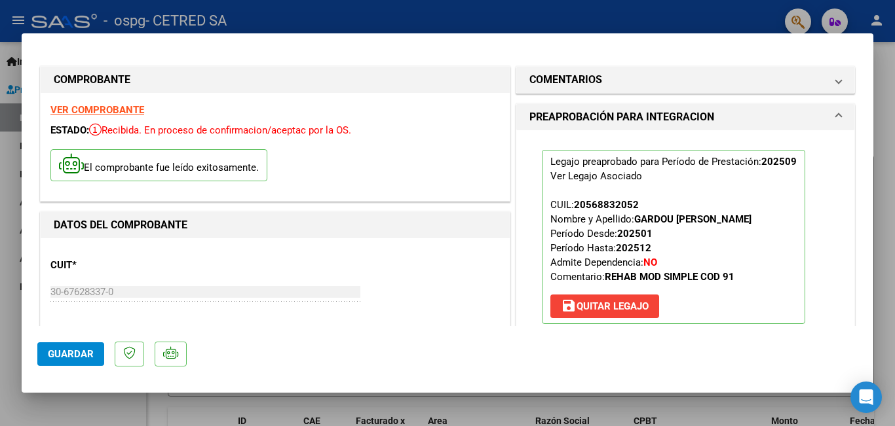
click at [14, 213] on div at bounding box center [447, 213] width 895 height 426
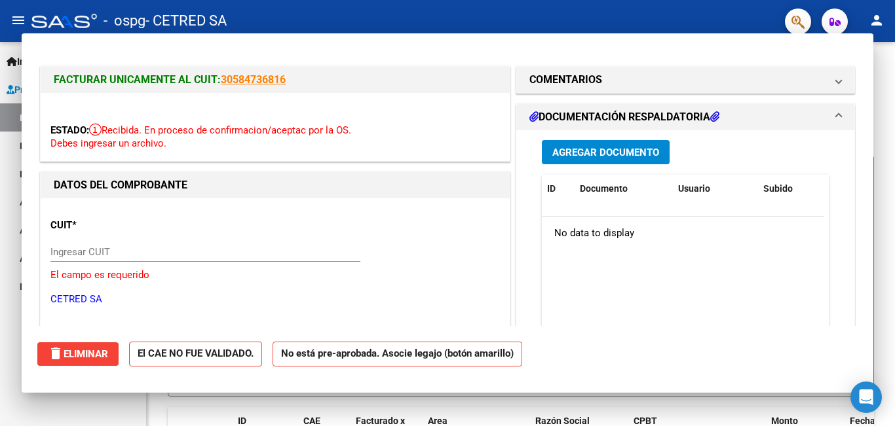
type input "$ 0,00"
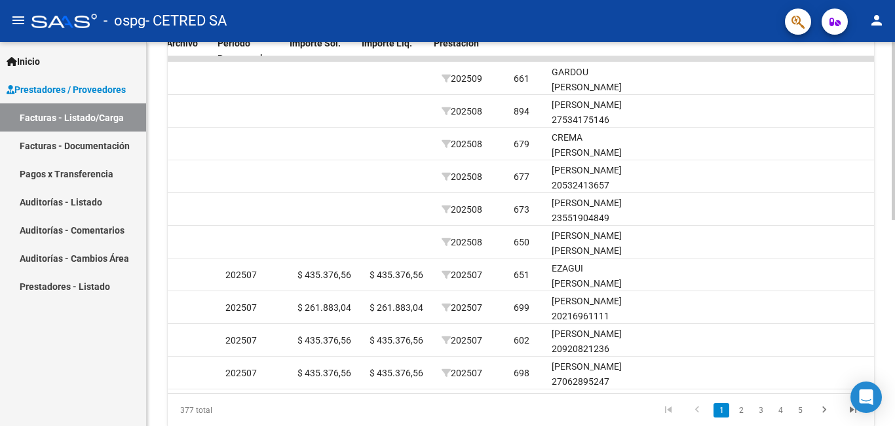
scroll to position [0, 1443]
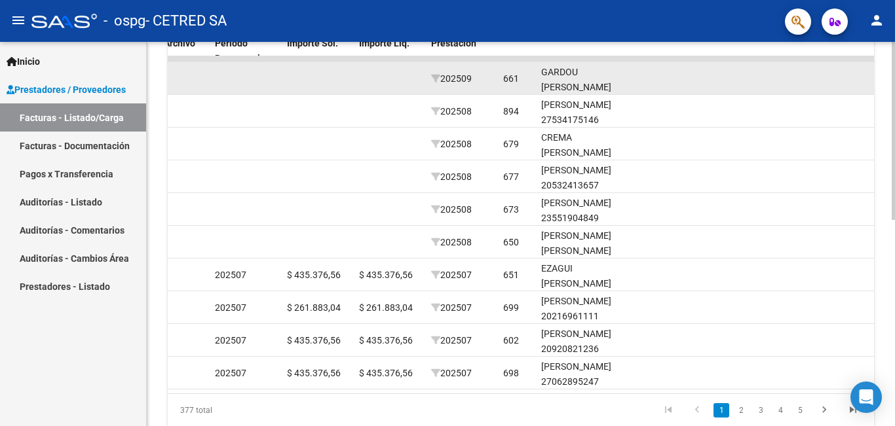
click at [470, 77] on span "202509" at bounding box center [451, 78] width 41 height 10
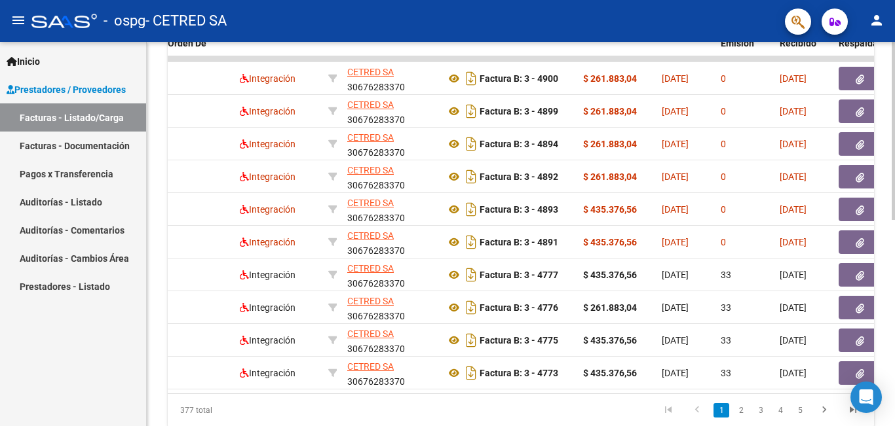
scroll to position [0, 0]
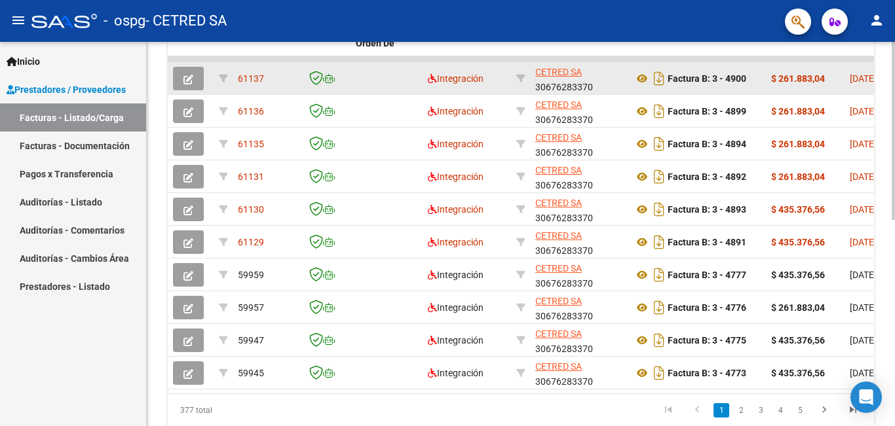
click at [187, 77] on icon "button" at bounding box center [188, 80] width 10 height 10
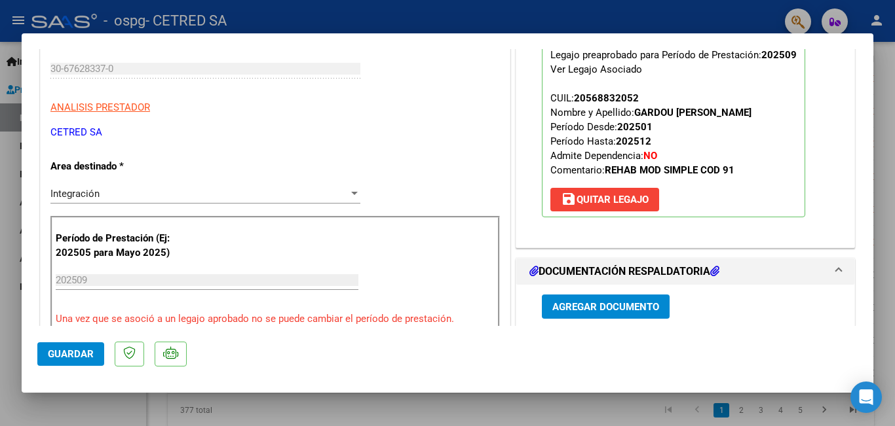
scroll to position [196, 0]
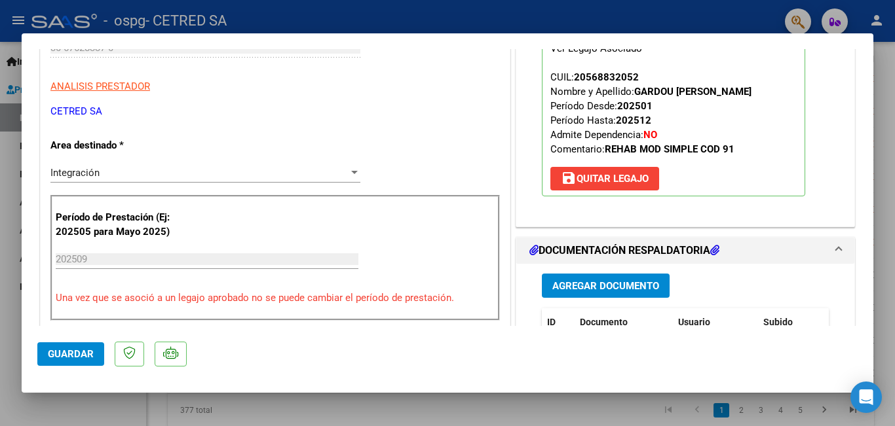
click at [92, 259] on input "202509" at bounding box center [207, 259] width 303 height 12
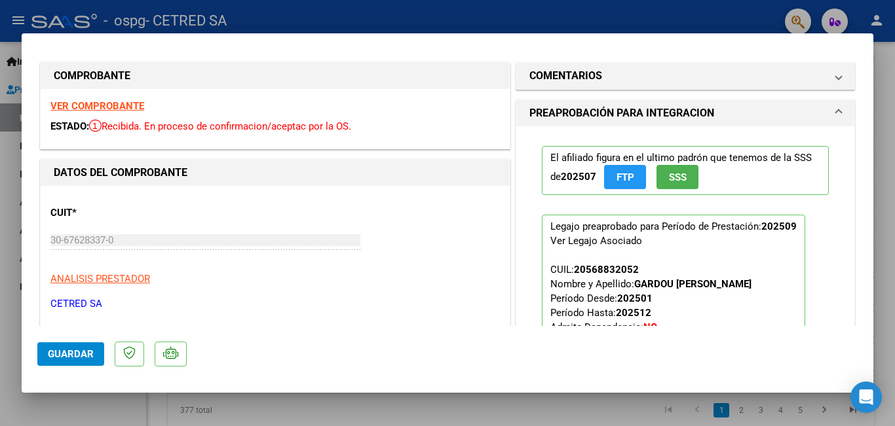
scroll to position [0, 0]
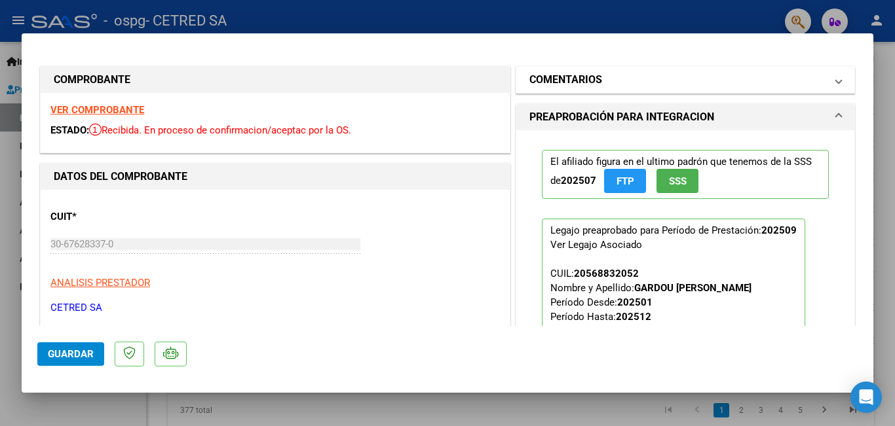
click at [612, 76] on mat-panel-title "COMENTARIOS" at bounding box center [677, 80] width 296 height 16
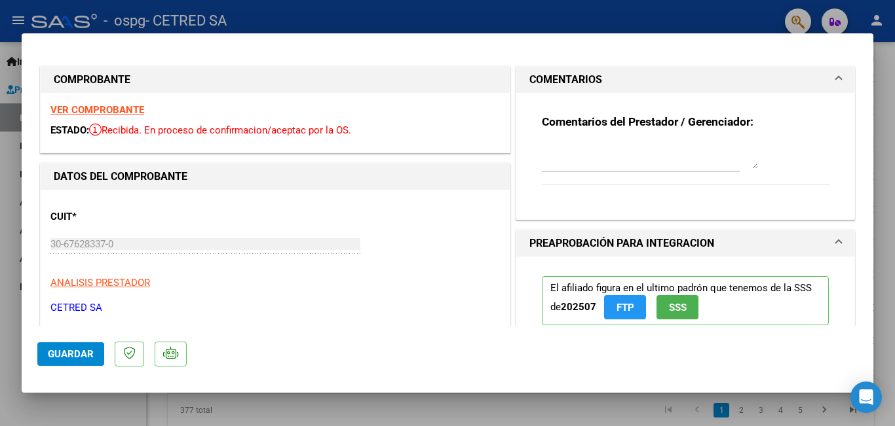
click at [599, 172] on div at bounding box center [650, 155] width 216 height 31
click at [596, 165] on textarea at bounding box center [650, 156] width 216 height 26
click at [591, 165] on textarea at bounding box center [650, 156] width 216 height 26
click at [658, 149] on textarea "Hola puse mal el PERIODO es 202508" at bounding box center [650, 156] width 216 height 26
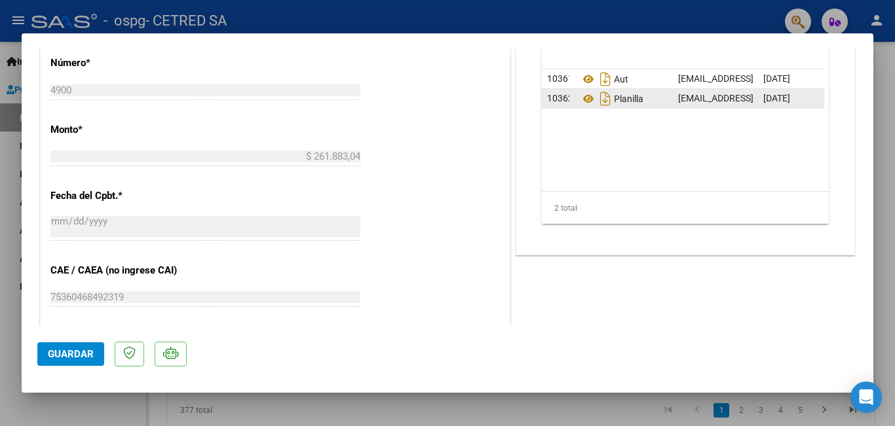
scroll to position [720, 0]
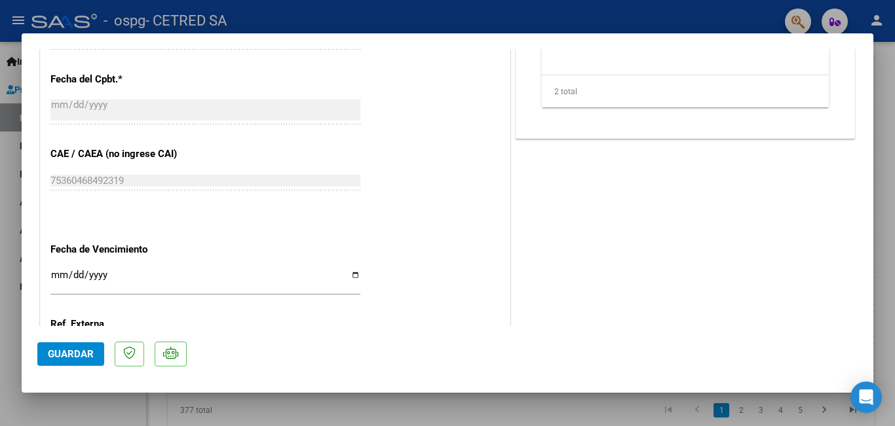
type textarea "Hola puse mal el PERIODO es 202508"
click at [69, 348] on button "Guardar" at bounding box center [70, 355] width 67 height 24
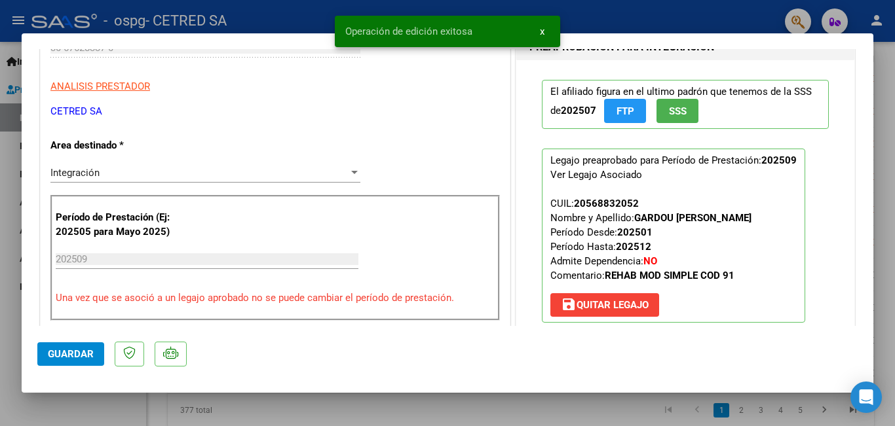
scroll to position [65, 0]
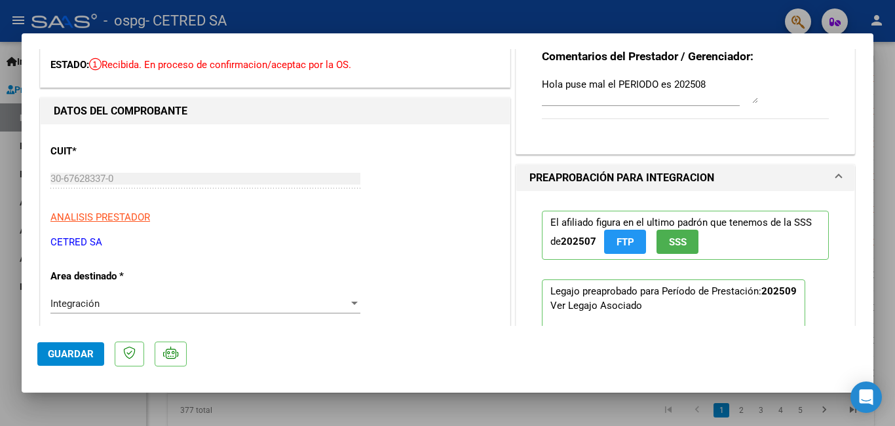
click at [5, 276] on div at bounding box center [447, 213] width 895 height 426
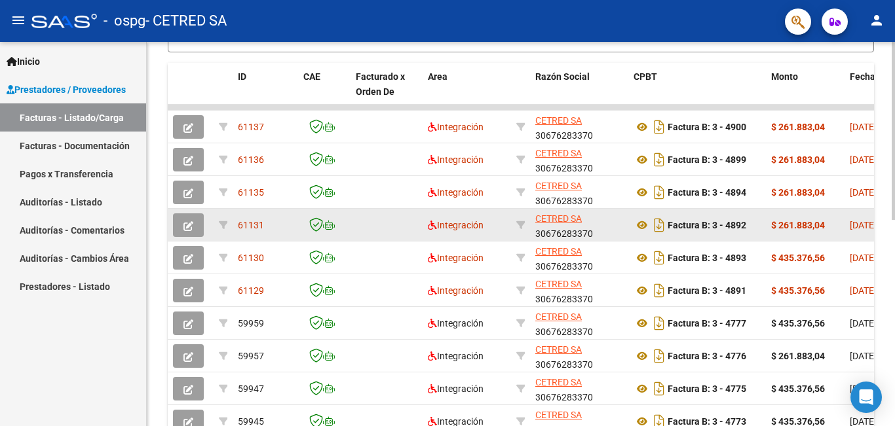
scroll to position [327, 0]
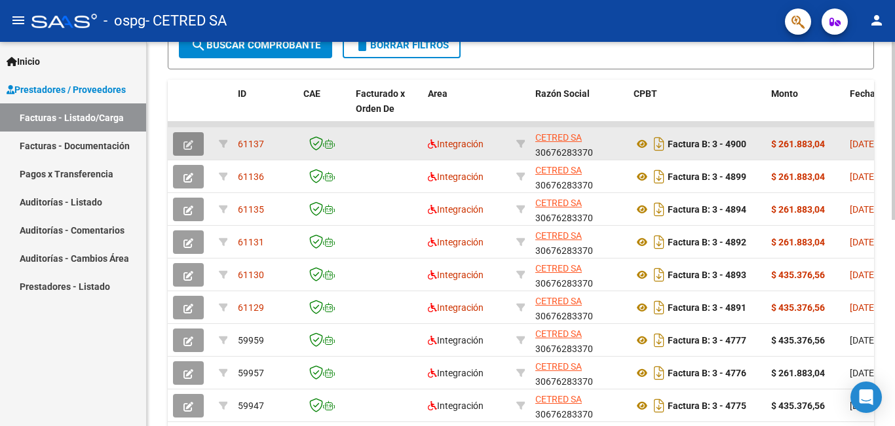
click at [195, 142] on button "button" at bounding box center [188, 144] width 31 height 24
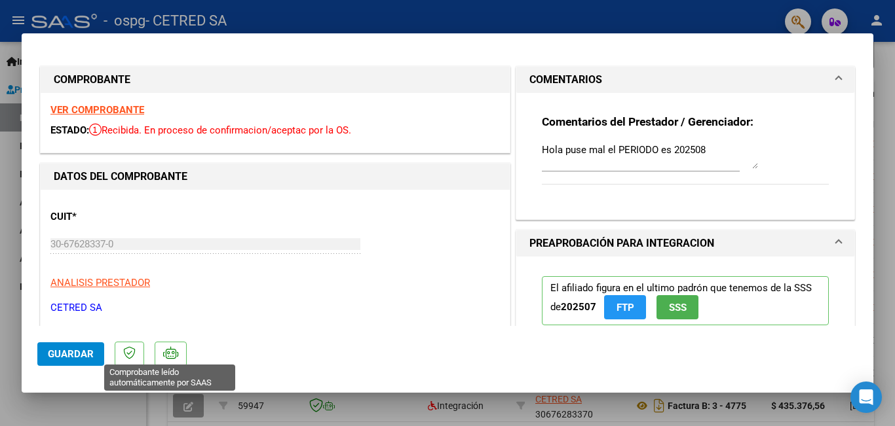
click at [169, 356] on icon at bounding box center [170, 352] width 15 height 13
click at [130, 356] on icon at bounding box center [129, 352] width 12 height 13
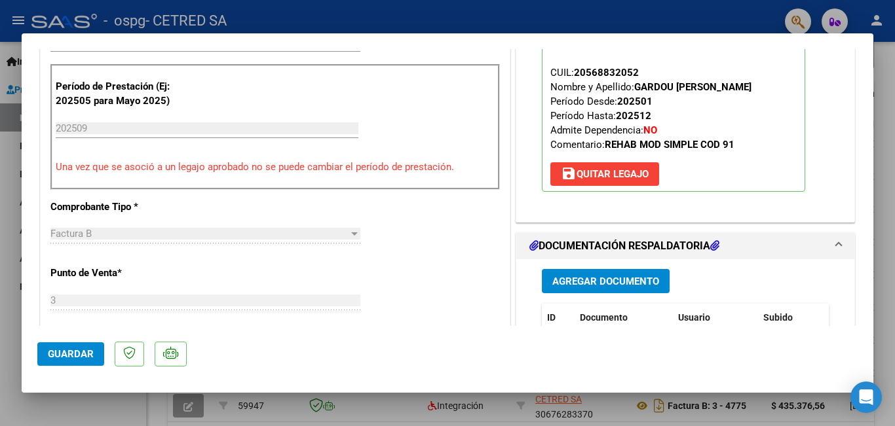
click at [622, 172] on span "save [PERSON_NAME]" at bounding box center [605, 174] width 88 height 12
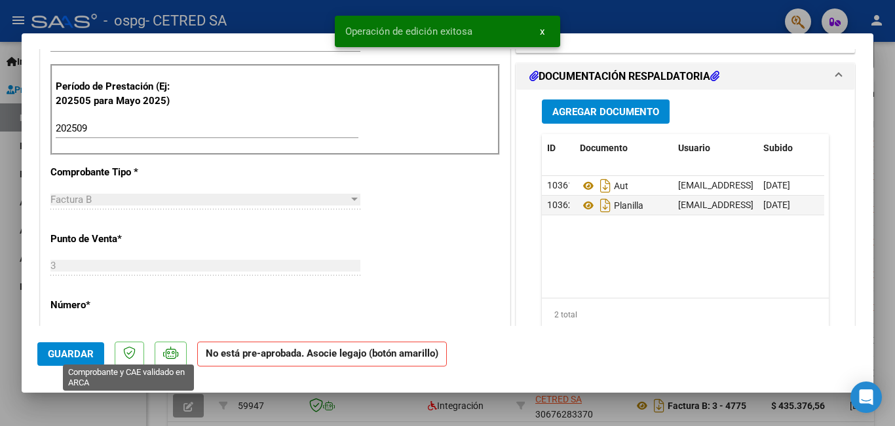
click at [134, 354] on icon at bounding box center [129, 352] width 12 height 13
click at [179, 354] on p at bounding box center [171, 355] width 32 height 26
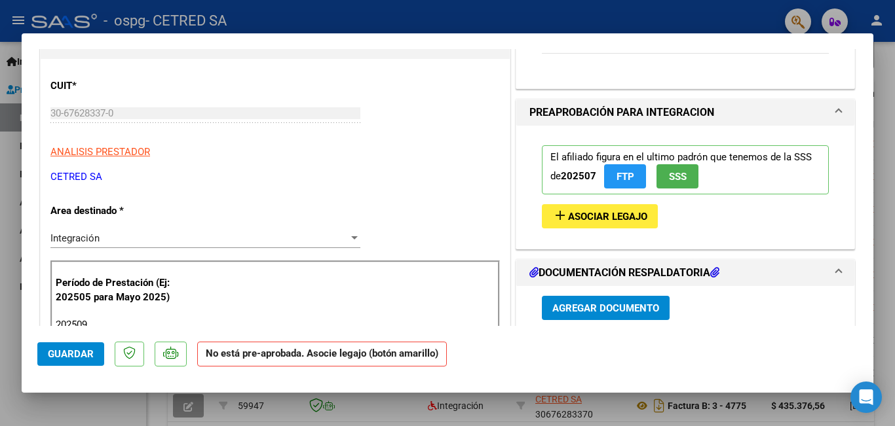
scroll to position [196, 0]
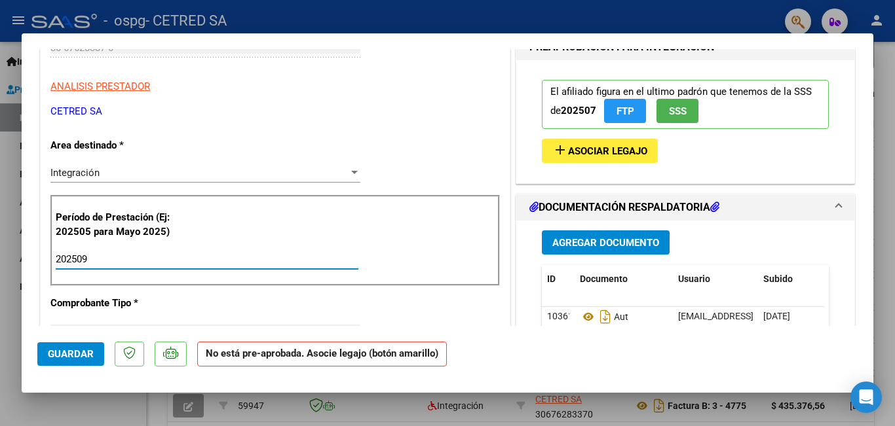
click at [94, 257] on input "202509" at bounding box center [207, 259] width 303 height 12
click at [93, 257] on input "202509" at bounding box center [207, 259] width 303 height 12
type input "202508"
click at [606, 149] on span "Asociar Legajo" at bounding box center [607, 151] width 79 height 12
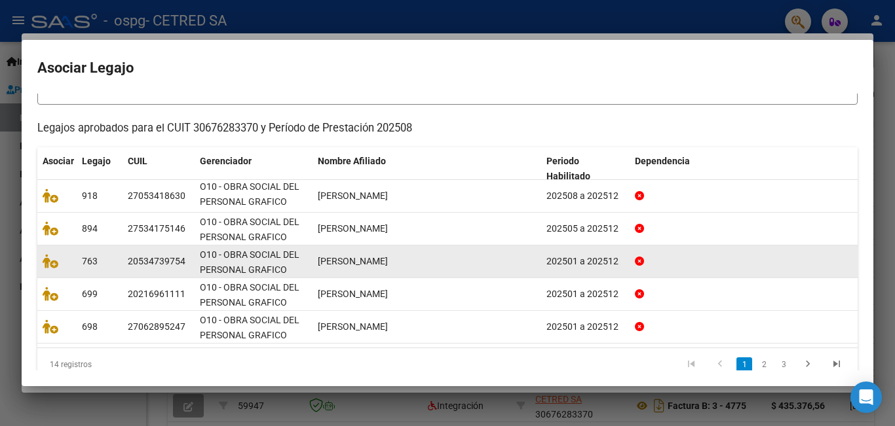
scroll to position [122, 0]
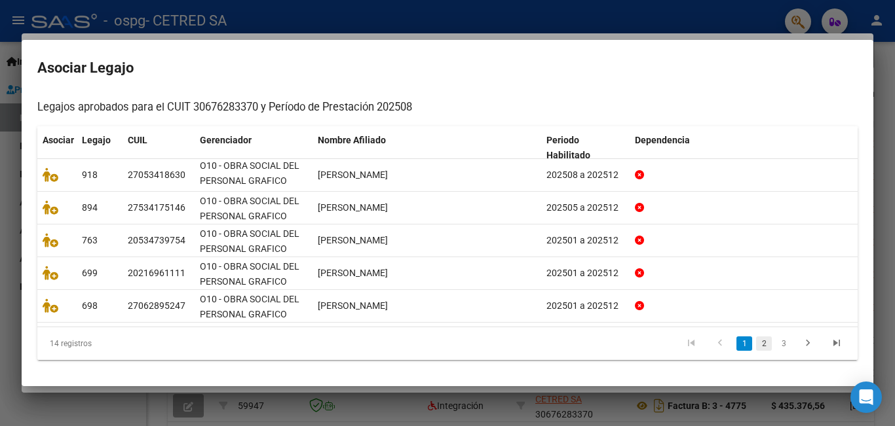
click at [756, 343] on link "2" at bounding box center [764, 344] width 16 height 14
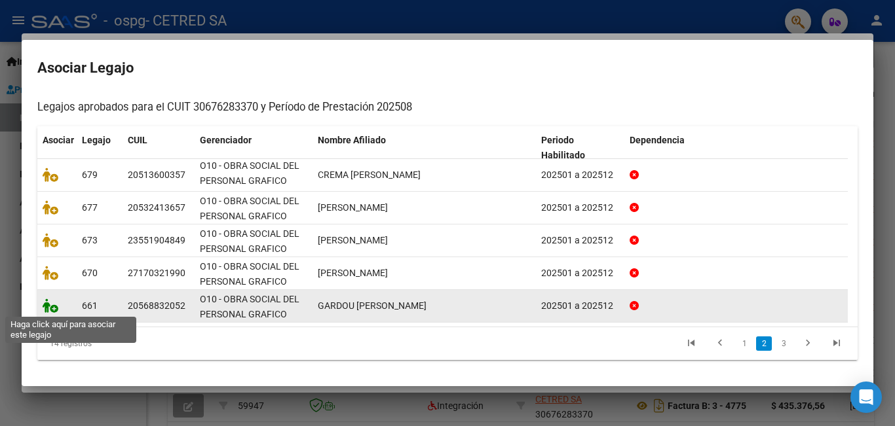
click at [55, 308] on icon at bounding box center [51, 306] width 16 height 14
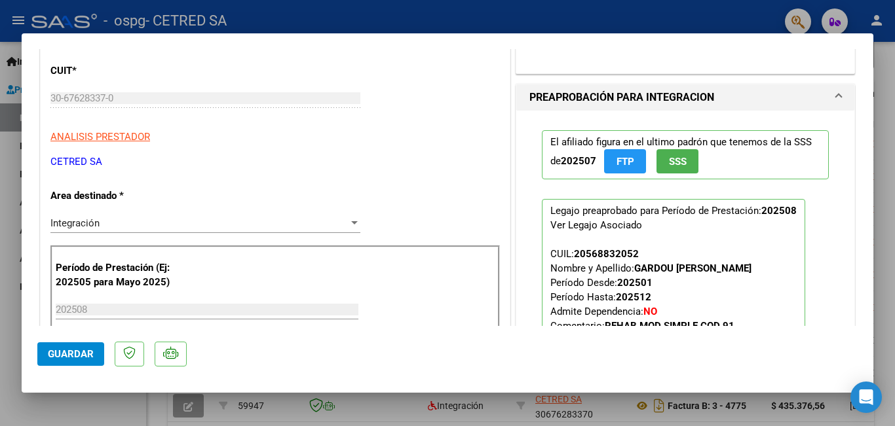
scroll to position [0, 0]
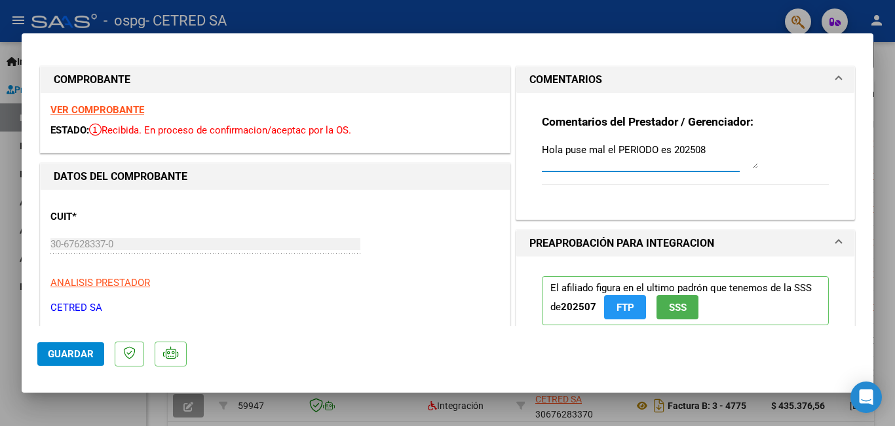
drag, startPoint x: 654, startPoint y: 151, endPoint x: 455, endPoint y: 158, distance: 199.2
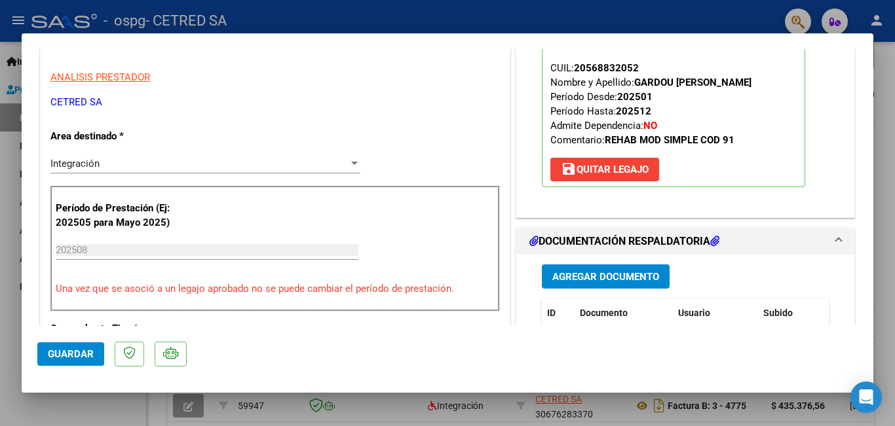
scroll to position [131, 0]
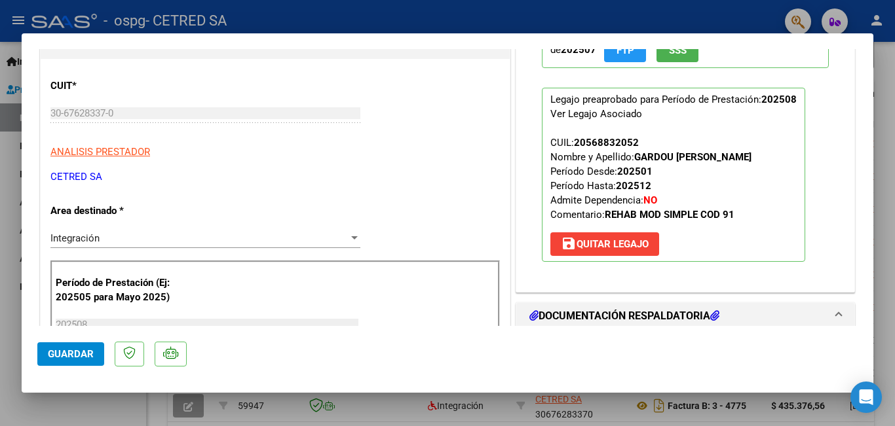
click at [84, 353] on span "Guardar" at bounding box center [71, 354] width 46 height 12
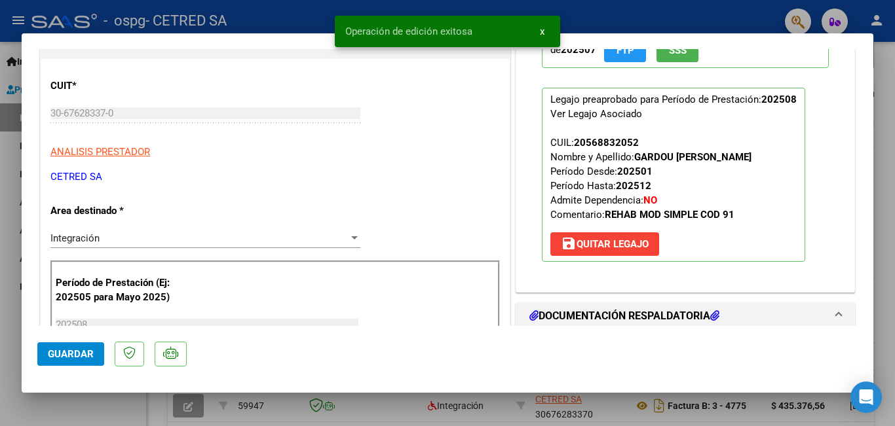
click at [0, 212] on div at bounding box center [447, 213] width 895 height 426
type input "$ 0,00"
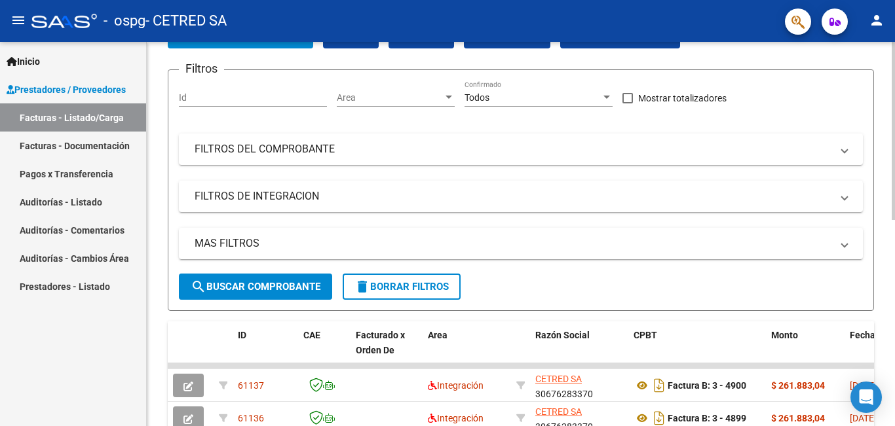
scroll to position [0, 0]
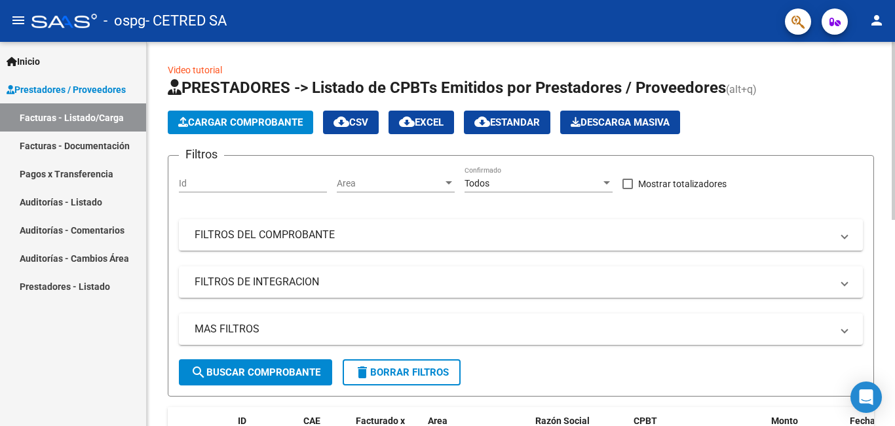
click at [204, 122] on span "Cargar Comprobante" at bounding box center [240, 123] width 124 height 12
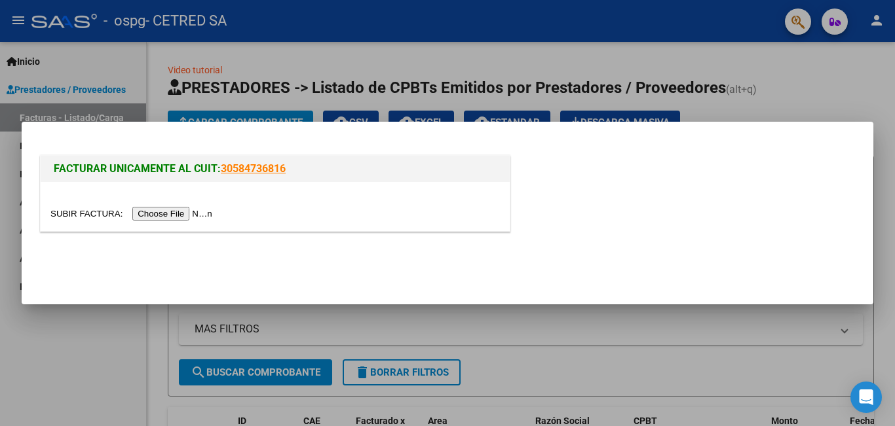
click at [183, 214] on input "file" at bounding box center [133, 214] width 166 height 14
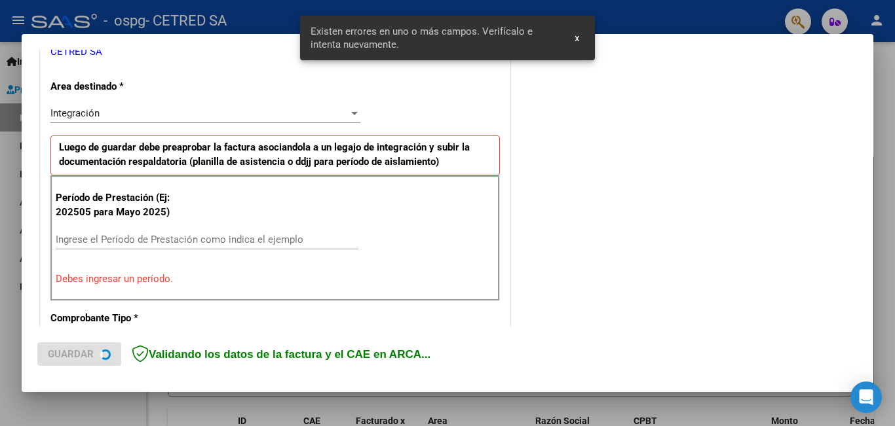
scroll to position [293, 0]
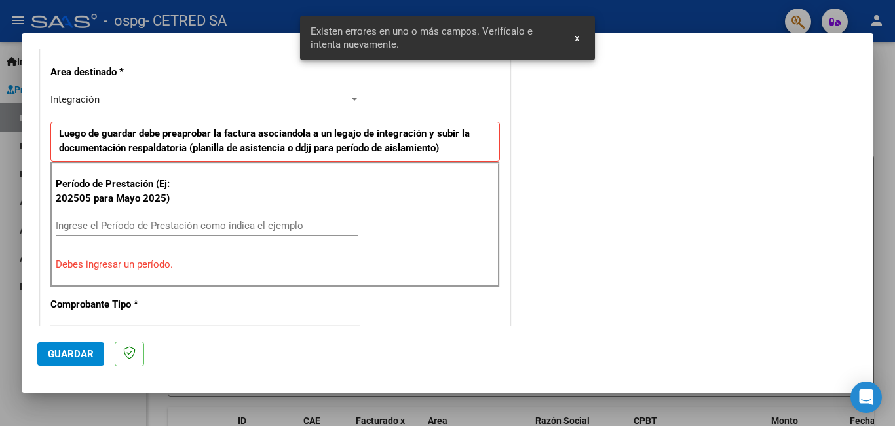
click at [115, 226] on input "Ingrese el Período de Prestación como indica el ejemplo" at bounding box center [207, 226] width 303 height 12
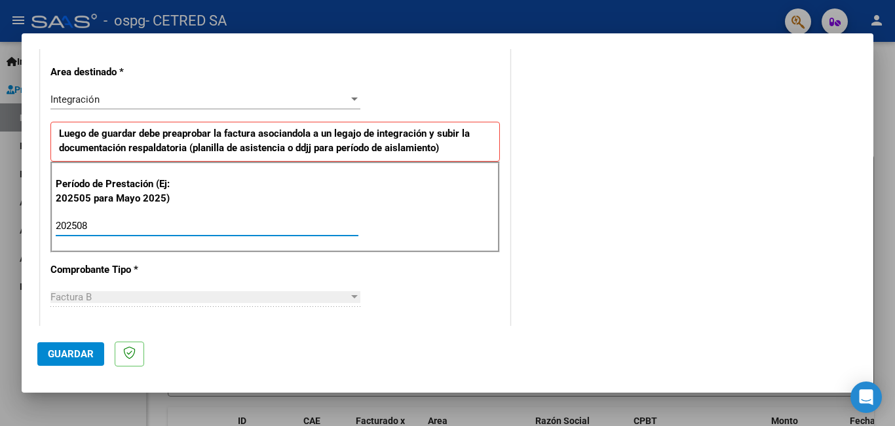
type input "202508"
click at [393, 244] on div "Período de Prestación (Ej: 202505 para Mayo 2025) 202508 Ingrese el Período de …" at bounding box center [274, 208] width 449 height 92
click at [93, 354] on button "Guardar" at bounding box center [70, 355] width 67 height 24
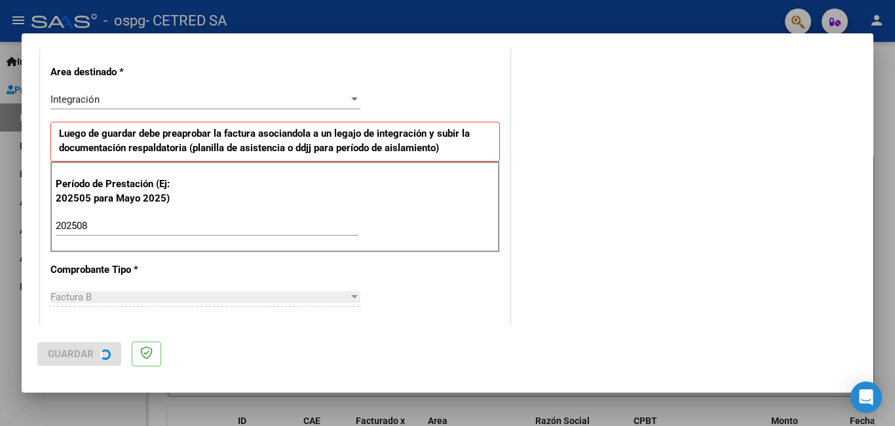
scroll to position [0, 0]
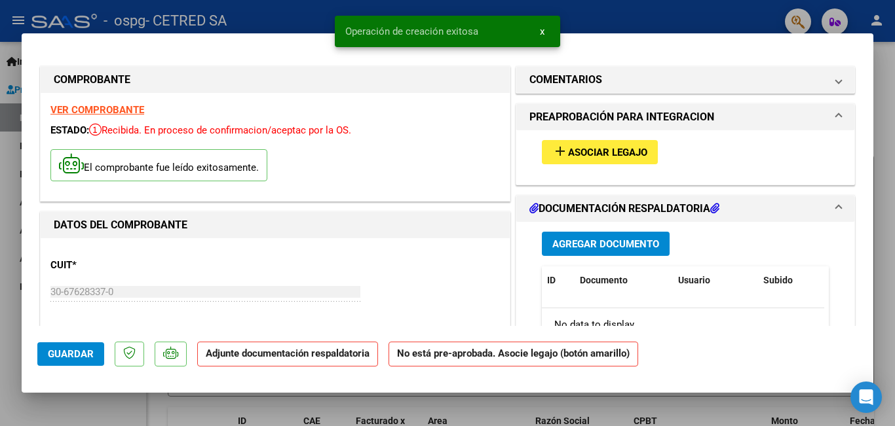
click at [557, 150] on mat-icon "add" at bounding box center [560, 151] width 16 height 16
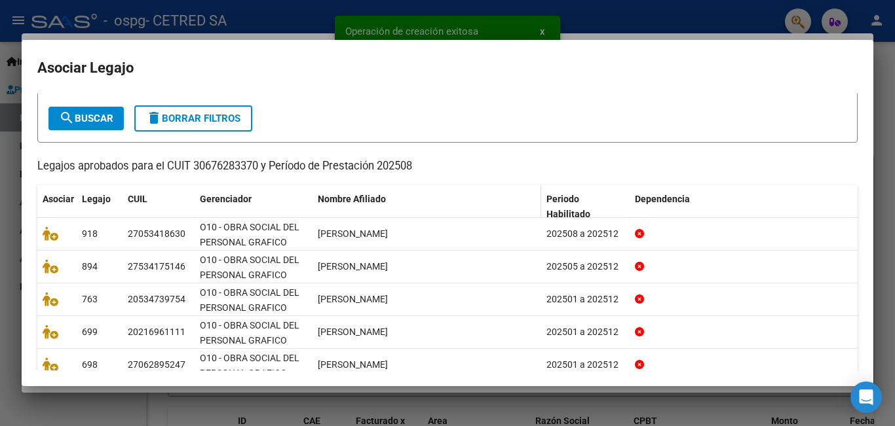
scroll to position [122, 0]
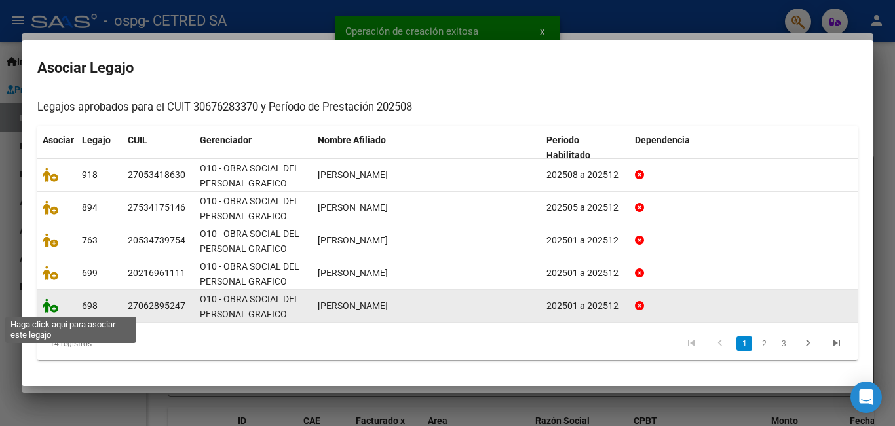
click at [52, 307] on icon at bounding box center [51, 306] width 16 height 14
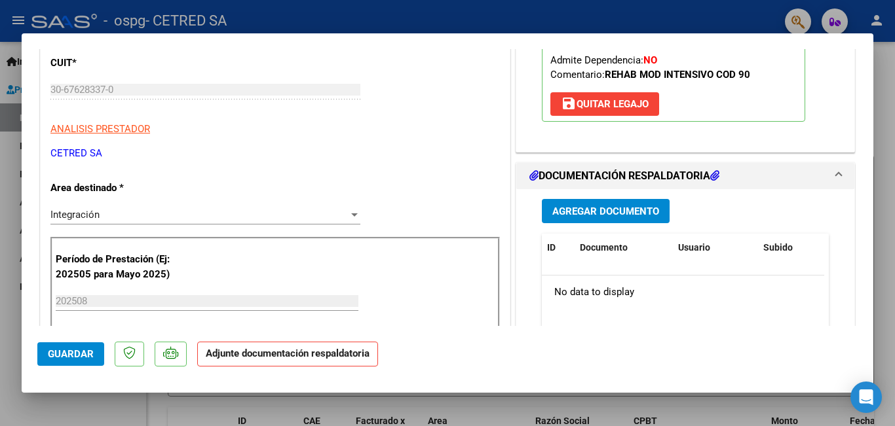
scroll to position [262, 0]
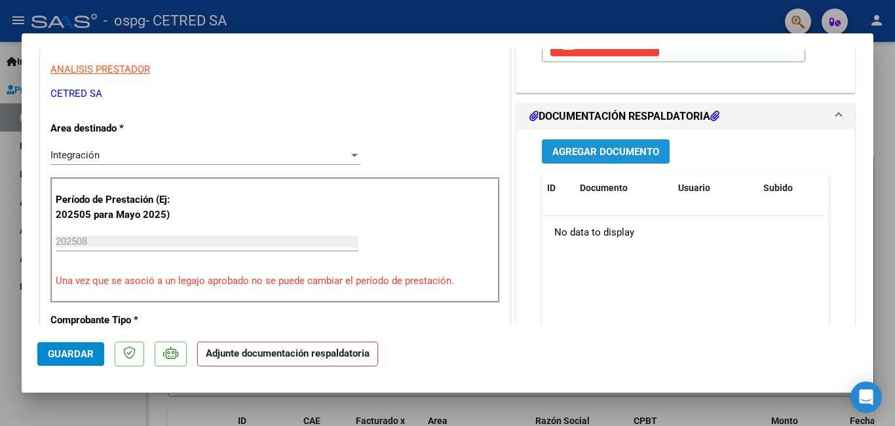
click at [595, 153] on span "Agregar Documento" at bounding box center [605, 152] width 107 height 12
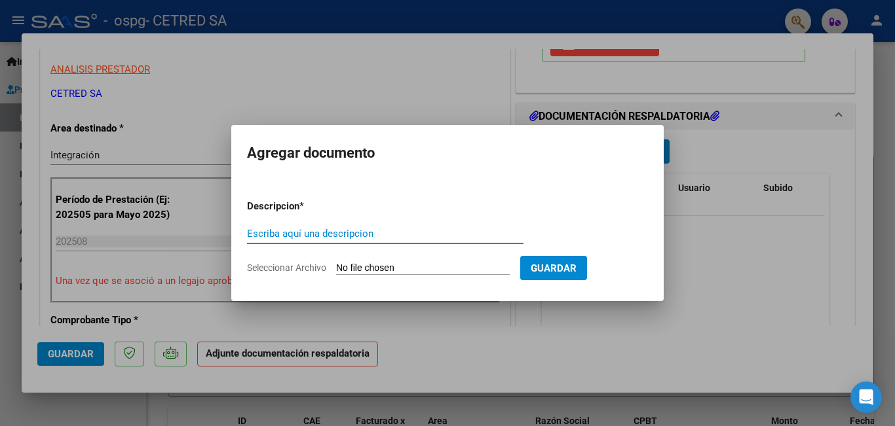
click at [320, 234] on input "Escriba aquí una descripcion" at bounding box center [385, 234] width 276 height 12
type input "PLANILLA"
type input "C:\fakepath\[PERSON_NAME] AUT 2025.jpg"
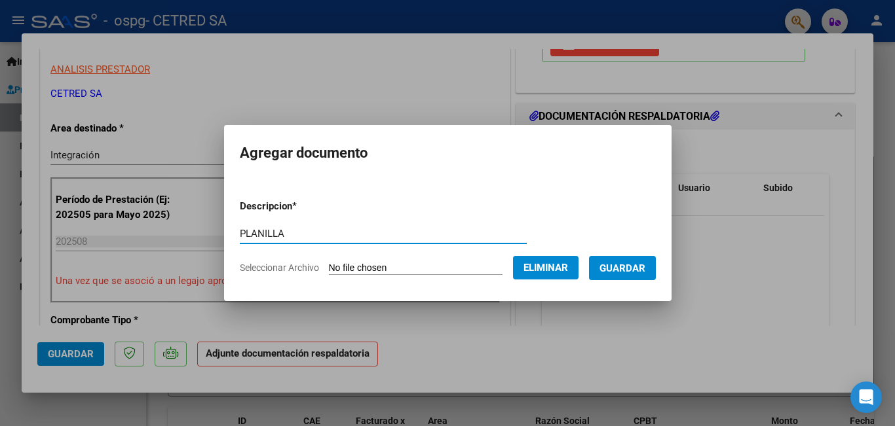
drag, startPoint x: 307, startPoint y: 237, endPoint x: 115, endPoint y: 240, distance: 191.9
click at [115, 240] on div "COMPROBANTE VER COMPROBANTE ESTADO: Recibida. En proceso de confirmacion/acepta…" at bounding box center [447, 213] width 895 height 426
type input "AUT"
click at [625, 264] on span "Guardar" at bounding box center [622, 269] width 46 height 12
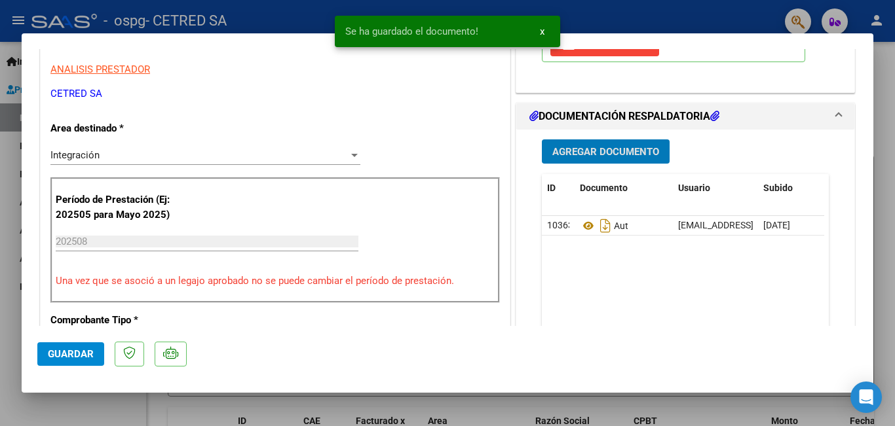
click at [579, 153] on span "Agregar Documento" at bounding box center [605, 152] width 107 height 12
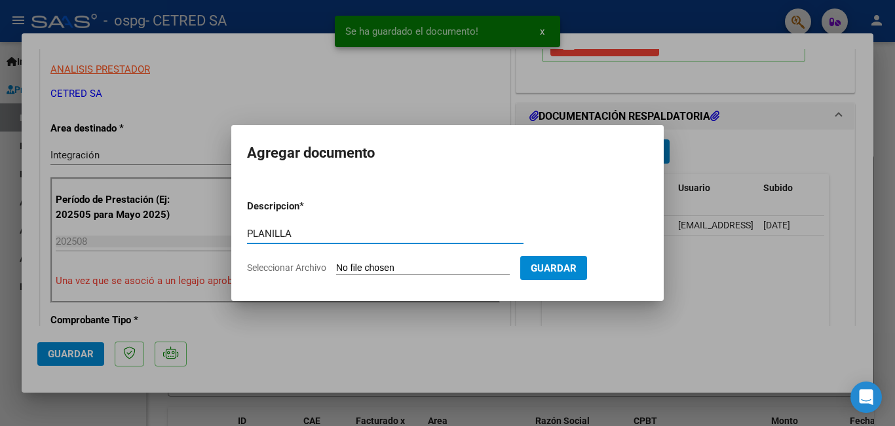
type input "PLANILLA"
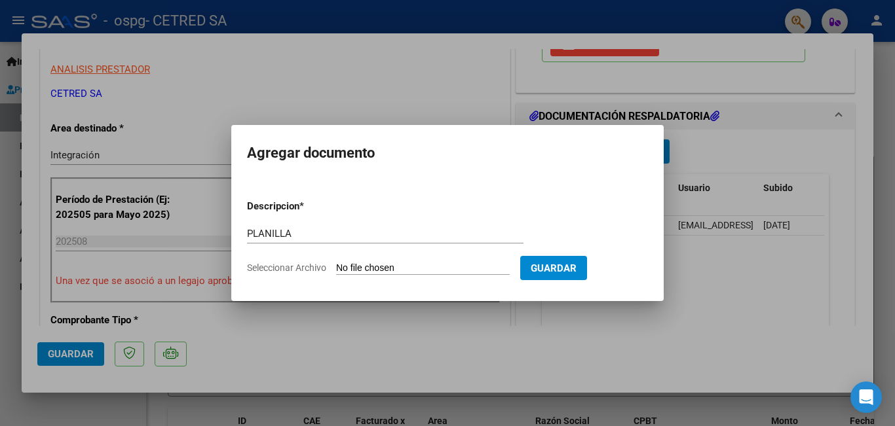
type input "C:\fakepath\[PERSON_NAME].pdf"
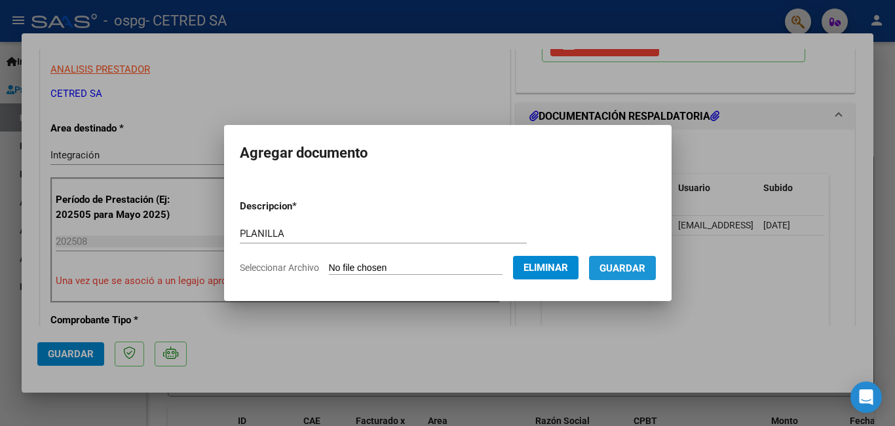
click at [640, 259] on button "Guardar" at bounding box center [622, 268] width 67 height 24
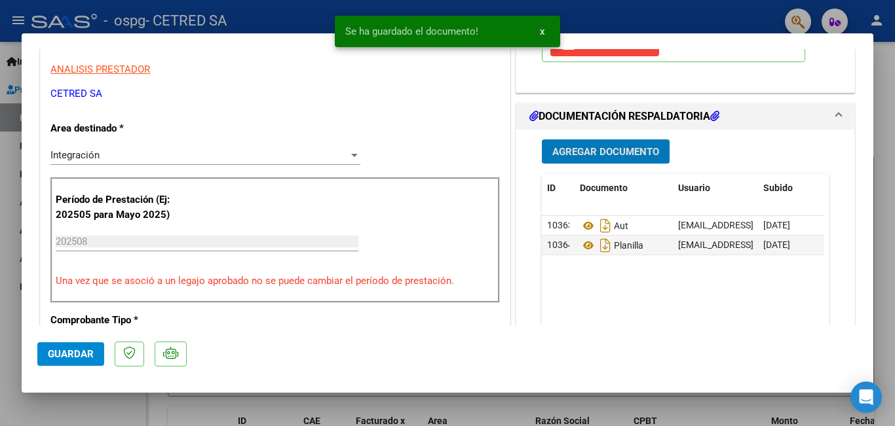
click at [75, 356] on span "Guardar" at bounding box center [71, 354] width 46 height 12
click at [16, 201] on div at bounding box center [447, 213] width 895 height 426
type input "$ 0,00"
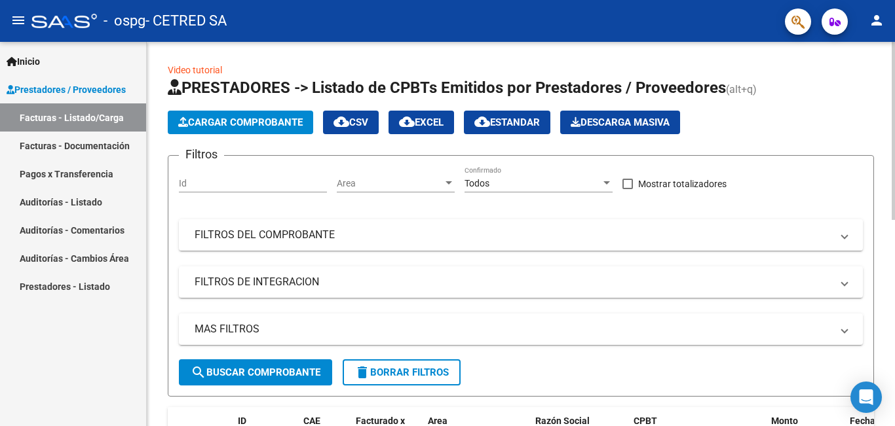
click at [237, 111] on button "Cargar Comprobante" at bounding box center [240, 123] width 145 height 24
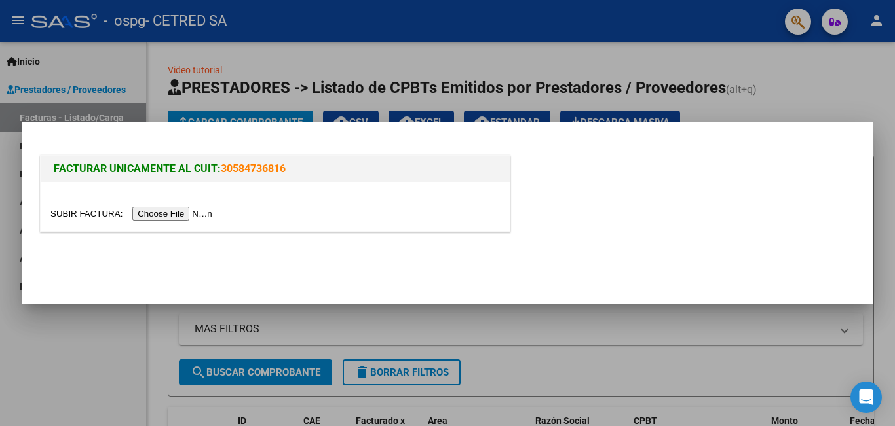
click at [190, 214] on input "file" at bounding box center [133, 214] width 166 height 14
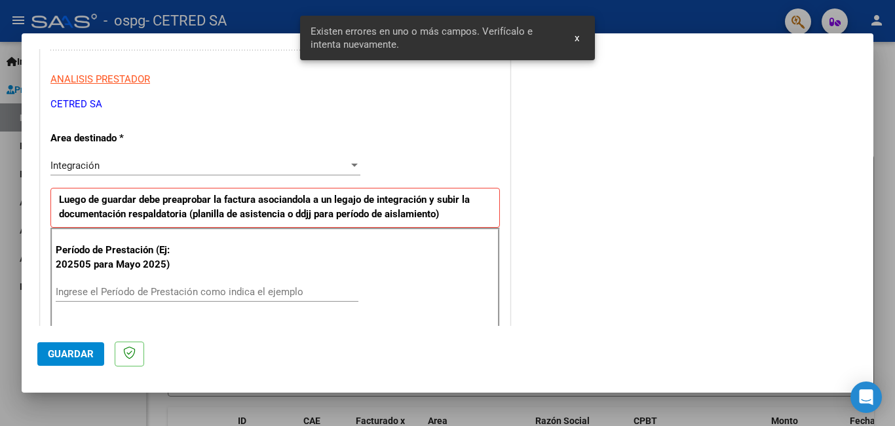
scroll to position [358, 0]
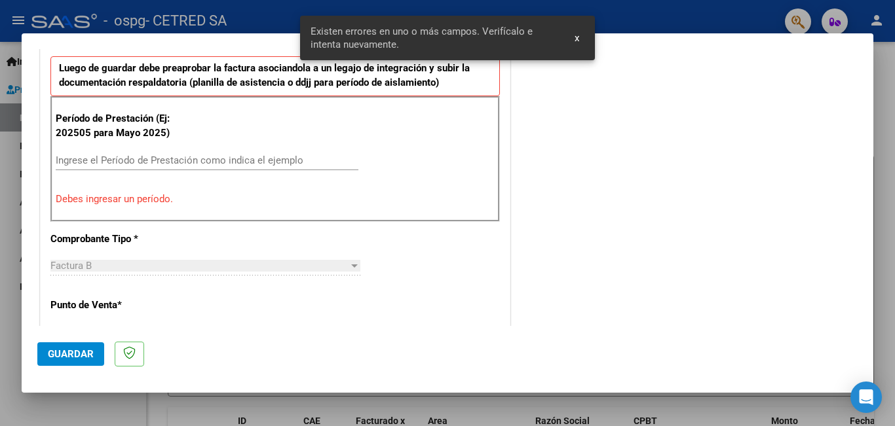
click at [121, 160] on input "Ingrese el Período de Prestación como indica el ejemplo" at bounding box center [207, 161] width 303 height 12
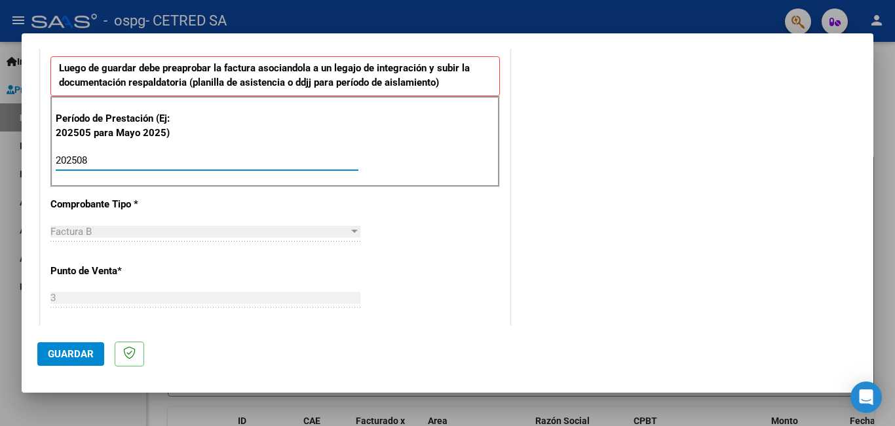
type input "202508"
click at [84, 355] on span "Guardar" at bounding box center [71, 354] width 46 height 12
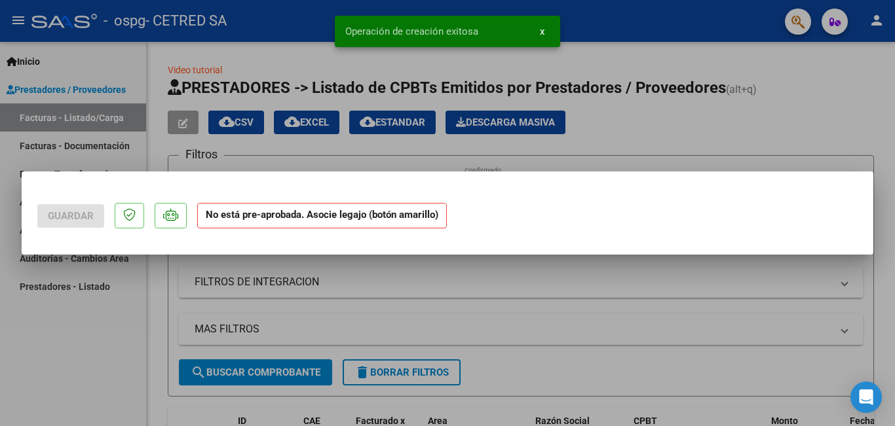
scroll to position [0, 0]
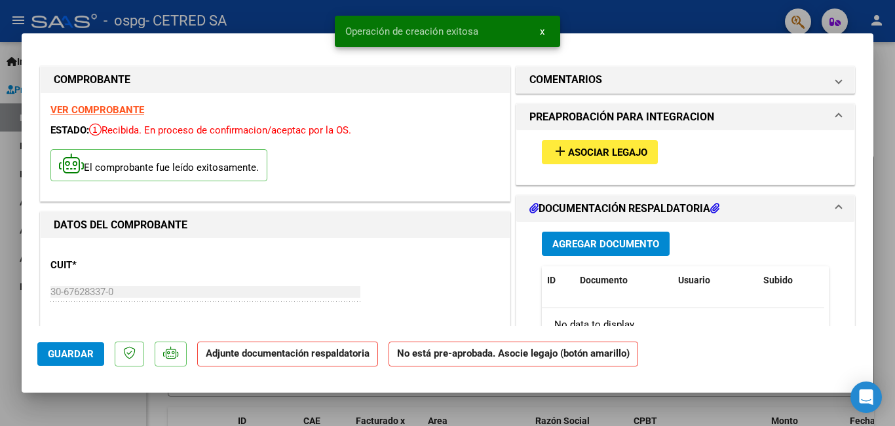
click at [553, 148] on mat-icon "add" at bounding box center [560, 151] width 16 height 16
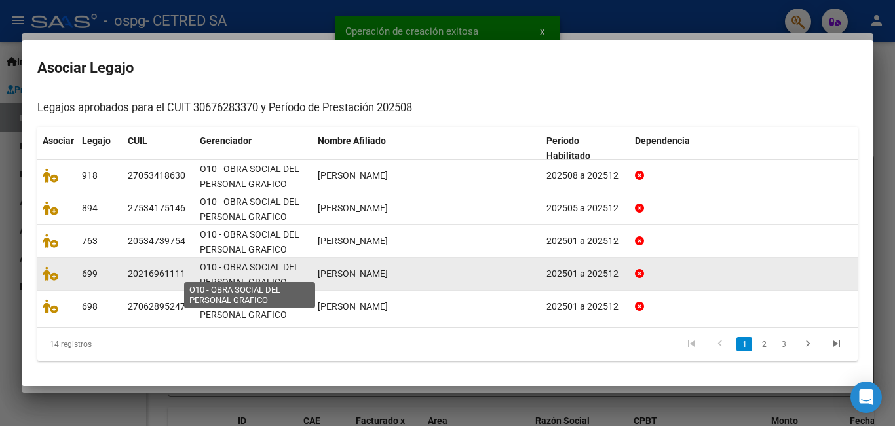
scroll to position [122, 0]
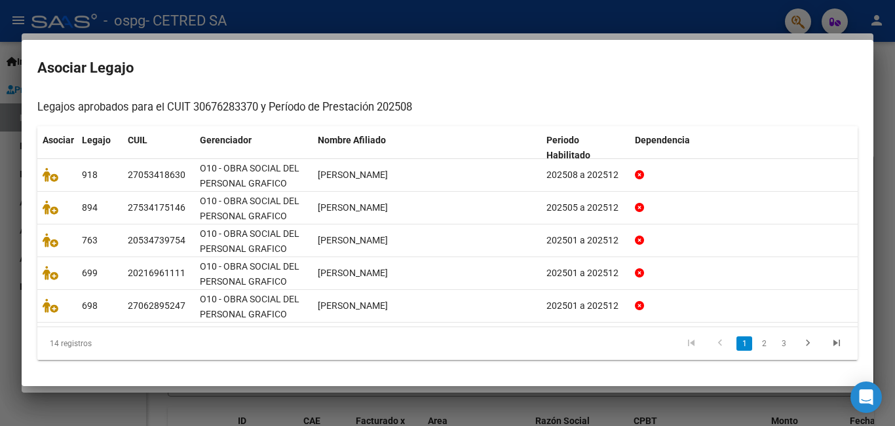
click at [762, 342] on li "2" at bounding box center [764, 344] width 20 height 22
click at [756, 344] on link "2" at bounding box center [764, 344] width 16 height 14
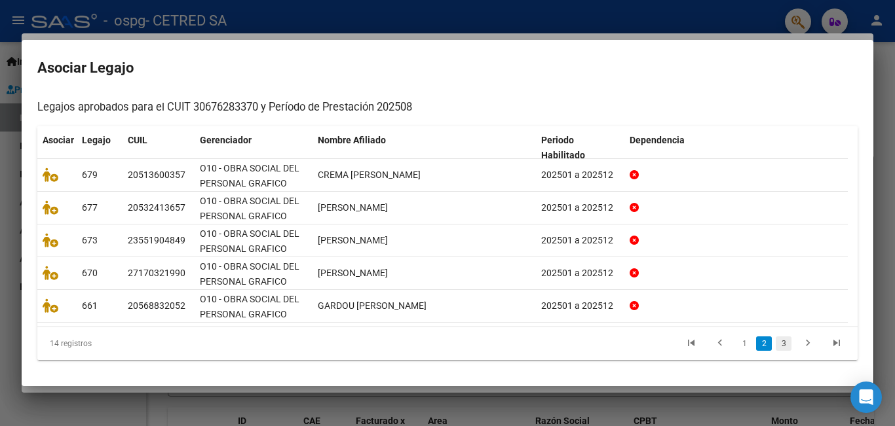
click at [775, 342] on link "3" at bounding box center [783, 344] width 16 height 14
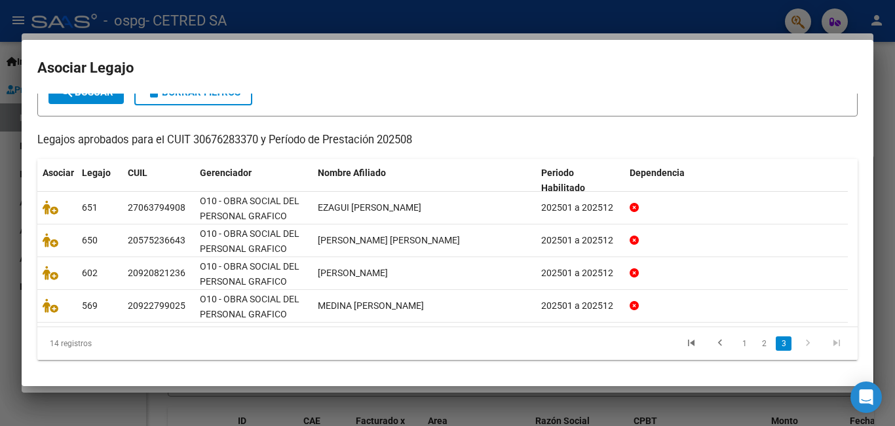
scroll to position [90, 0]
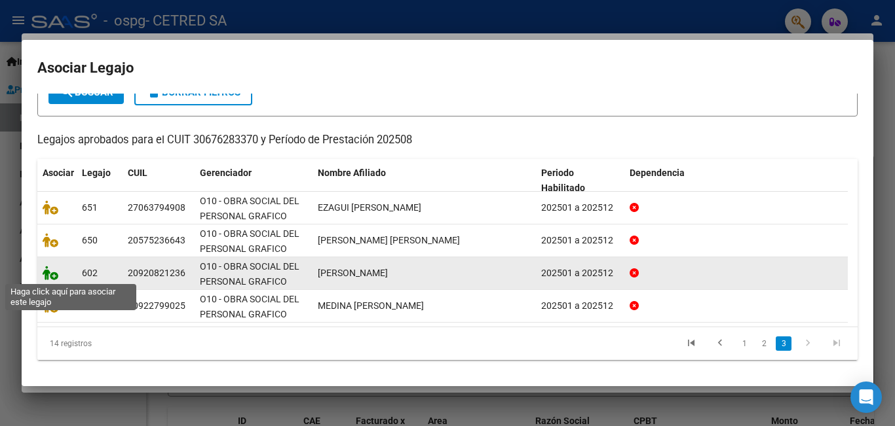
click at [47, 274] on icon at bounding box center [51, 273] width 16 height 14
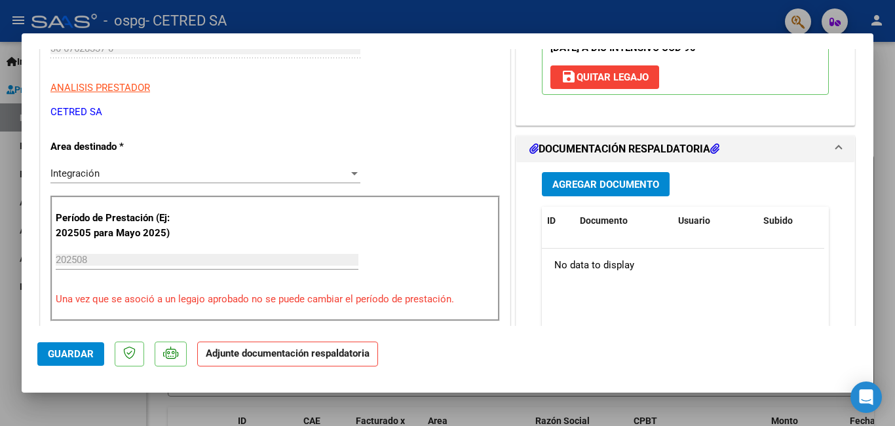
scroll to position [262, 0]
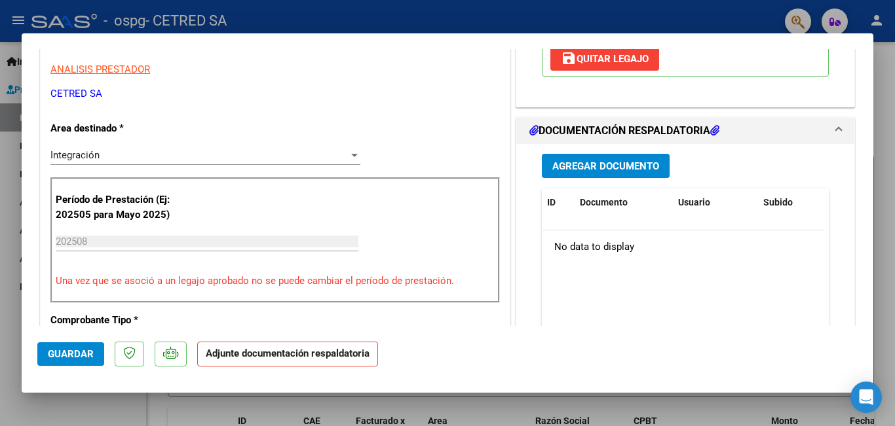
click at [588, 162] on span "Agregar Documento" at bounding box center [605, 166] width 107 height 12
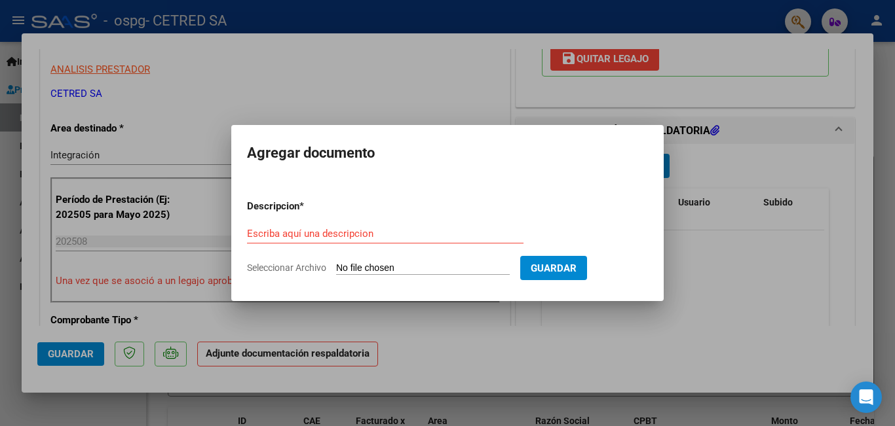
type input "C:\fakepath\[PERSON_NAME].pdf"
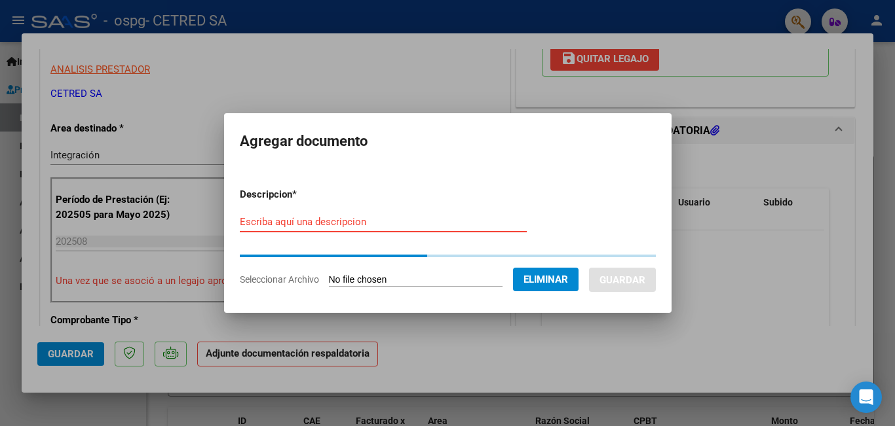
click at [371, 222] on input "Escriba aquí una descripcion" at bounding box center [383, 222] width 287 height 12
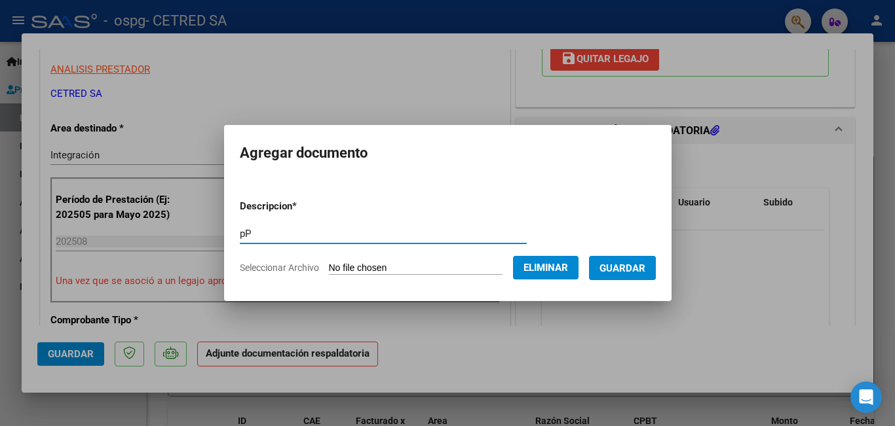
type input "p"
type input "PLANILLA"
click at [653, 253] on form "Descripcion * PLANILLA Escriba aquí una descripcion Seleccionar Archivo Elimina…" at bounding box center [448, 237] width 416 height 96
click at [652, 261] on button "Guardar" at bounding box center [622, 268] width 67 height 24
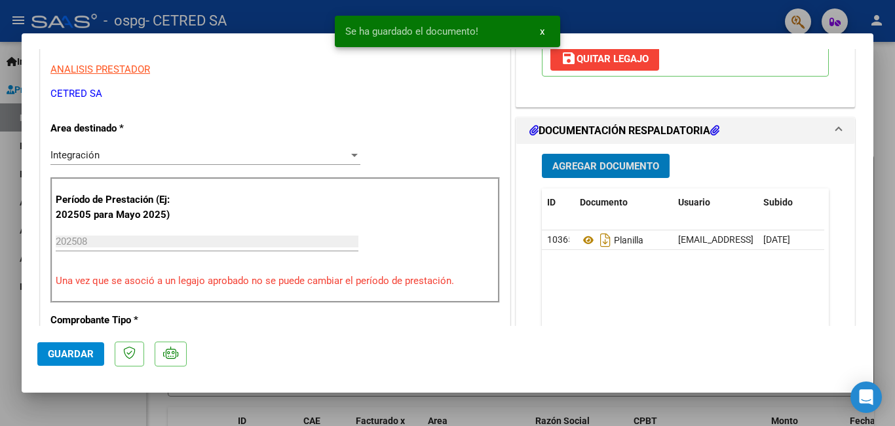
click at [566, 168] on span "Agregar Documento" at bounding box center [605, 166] width 107 height 12
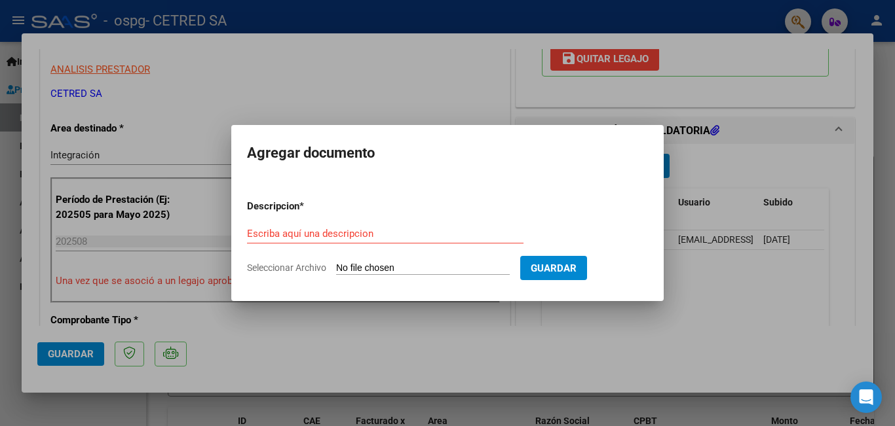
type input "C:\fakepath\[PERSON_NAME] AUT [DATE]-[DATE].odt"
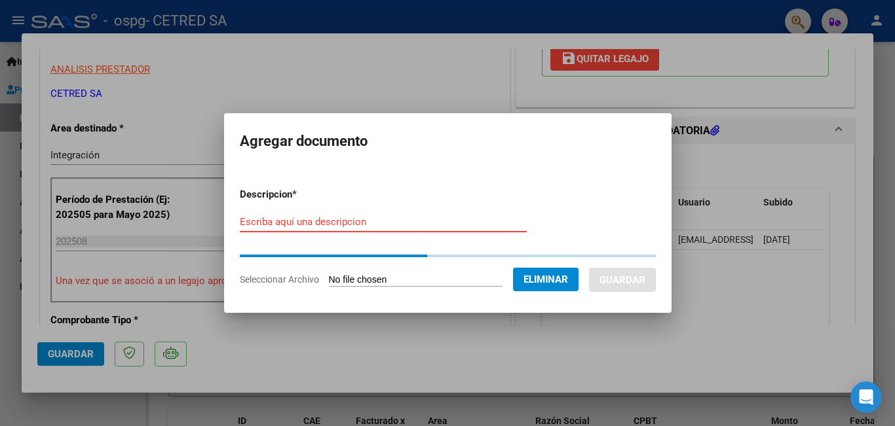
click at [383, 223] on form "Descripcion * Escriba aquí una descripcion Seleccionar Archivo Eliminar Guardar" at bounding box center [448, 236] width 416 height 119
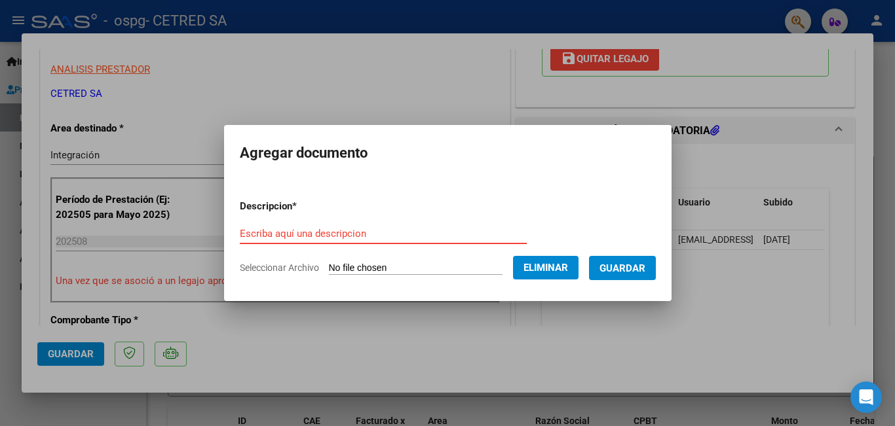
click at [387, 237] on input "Escriba aquí una descripcion" at bounding box center [383, 234] width 287 height 12
type input "AUT"
click at [645, 264] on span "Guardar" at bounding box center [622, 269] width 46 height 12
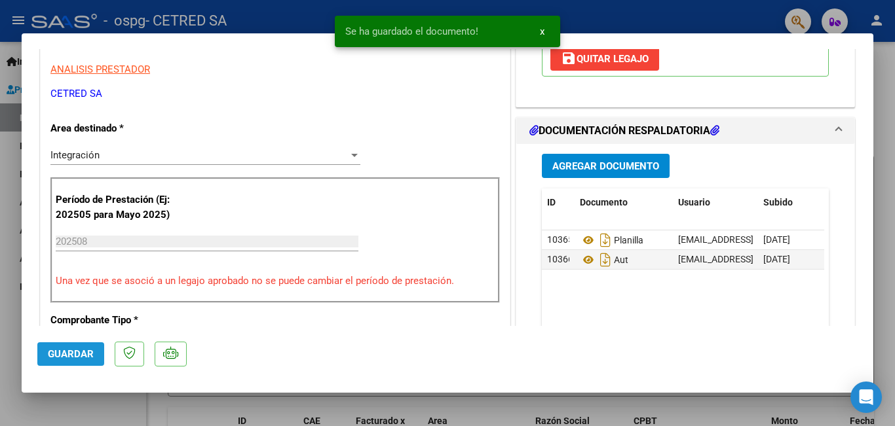
click at [73, 349] on span "Guardar" at bounding box center [71, 354] width 46 height 12
click at [27, 160] on mat-dialog-content "COMPROBANTE VER COMPROBANTE ESTADO: Recibida. En proceso de confirmacion/acepta…" at bounding box center [447, 187] width 851 height 277
click at [7, 165] on div at bounding box center [447, 213] width 895 height 426
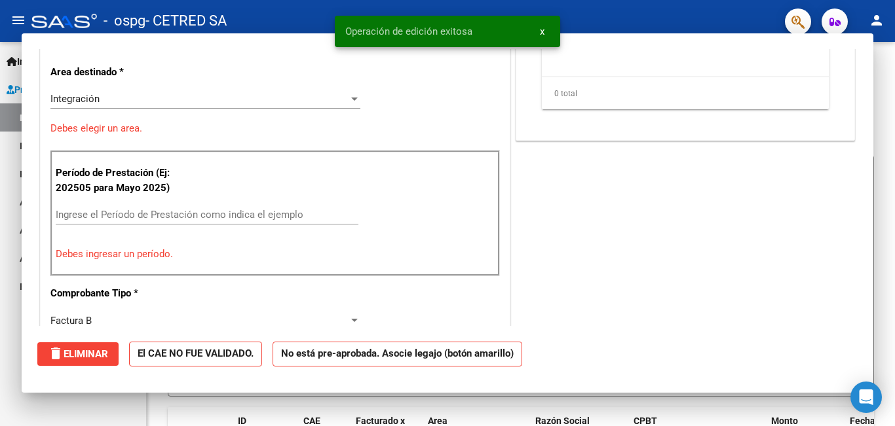
scroll to position [0, 0]
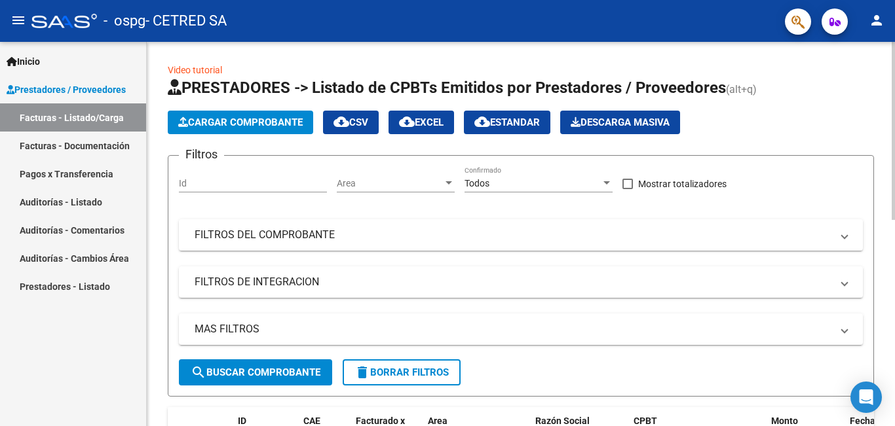
click at [222, 119] on span "Cargar Comprobante" at bounding box center [240, 123] width 124 height 12
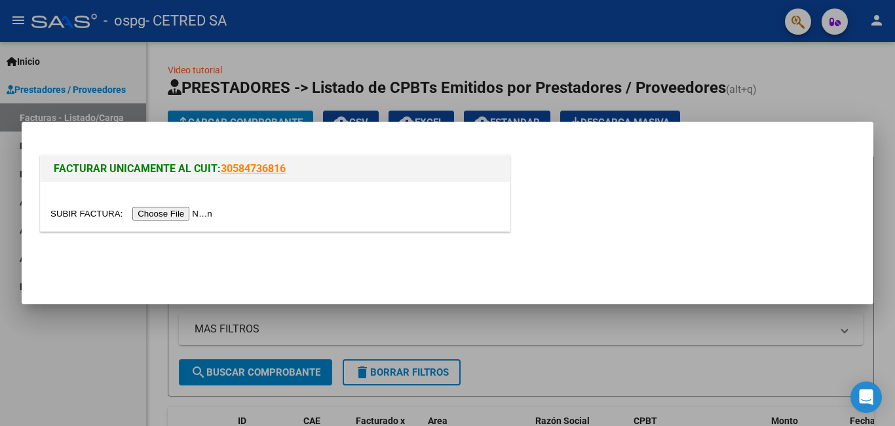
click at [183, 221] on div at bounding box center [275, 206] width 469 height 49
click at [188, 213] on input "file" at bounding box center [133, 214] width 166 height 14
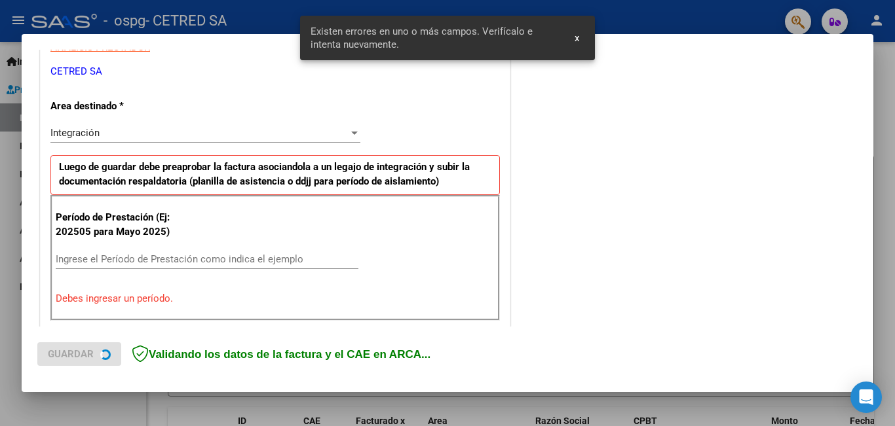
scroll to position [293, 0]
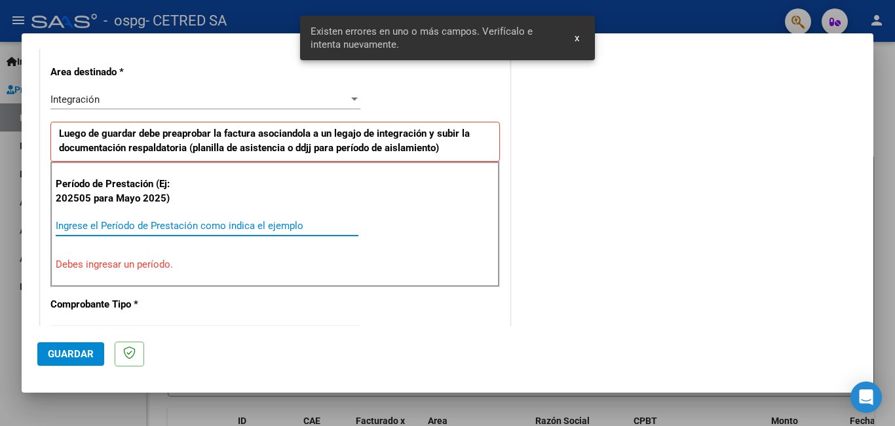
click at [161, 230] on input "Ingrese el Período de Prestación como indica el ejemplo" at bounding box center [207, 226] width 303 height 12
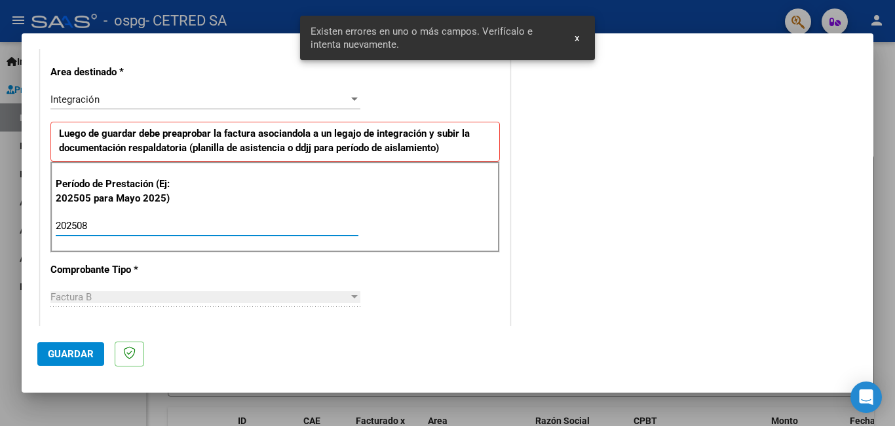
type input "202508"
click at [81, 352] on span "Guardar" at bounding box center [71, 354] width 46 height 12
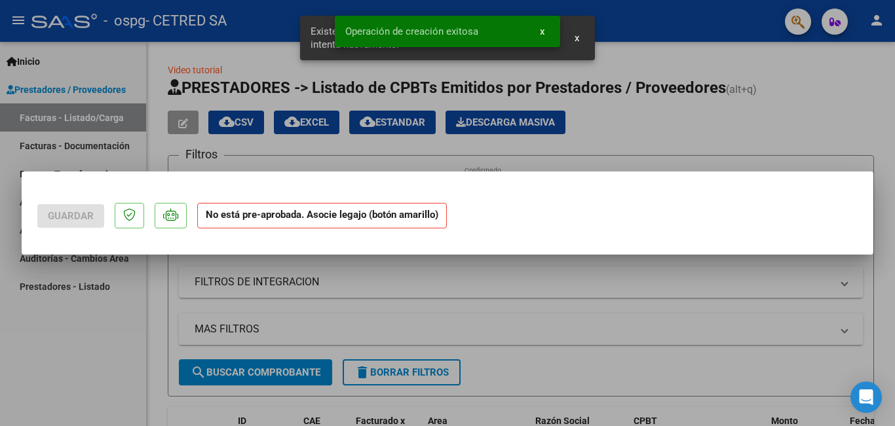
scroll to position [0, 0]
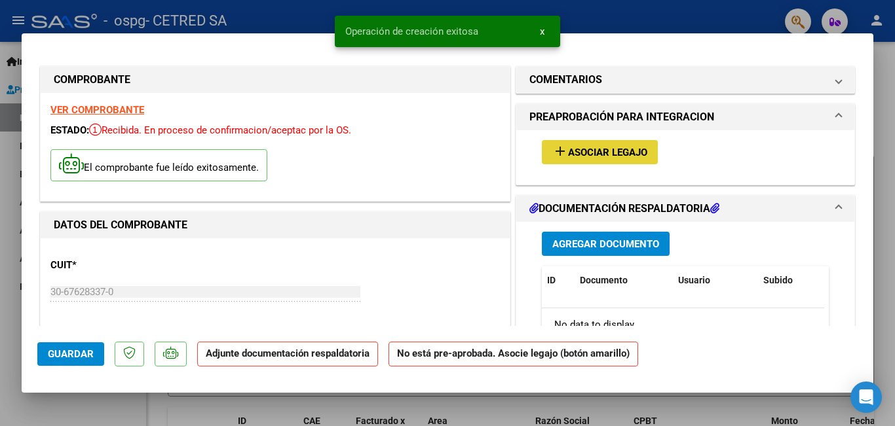
click at [591, 149] on span "Asociar Legajo" at bounding box center [607, 153] width 79 height 12
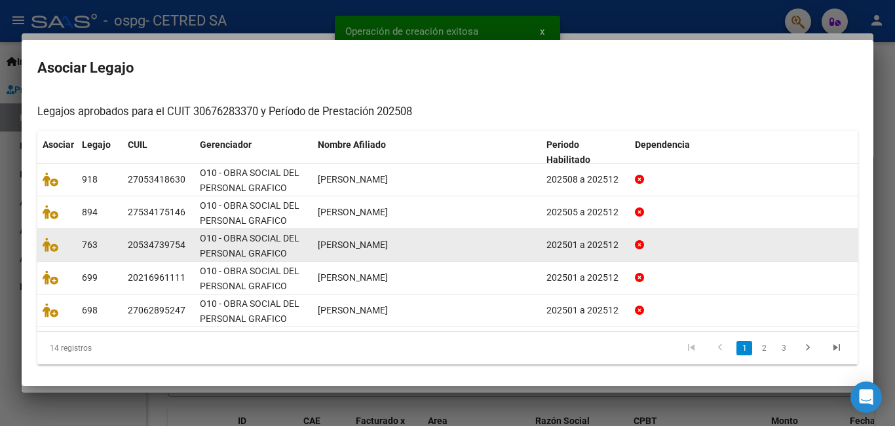
scroll to position [122, 0]
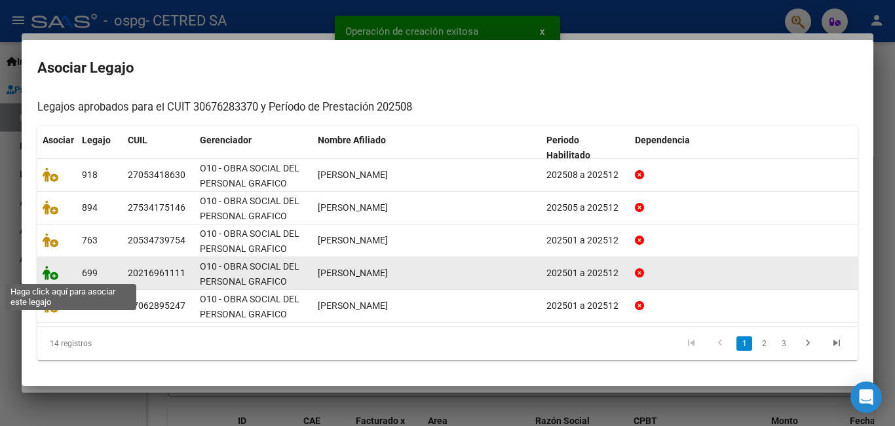
click at [51, 276] on icon at bounding box center [51, 273] width 16 height 14
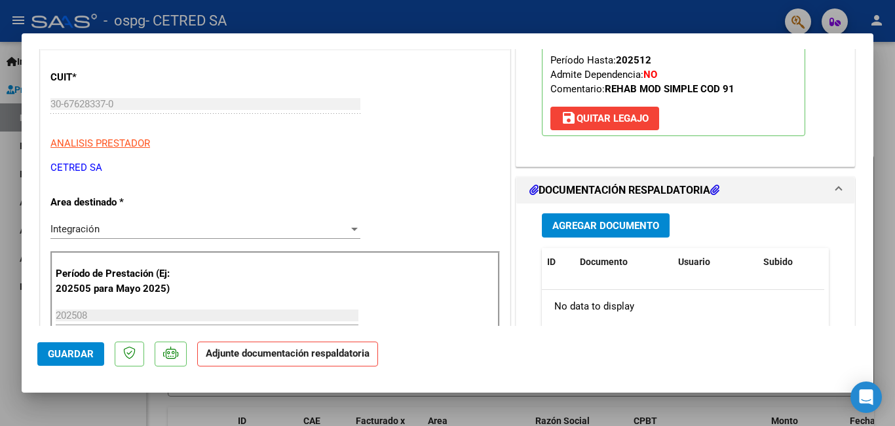
scroll to position [196, 0]
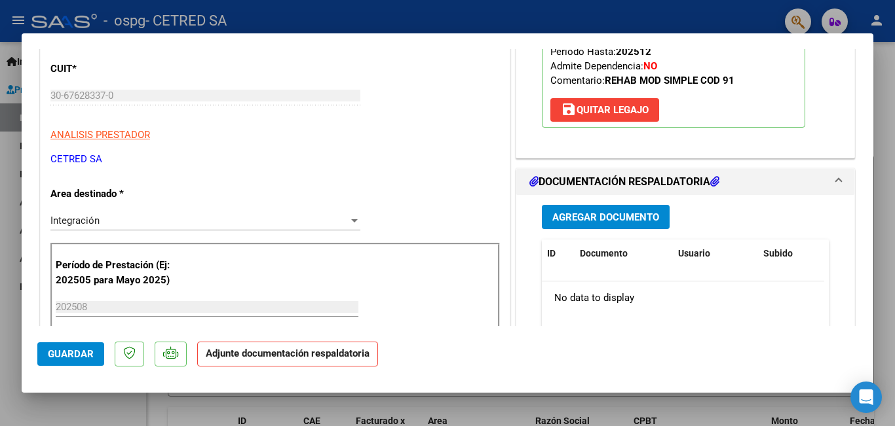
click at [591, 216] on span "Agregar Documento" at bounding box center [605, 218] width 107 height 12
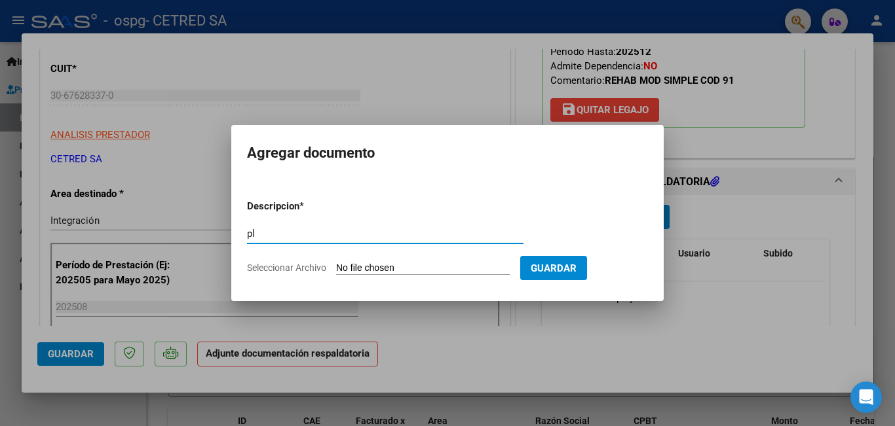
type input "p"
type input "PLANILLA"
type input "C:\fakepath\[PERSON_NAME] AUT 2025.jpg"
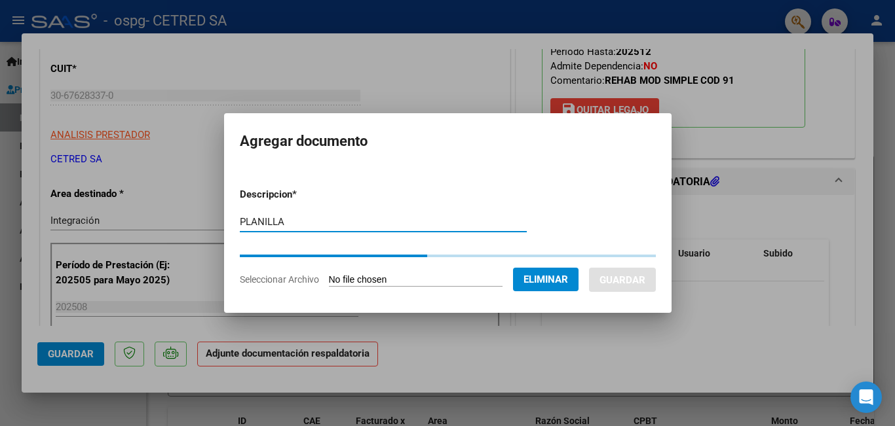
click at [339, 223] on form "Descripcion * PLANILLA Escriba aquí una descripcion Seleccionar Archivo Elimina…" at bounding box center [448, 236] width 416 height 119
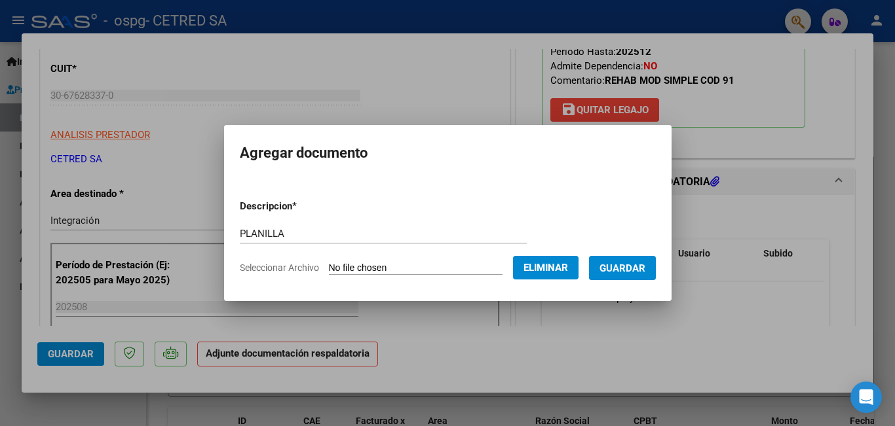
click at [339, 223] on form "Descripcion * PLANILLA Escriba aquí una descripcion Seleccionar Archivo Elimina…" at bounding box center [448, 237] width 416 height 96
click at [224, 232] on mat-dialog-content "Descripcion * PLANILLA Escriba aquí una descripcion Seleccionar Archivo Elimina…" at bounding box center [447, 232] width 447 height 106
click at [246, 238] on input "PLANILLA" at bounding box center [383, 234] width 287 height 12
type input "AUT"
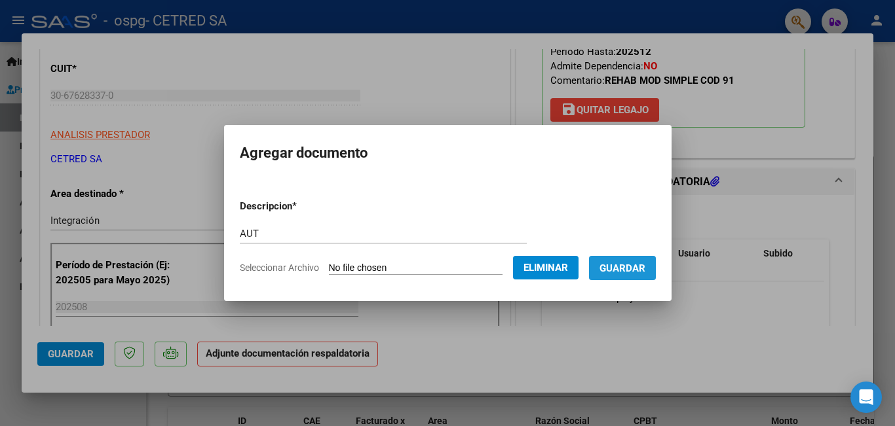
click at [631, 270] on span "Guardar" at bounding box center [622, 269] width 46 height 12
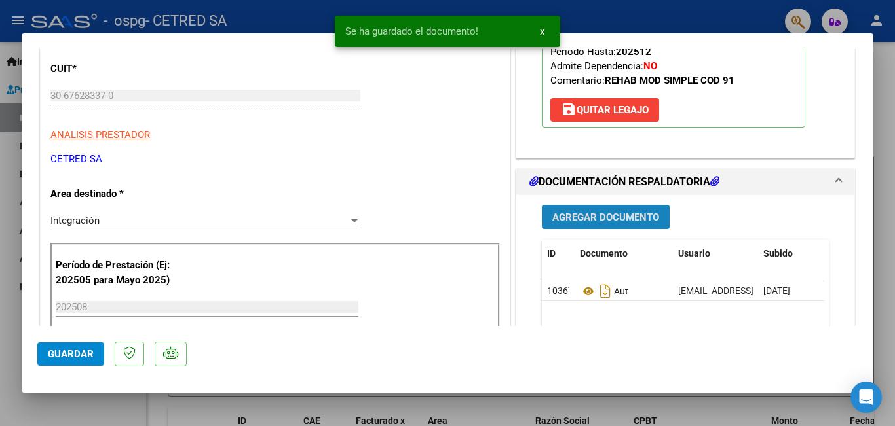
click at [585, 217] on span "Agregar Documento" at bounding box center [605, 218] width 107 height 12
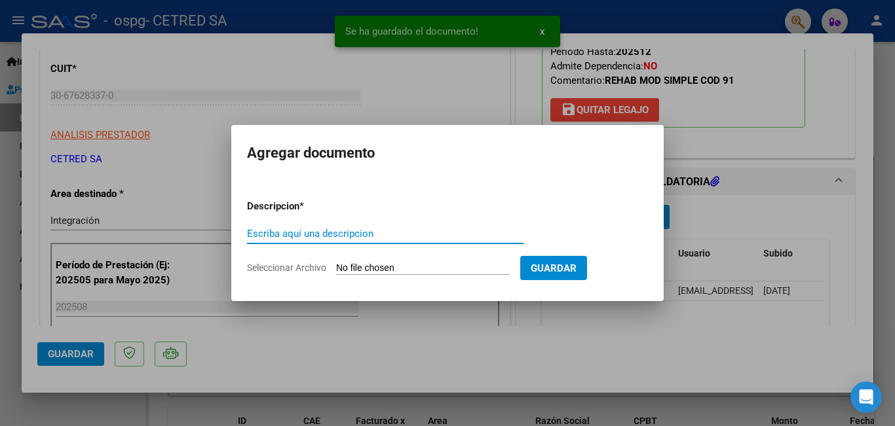
click at [358, 236] on input "Escriba aquí una descripcion" at bounding box center [385, 234] width 276 height 12
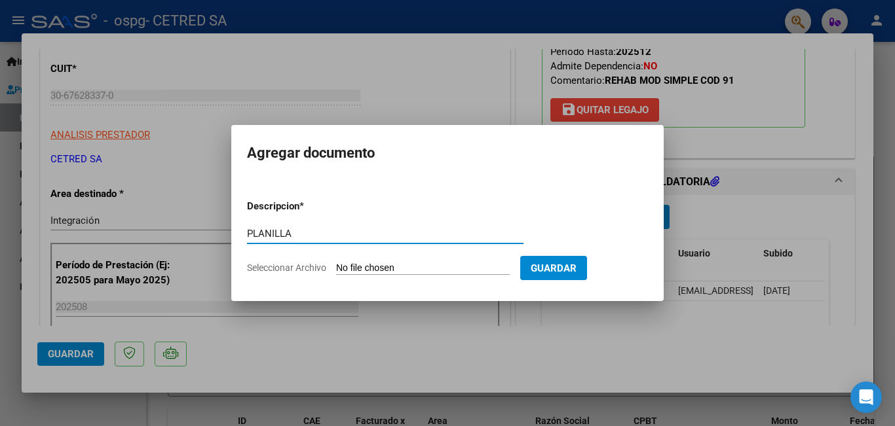
type input "PLANILLA"
type input "C:\fakepath\[PERSON_NAME].pdf"
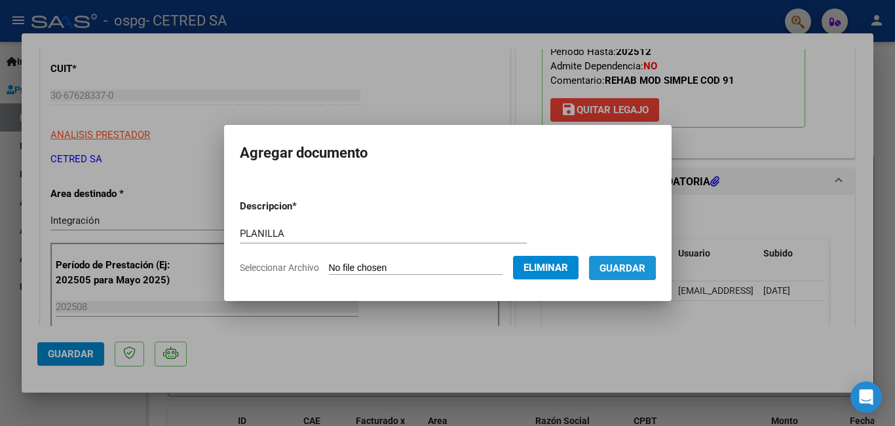
click at [611, 268] on button "Guardar" at bounding box center [622, 268] width 67 height 24
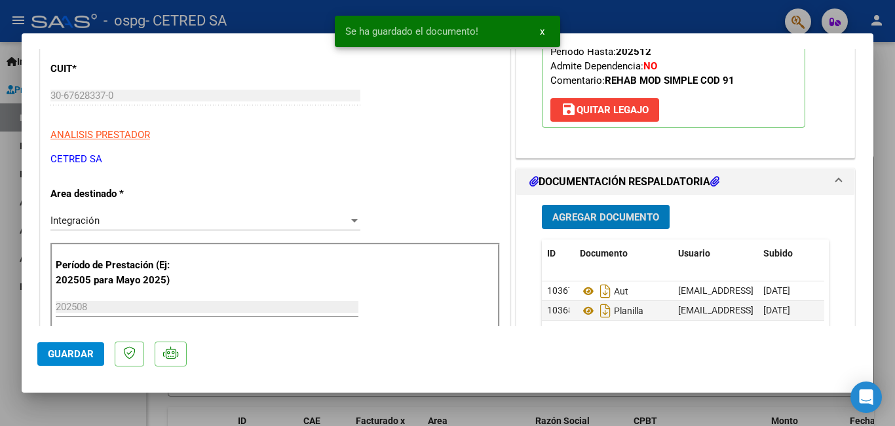
scroll to position [327, 0]
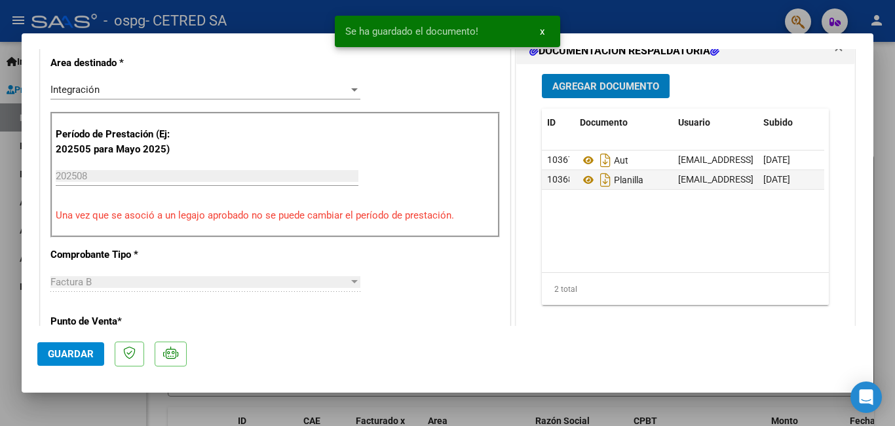
click at [89, 348] on button "Guardar" at bounding box center [70, 355] width 67 height 24
click at [0, 273] on div at bounding box center [447, 213] width 895 height 426
type input "$ 0,00"
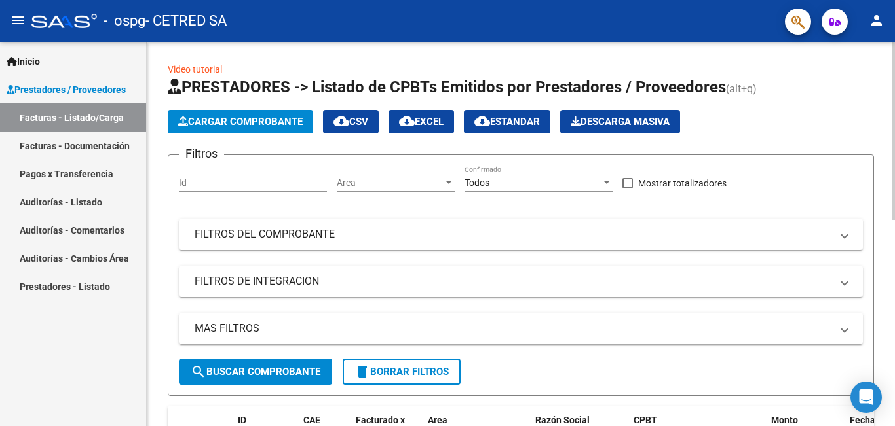
scroll to position [0, 0]
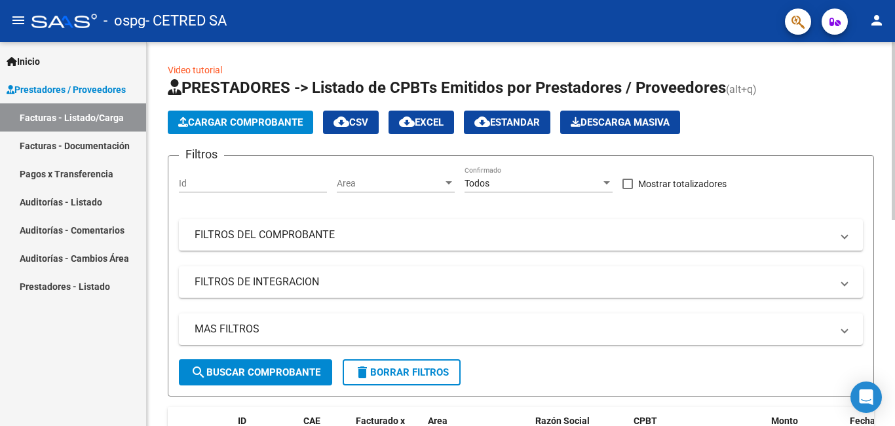
click at [236, 124] on span "Cargar Comprobante" at bounding box center [240, 123] width 124 height 12
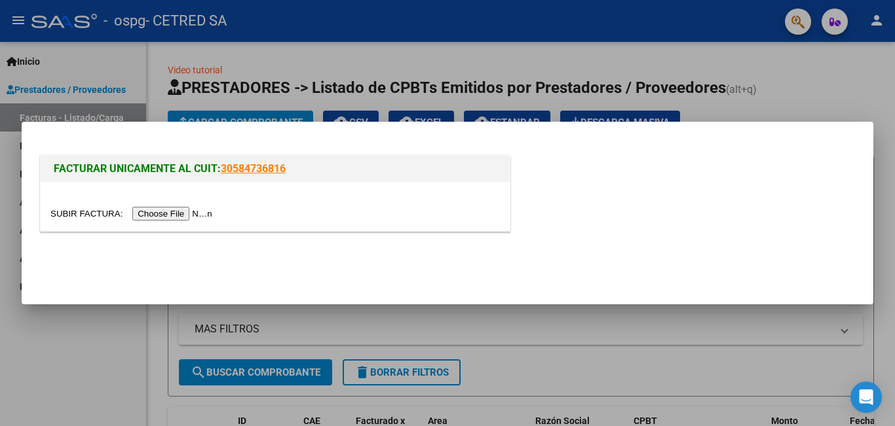
click at [182, 215] on input "file" at bounding box center [133, 214] width 166 height 14
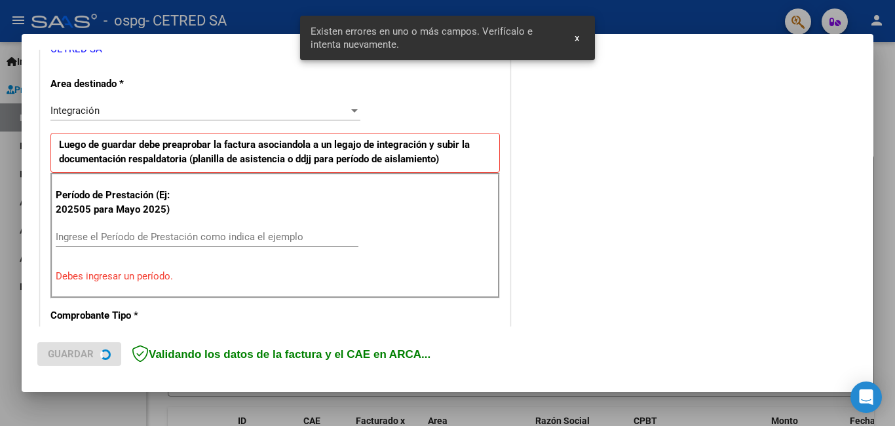
scroll to position [293, 0]
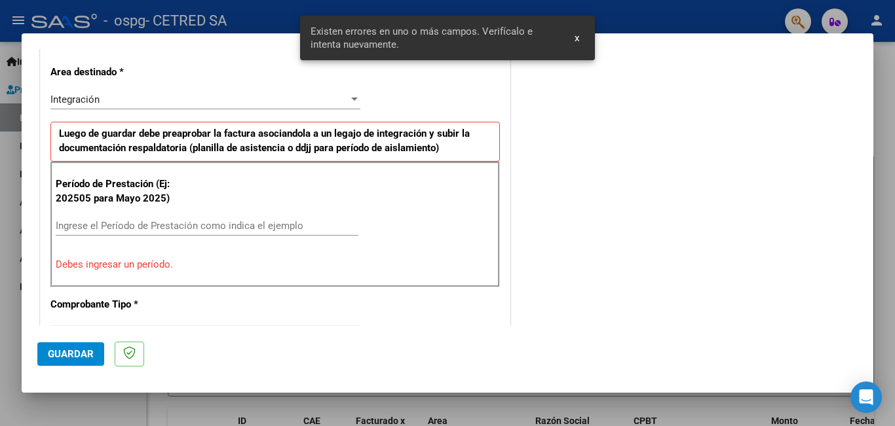
click at [168, 229] on input "Ingrese el Período de Prestación como indica el ejemplo" at bounding box center [207, 226] width 303 height 12
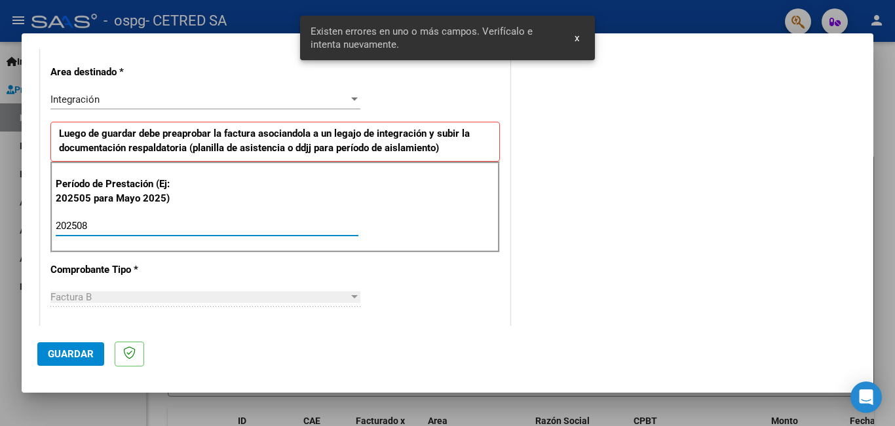
type input "202508"
click at [56, 353] on span "Guardar" at bounding box center [71, 354] width 46 height 12
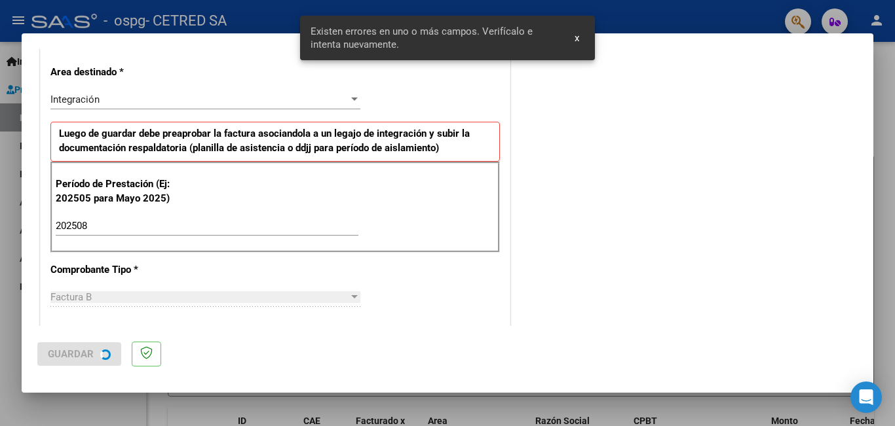
scroll to position [0, 0]
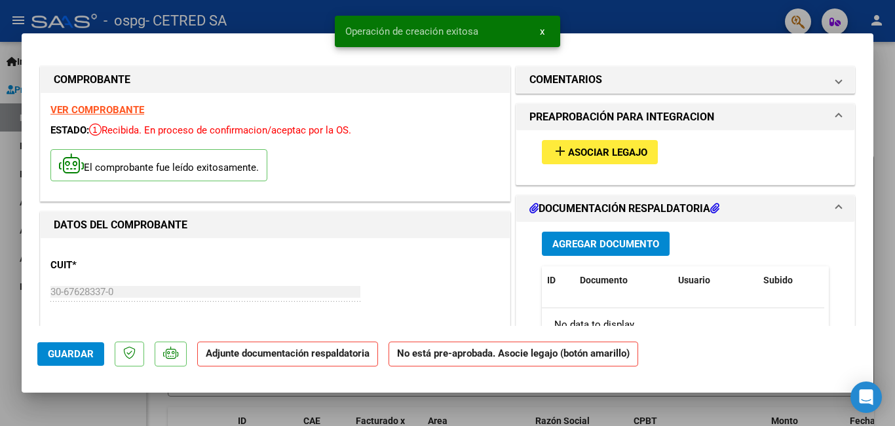
click at [542, 144] on button "add Asociar Legajo" at bounding box center [600, 152] width 116 height 24
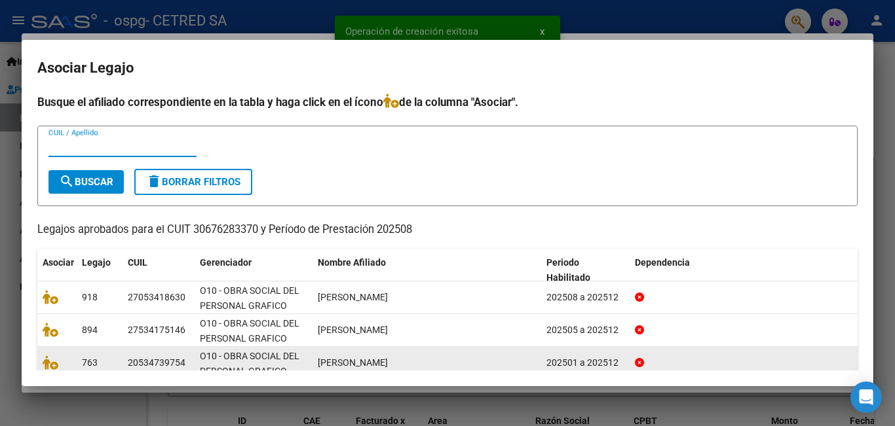
scroll to position [122, 0]
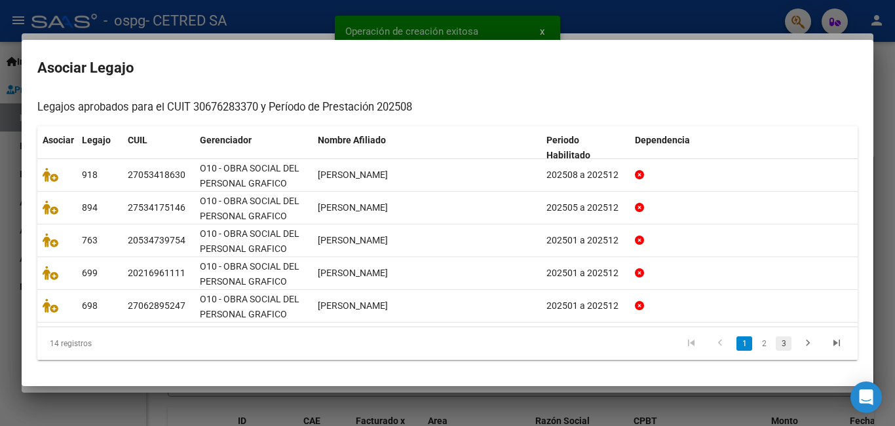
click at [775, 339] on link "3" at bounding box center [783, 344] width 16 height 14
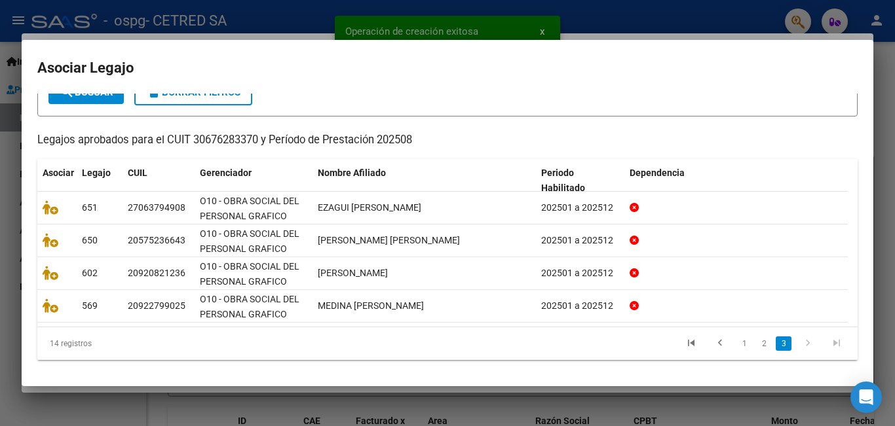
scroll to position [90, 0]
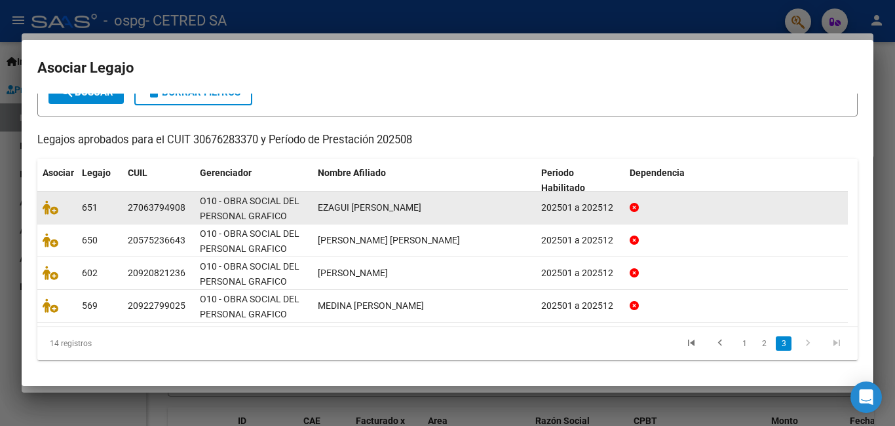
click at [38, 207] on datatable-body-cell at bounding box center [56, 208] width 39 height 32
click at [46, 208] on icon at bounding box center [51, 207] width 16 height 14
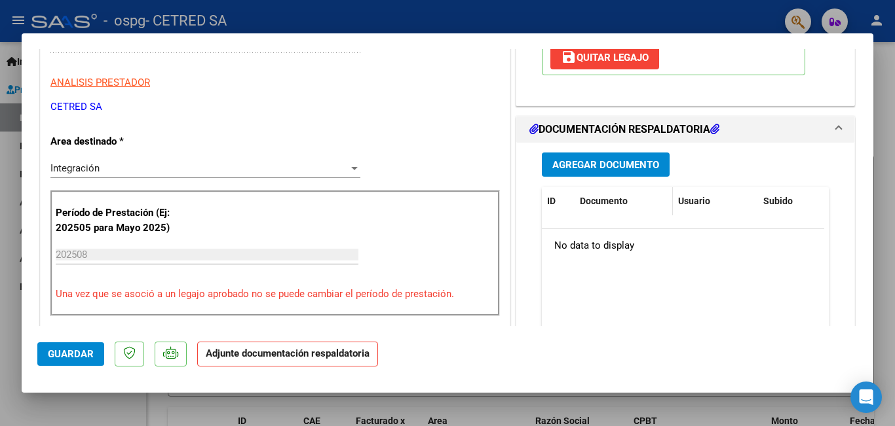
scroll to position [262, 0]
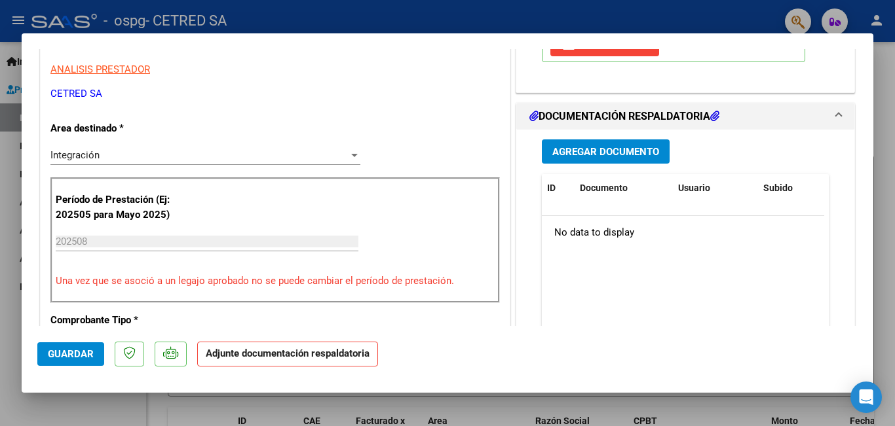
click at [591, 156] on span "Agregar Documento" at bounding box center [605, 152] width 107 height 12
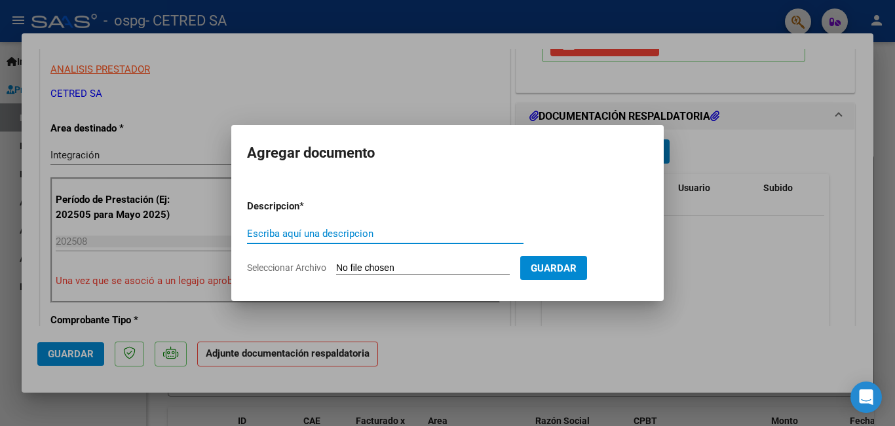
click at [384, 229] on input "Escriba aquí una descripcion" at bounding box center [385, 234] width 276 height 12
type input "PLANILLA"
type input "C:\fakepath\EZAGUI MARTA.pdf"
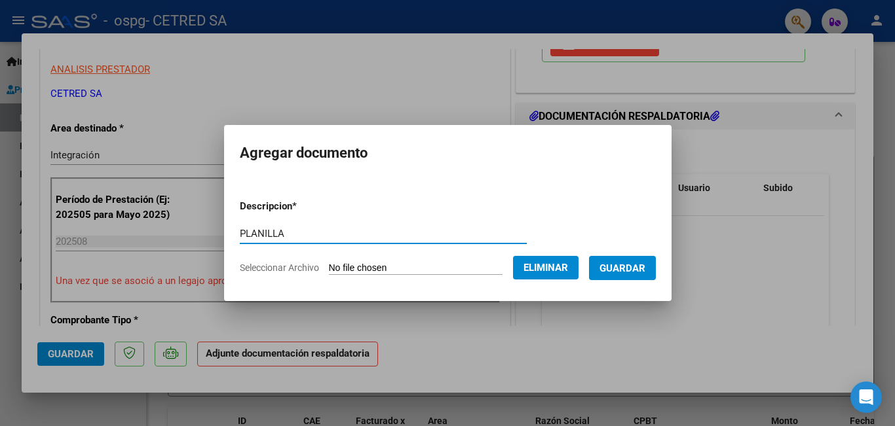
click at [642, 269] on span "Guardar" at bounding box center [622, 269] width 46 height 12
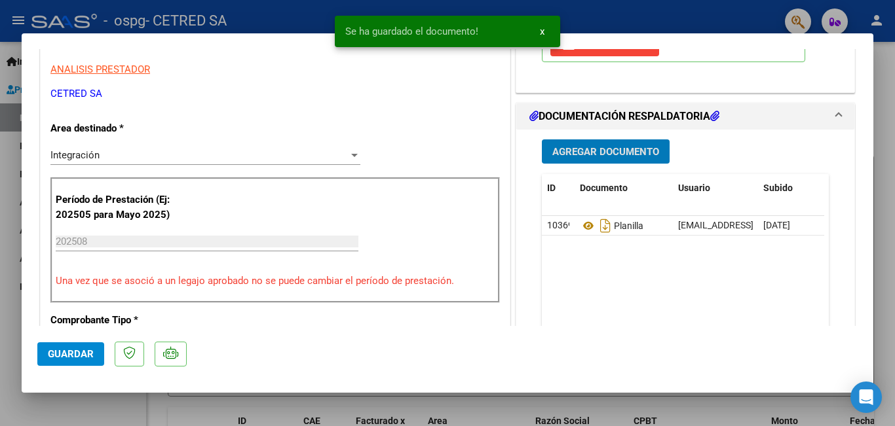
click at [603, 154] on span "Agregar Documento" at bounding box center [605, 152] width 107 height 12
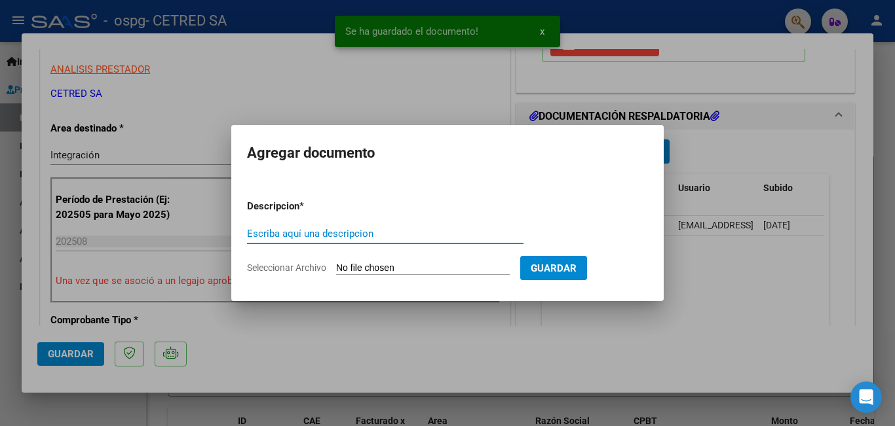
click at [346, 234] on input "Escriba aquí una descripcion" at bounding box center [385, 234] width 276 height 12
type input "AUT"
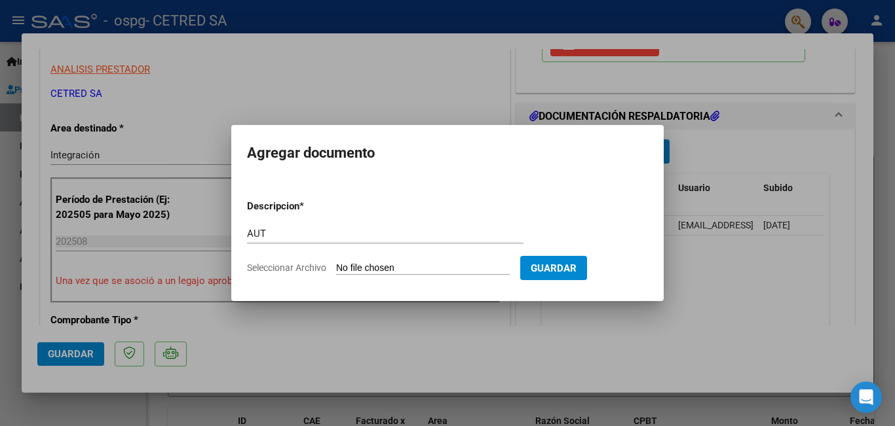
type input "C:\fakepath\EZAGUI MARTA AUT 2025.doc"
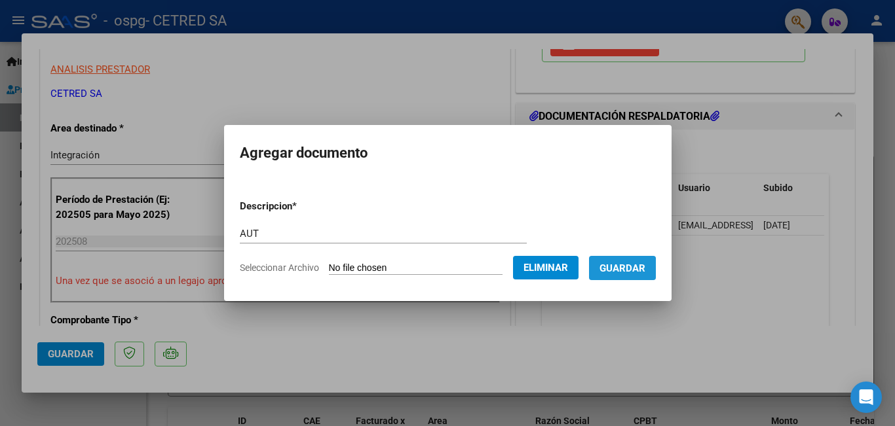
click at [629, 269] on span "Guardar" at bounding box center [622, 269] width 46 height 12
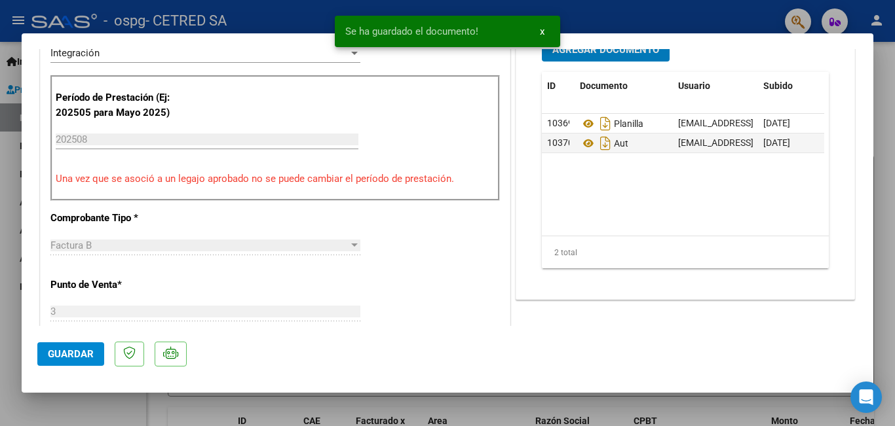
scroll to position [524, 0]
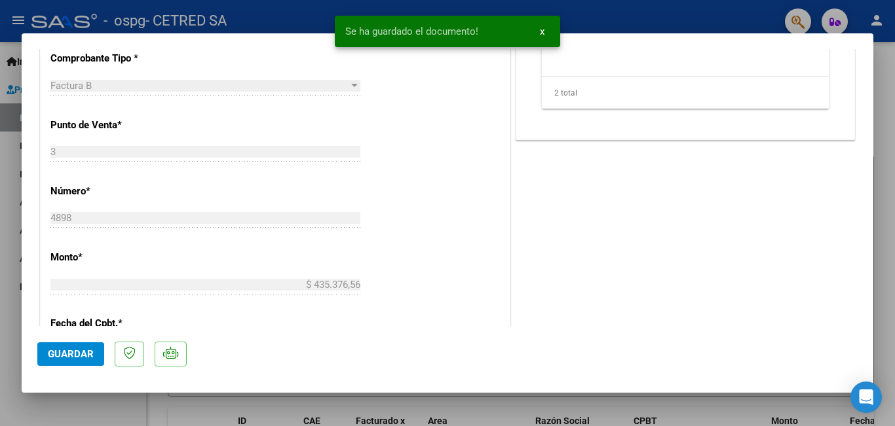
click at [66, 355] on span "Guardar" at bounding box center [71, 354] width 46 height 12
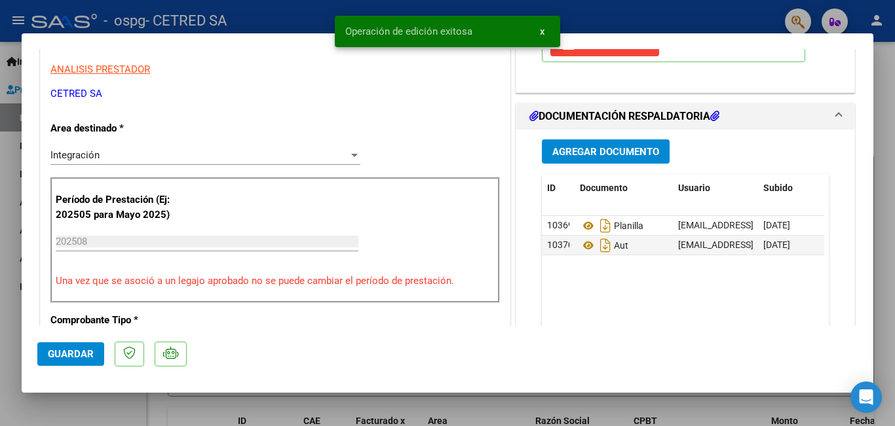
scroll to position [65, 0]
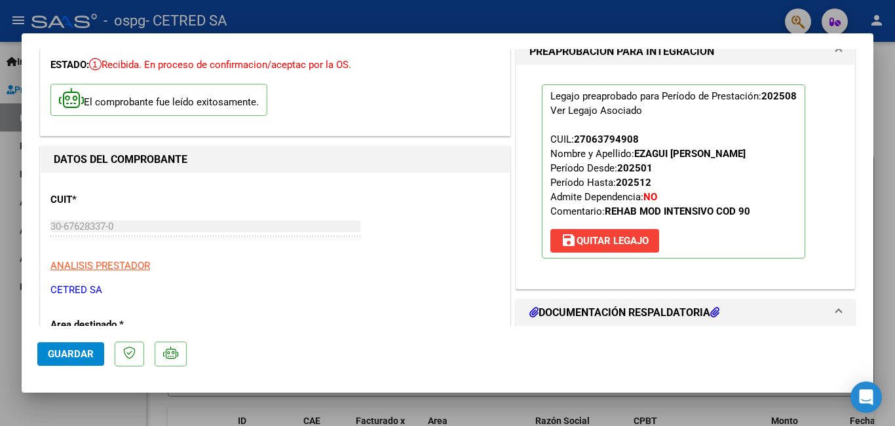
click at [0, 257] on div at bounding box center [447, 213] width 895 height 426
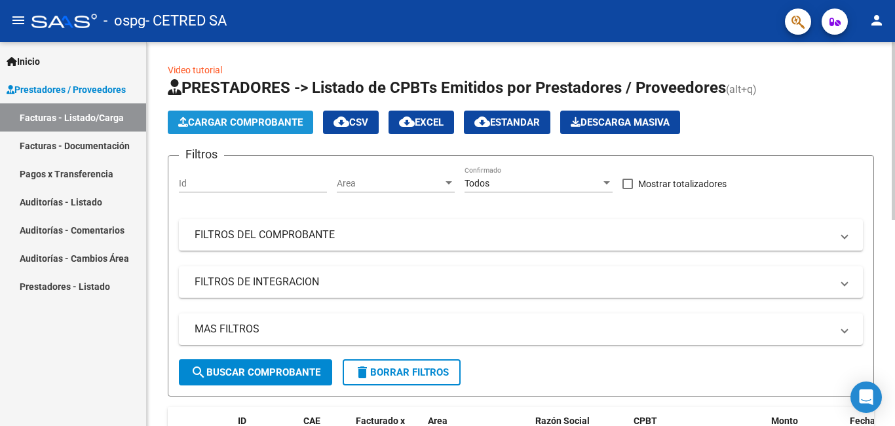
click at [223, 122] on span "Cargar Comprobante" at bounding box center [240, 123] width 124 height 12
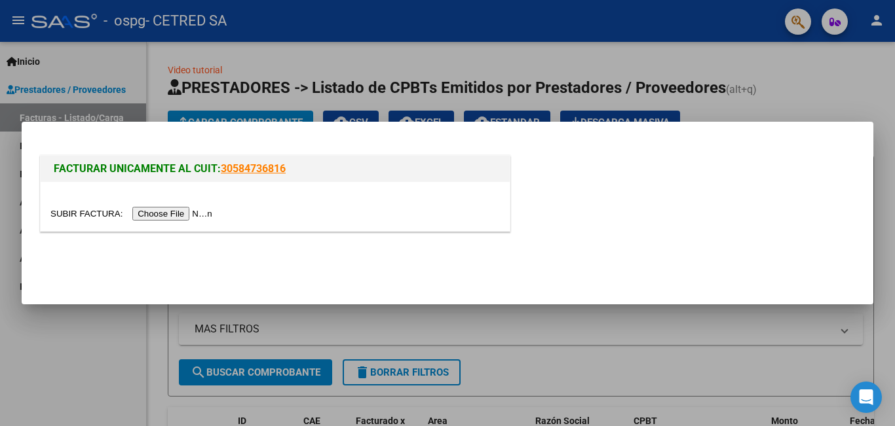
click at [178, 216] on input "file" at bounding box center [133, 214] width 166 height 14
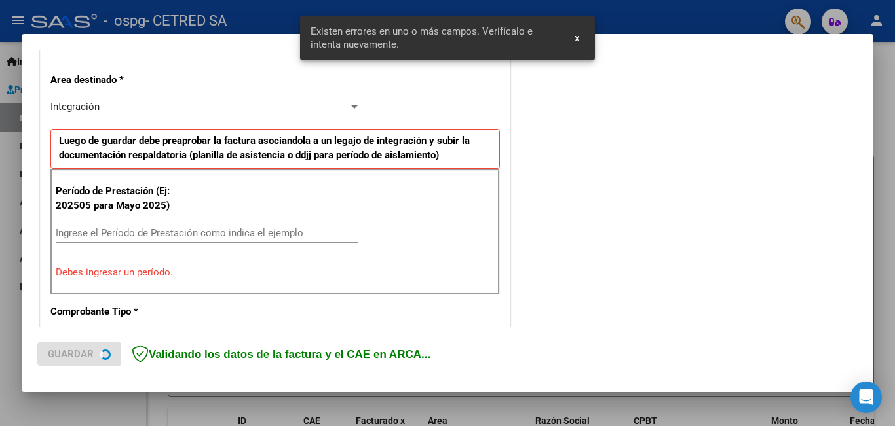
scroll to position [293, 0]
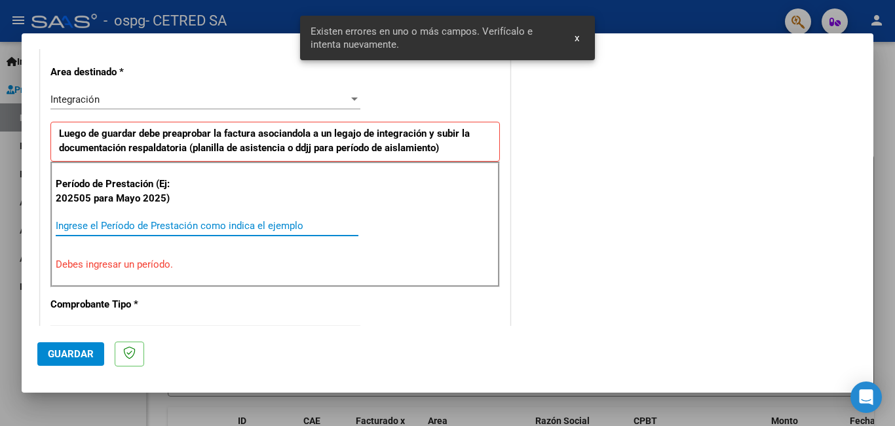
click at [166, 222] on input "Ingrese el Período de Prestación como indica el ejemplo" at bounding box center [207, 226] width 303 height 12
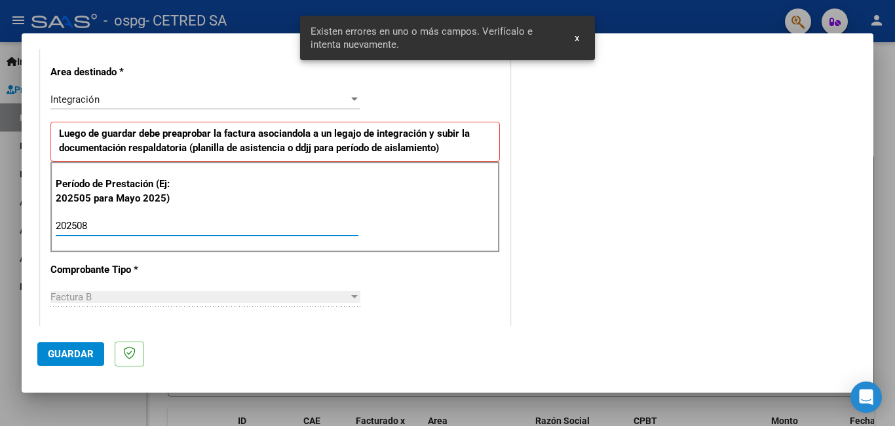
type input "202508"
click at [85, 352] on span "Guardar" at bounding box center [71, 354] width 46 height 12
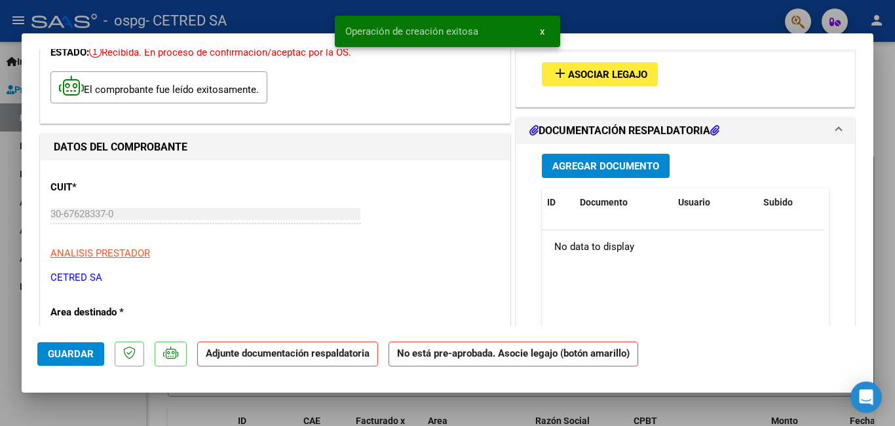
scroll to position [0, 0]
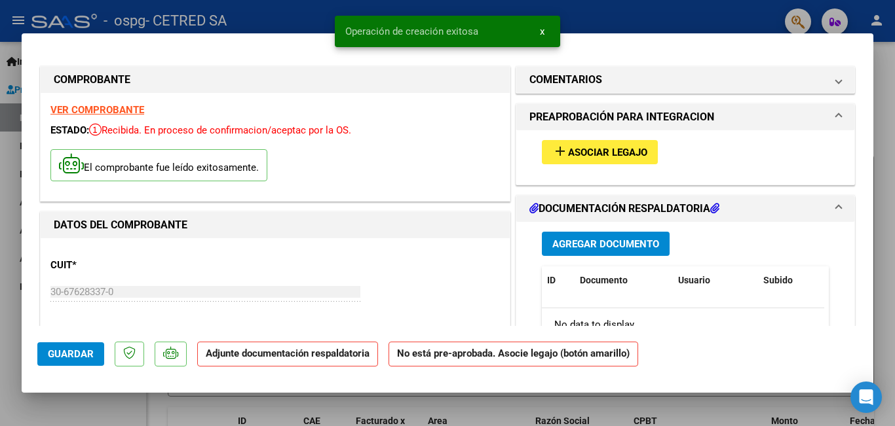
click at [568, 153] on span "Asociar Legajo" at bounding box center [607, 153] width 79 height 12
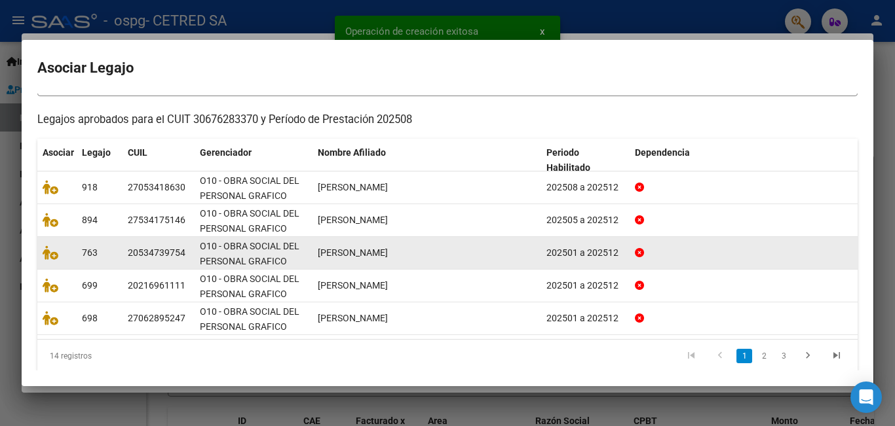
scroll to position [122, 0]
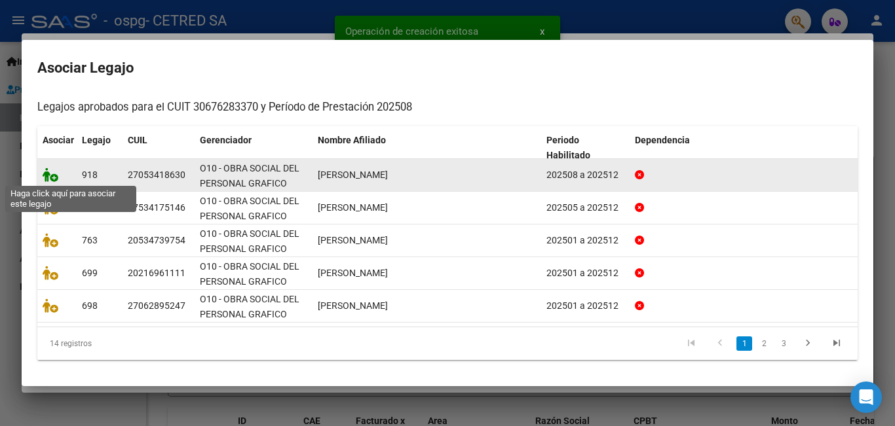
click at [45, 176] on icon at bounding box center [51, 175] width 16 height 14
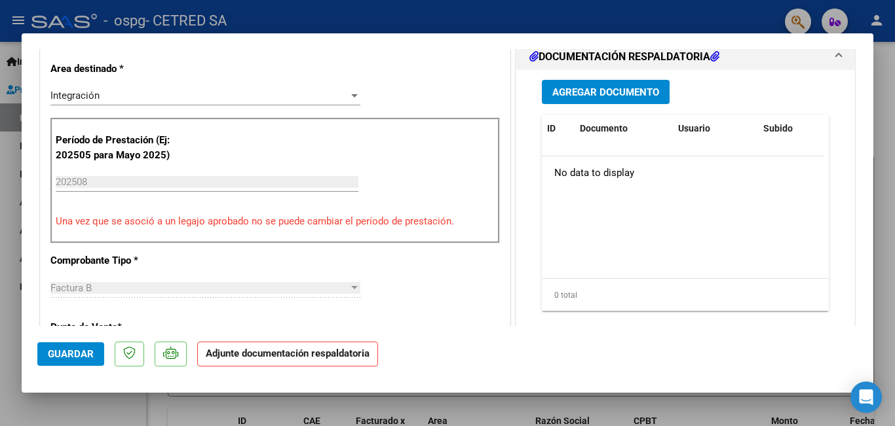
scroll to position [327, 0]
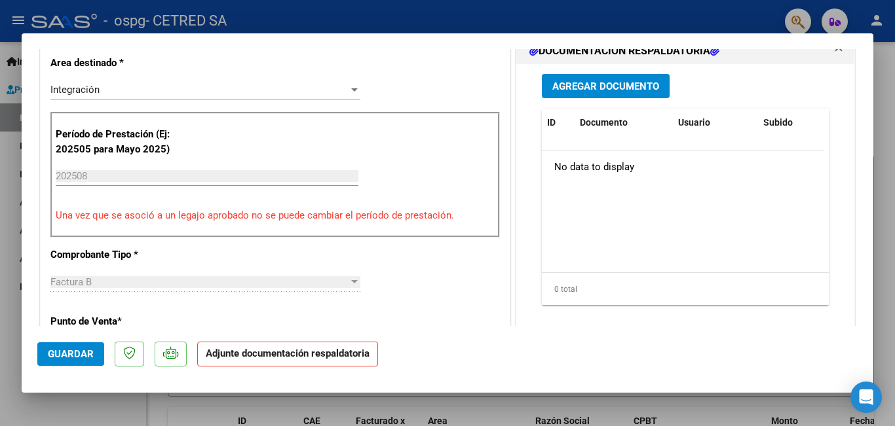
click at [597, 86] on span "Agregar Documento" at bounding box center [605, 87] width 107 height 12
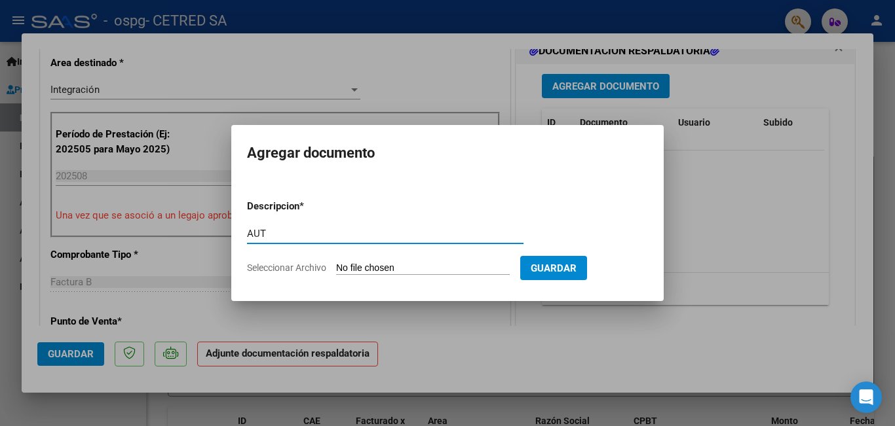
type input "AUT"
type input "C:\fakepath\VAN DER TUIN HAYDEE AUT 2025.doc"
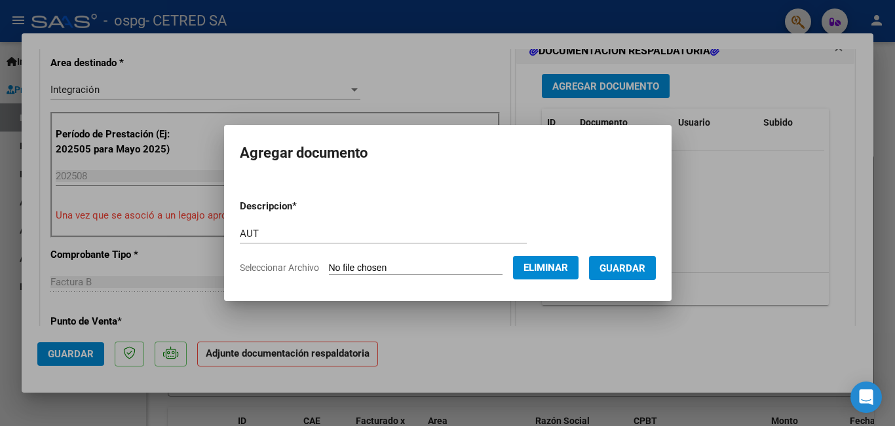
click at [623, 265] on span "Guardar" at bounding box center [622, 269] width 46 height 12
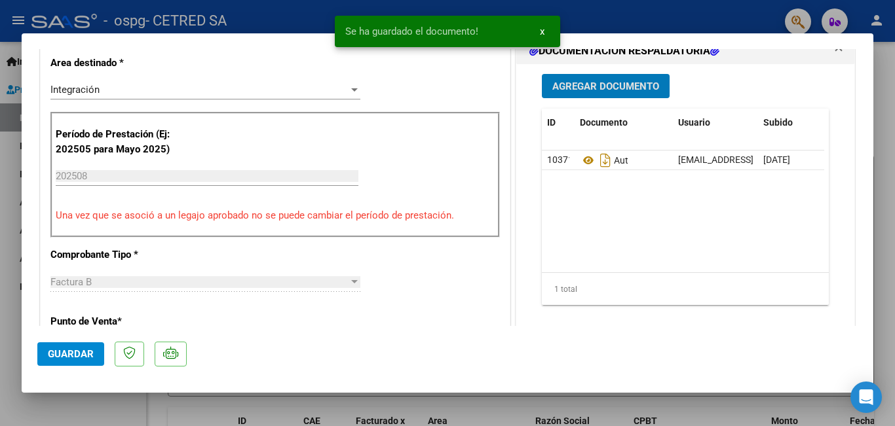
click at [581, 83] on span "Agregar Documento" at bounding box center [605, 87] width 107 height 12
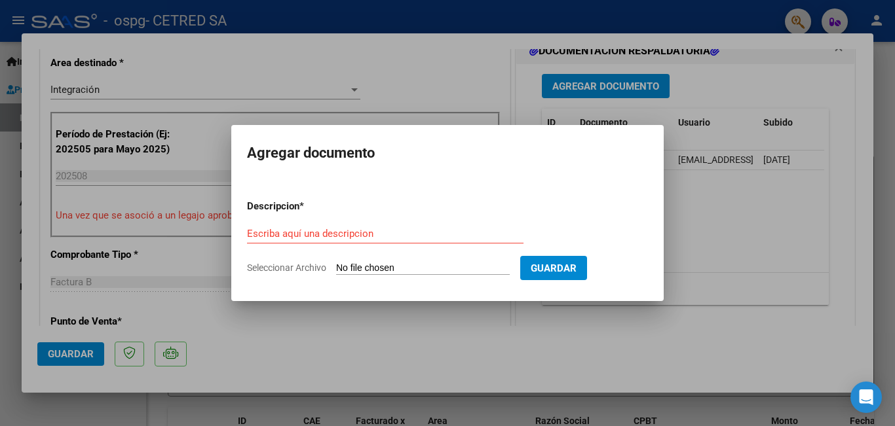
type input "C:\fakepath\VAN DER TUIN HAYDEE.pdf"
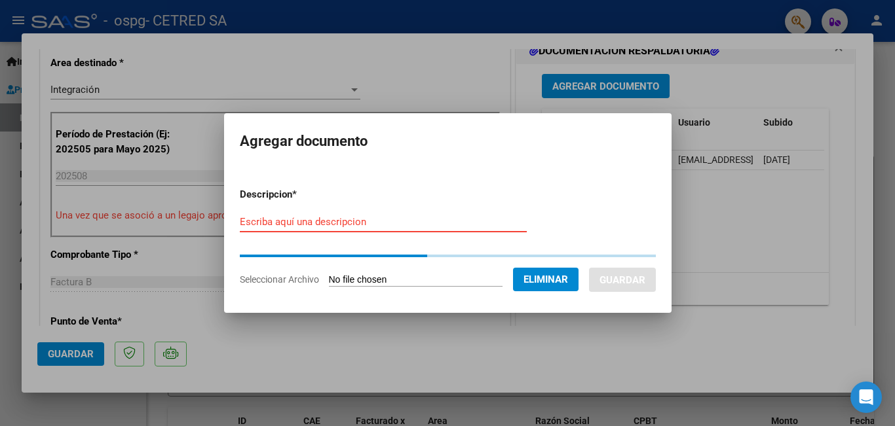
click at [392, 222] on input "Escriba aquí una descripcion" at bounding box center [383, 222] width 287 height 12
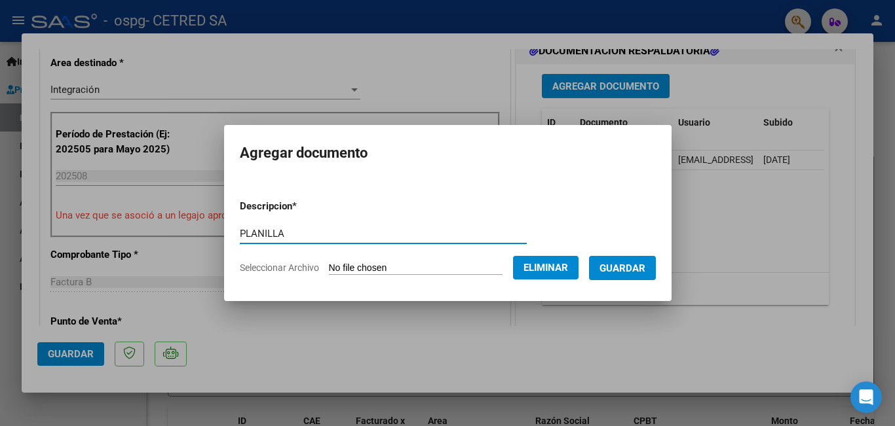
type input "PLANILLA"
click at [633, 267] on span "Guardar" at bounding box center [622, 269] width 46 height 12
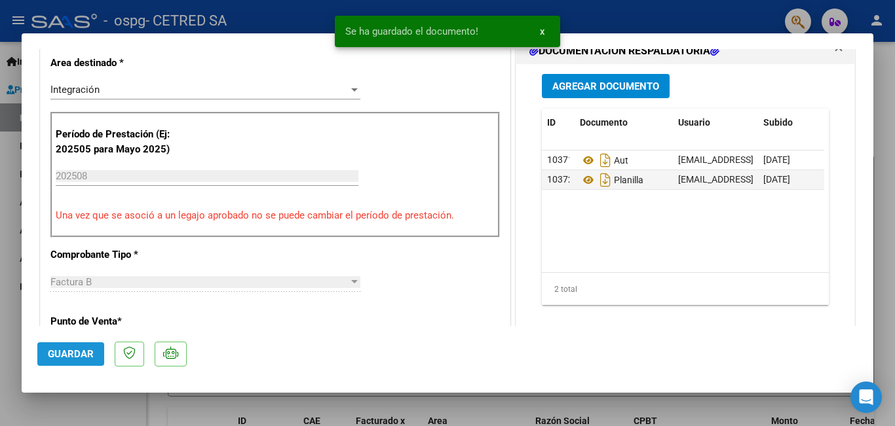
click at [73, 356] on span "Guardar" at bounding box center [71, 354] width 46 height 12
click at [77, 354] on span "Guardar" at bounding box center [71, 354] width 46 height 12
click at [0, 197] on div at bounding box center [447, 213] width 895 height 426
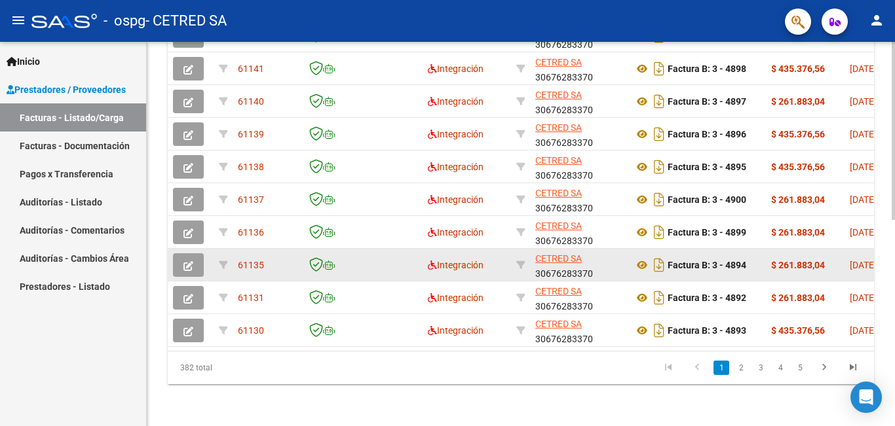
scroll to position [446, 0]
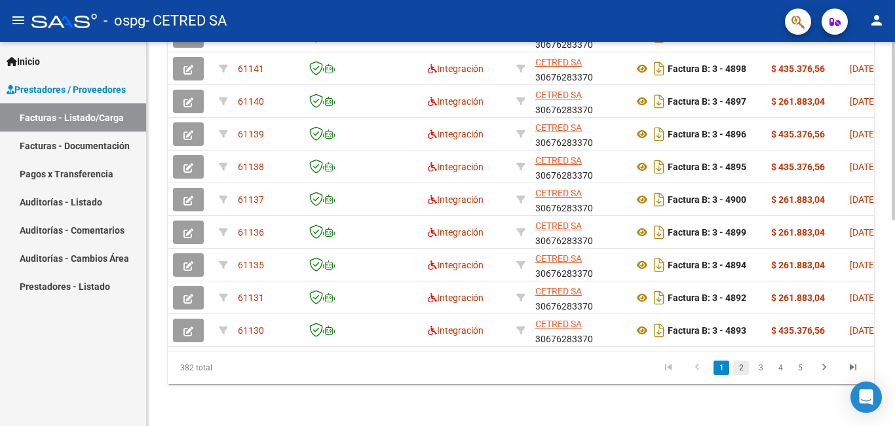
click at [739, 369] on link "2" at bounding box center [741, 368] width 16 height 14
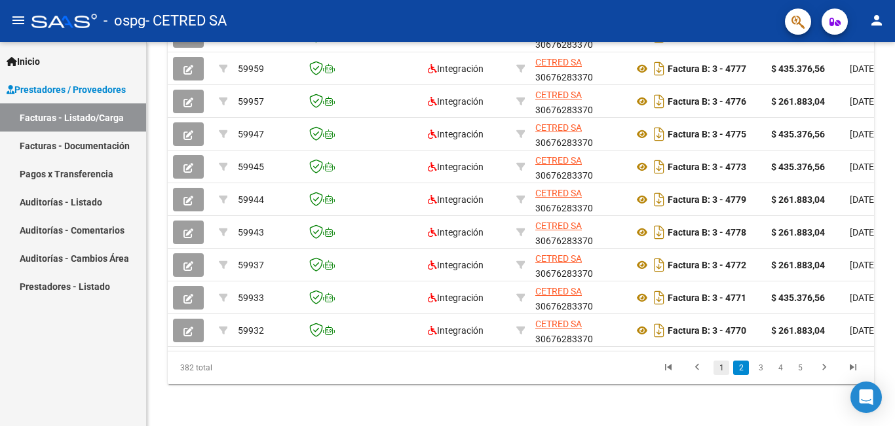
click at [720, 367] on link "1" at bounding box center [721, 368] width 16 height 14
